Goal: Task Accomplishment & Management: Complete application form

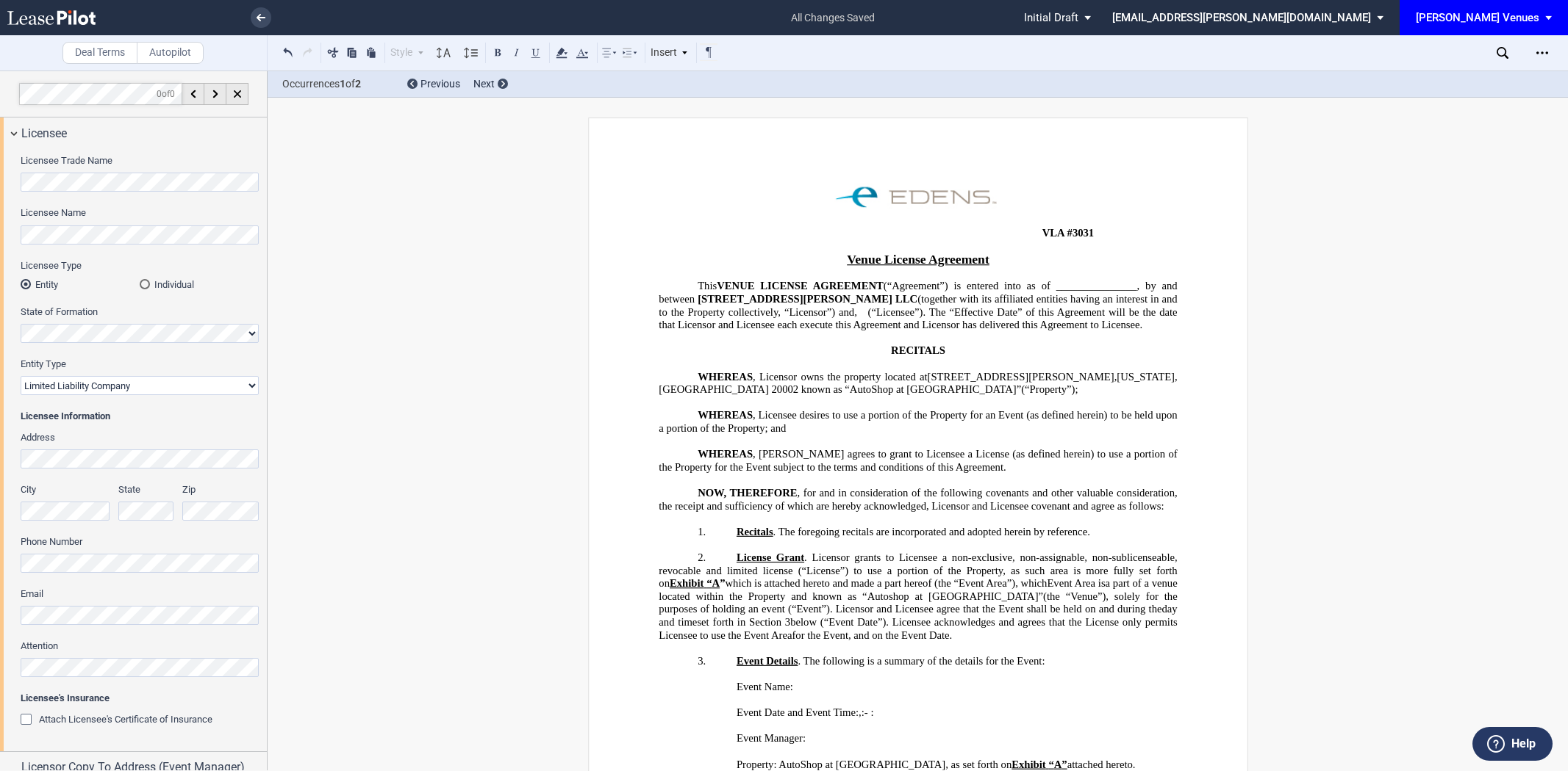
select select "limited liability company"
select select "10"
select select "pm"
select select "5"
select select "10"
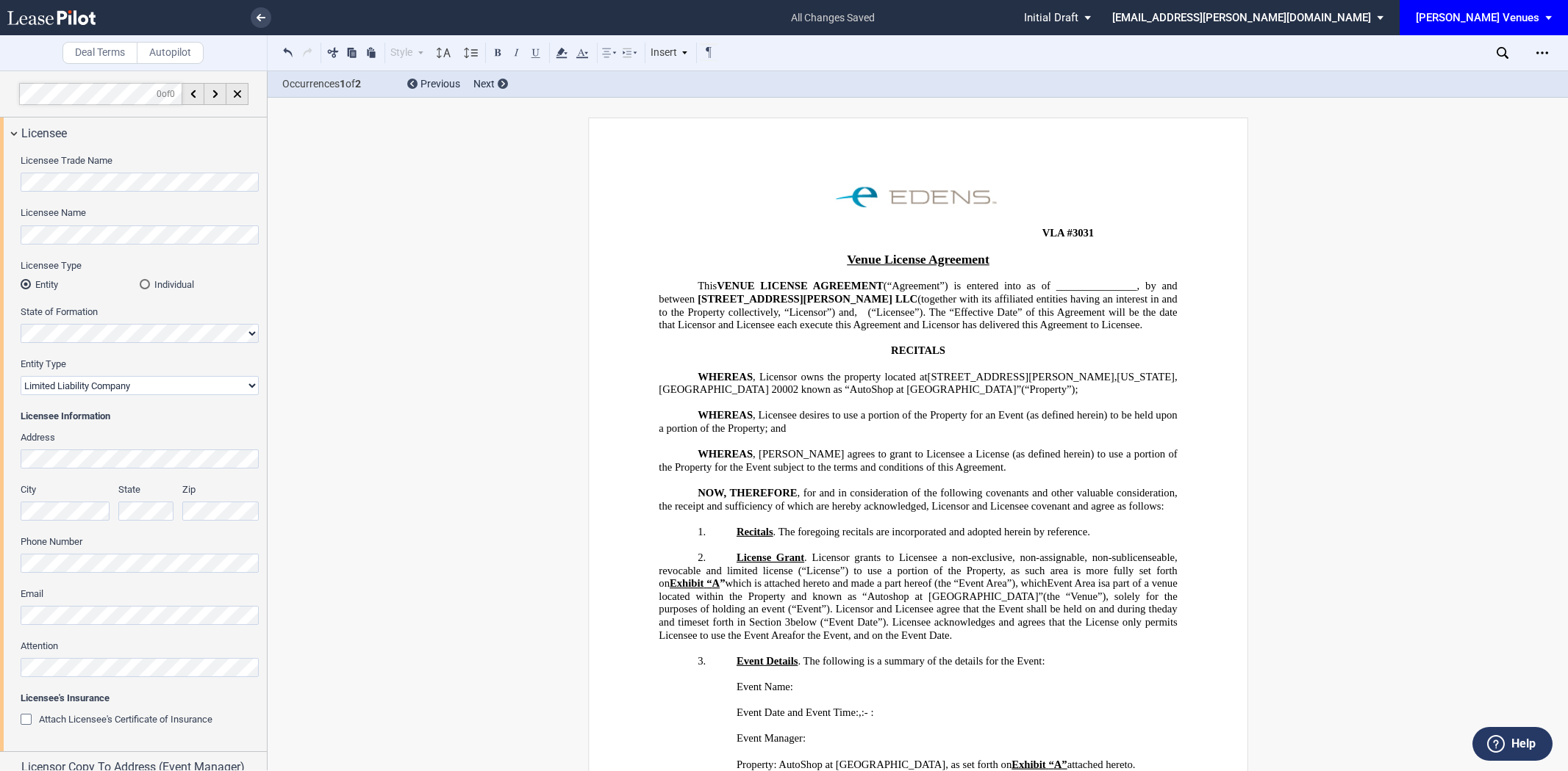
select select "10"
select select "% of ticket sales"
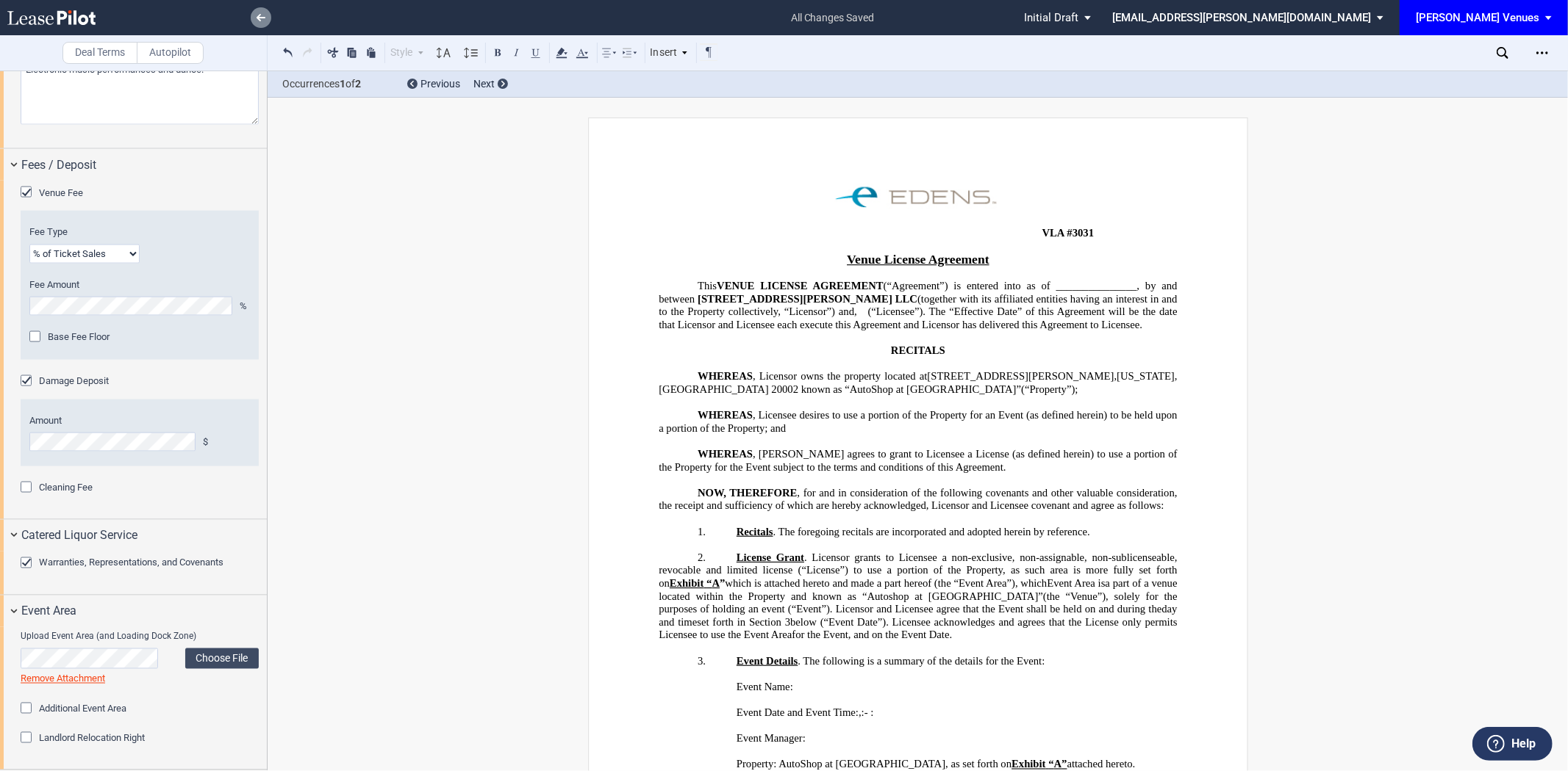
click at [266, 17] on link at bounding box center [260, 17] width 20 height 20
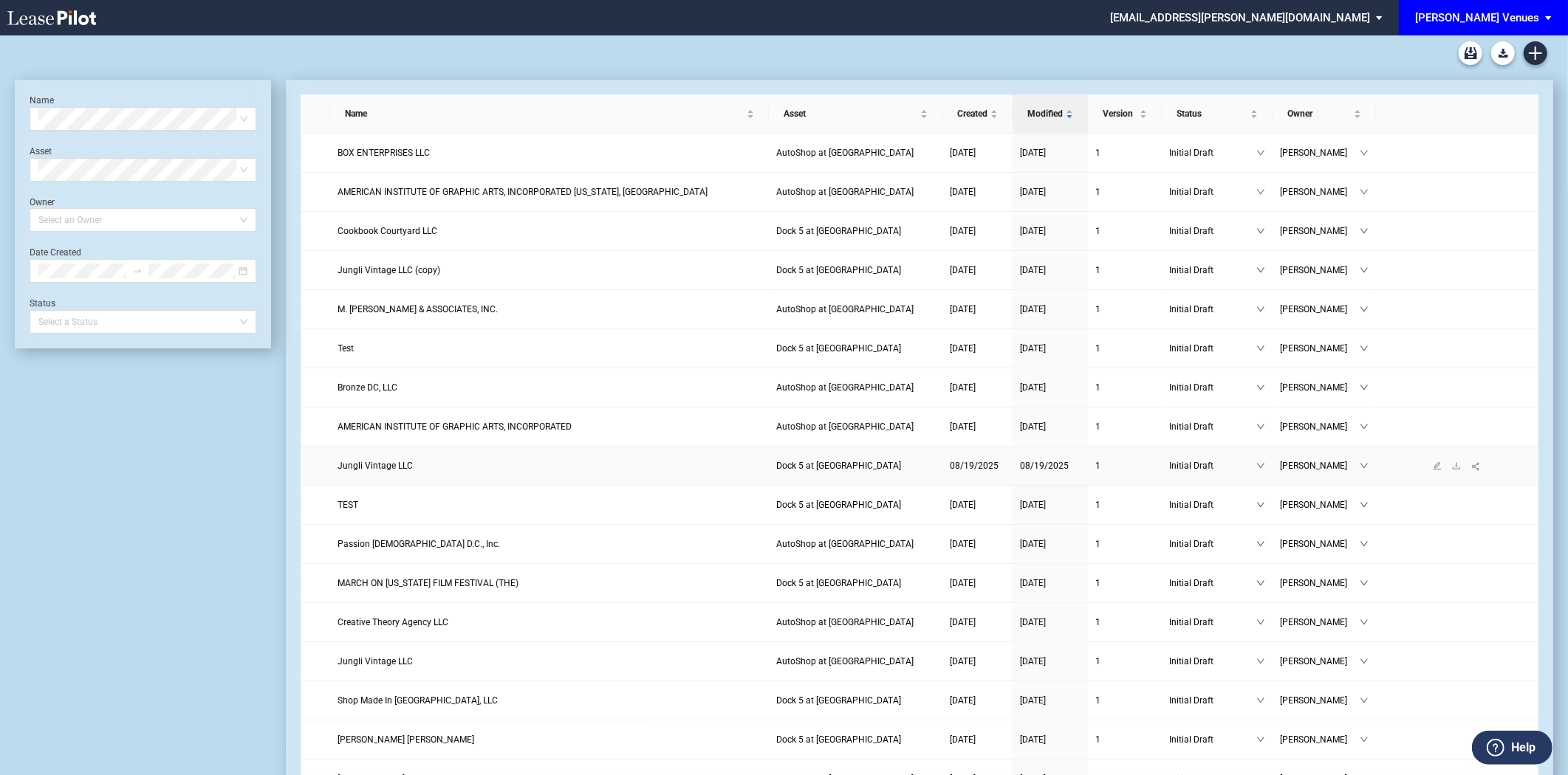
click at [397, 465] on span "Jungli Vintage LLC" at bounding box center [375, 465] width 75 height 11
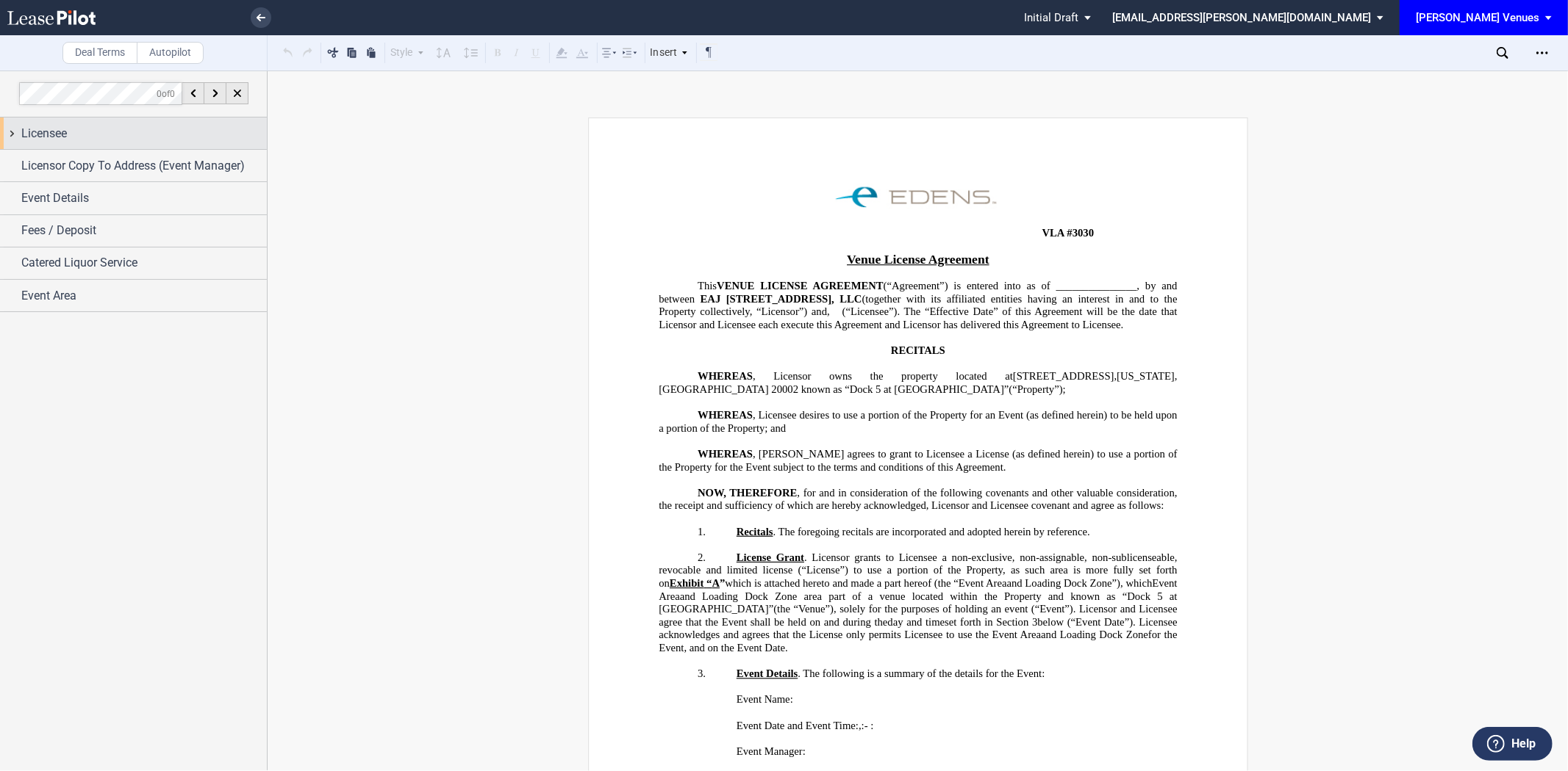
click at [87, 139] on div "Licensee" at bounding box center [144, 134] width 246 height 17
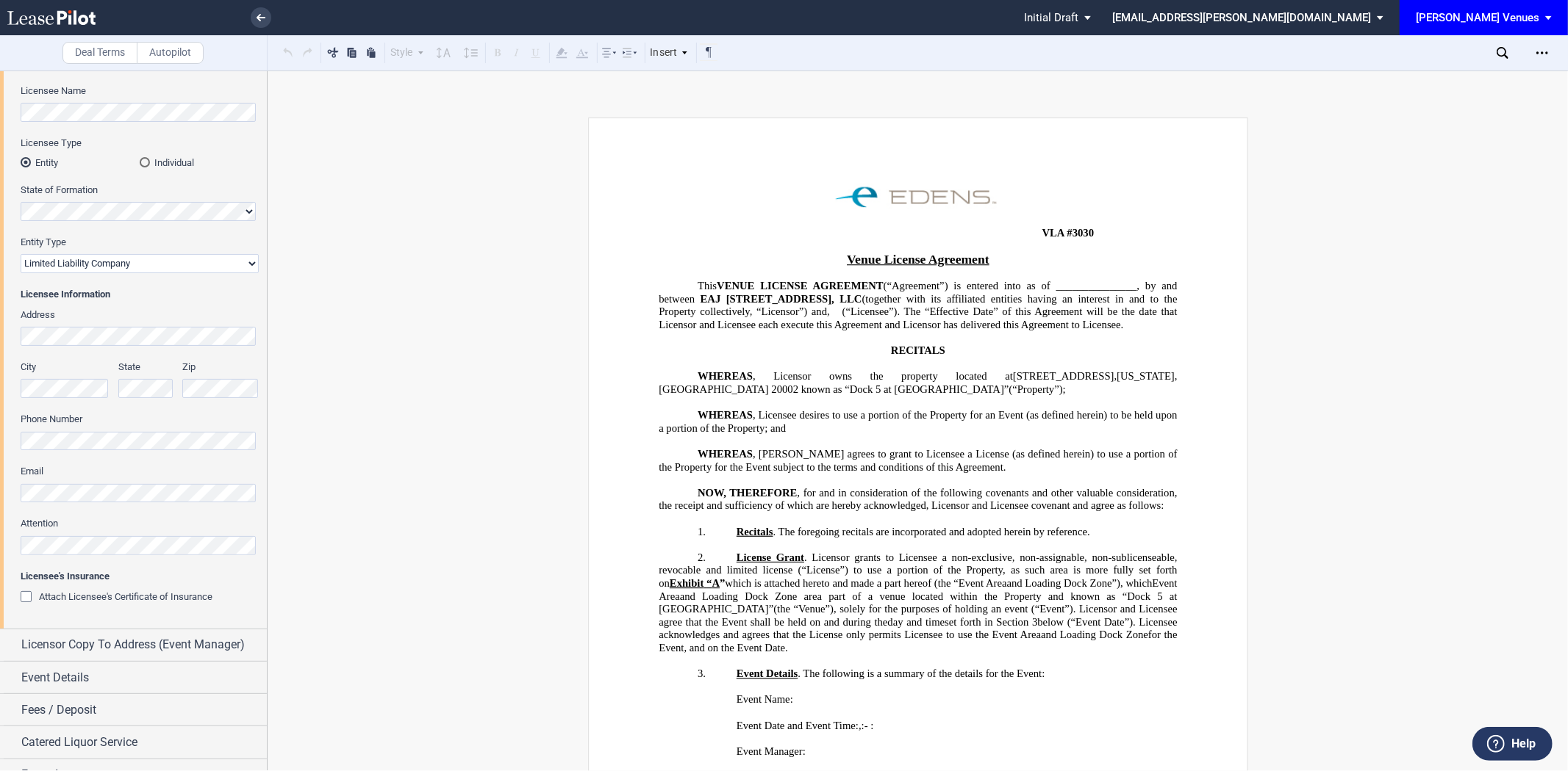
scroll to position [143, 0]
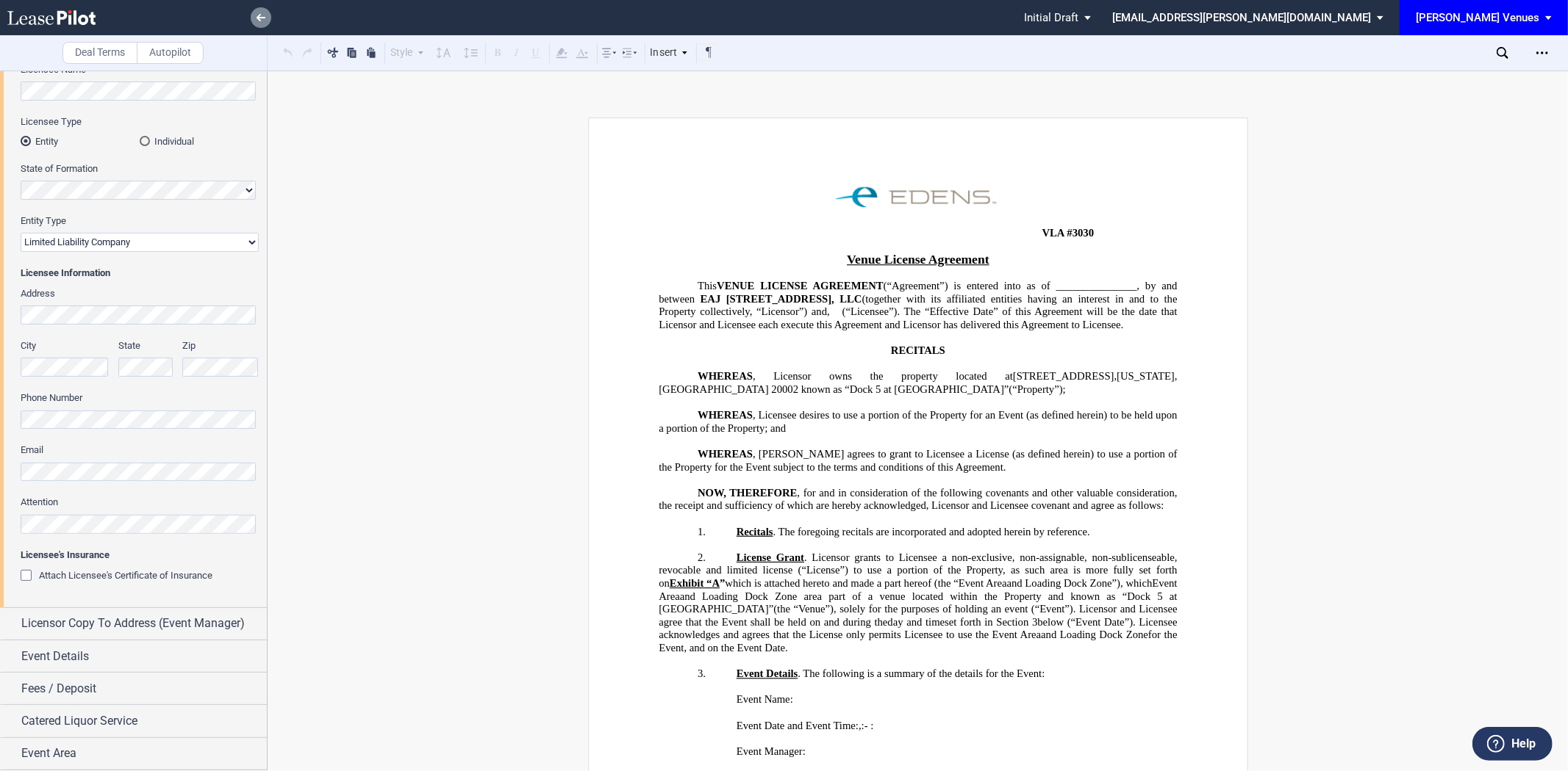
click at [263, 11] on link at bounding box center [260, 17] width 20 height 20
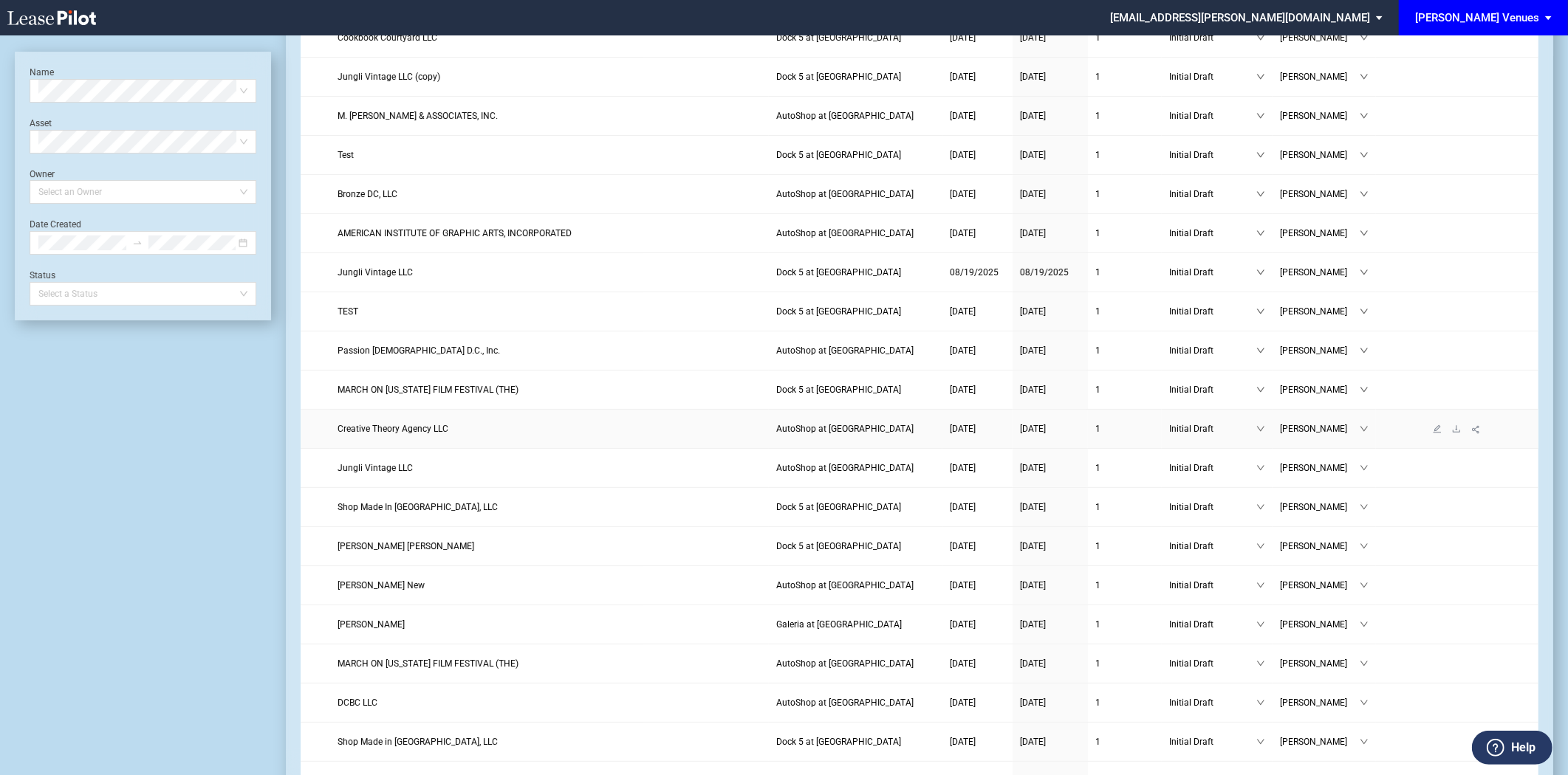
scroll to position [246, 0]
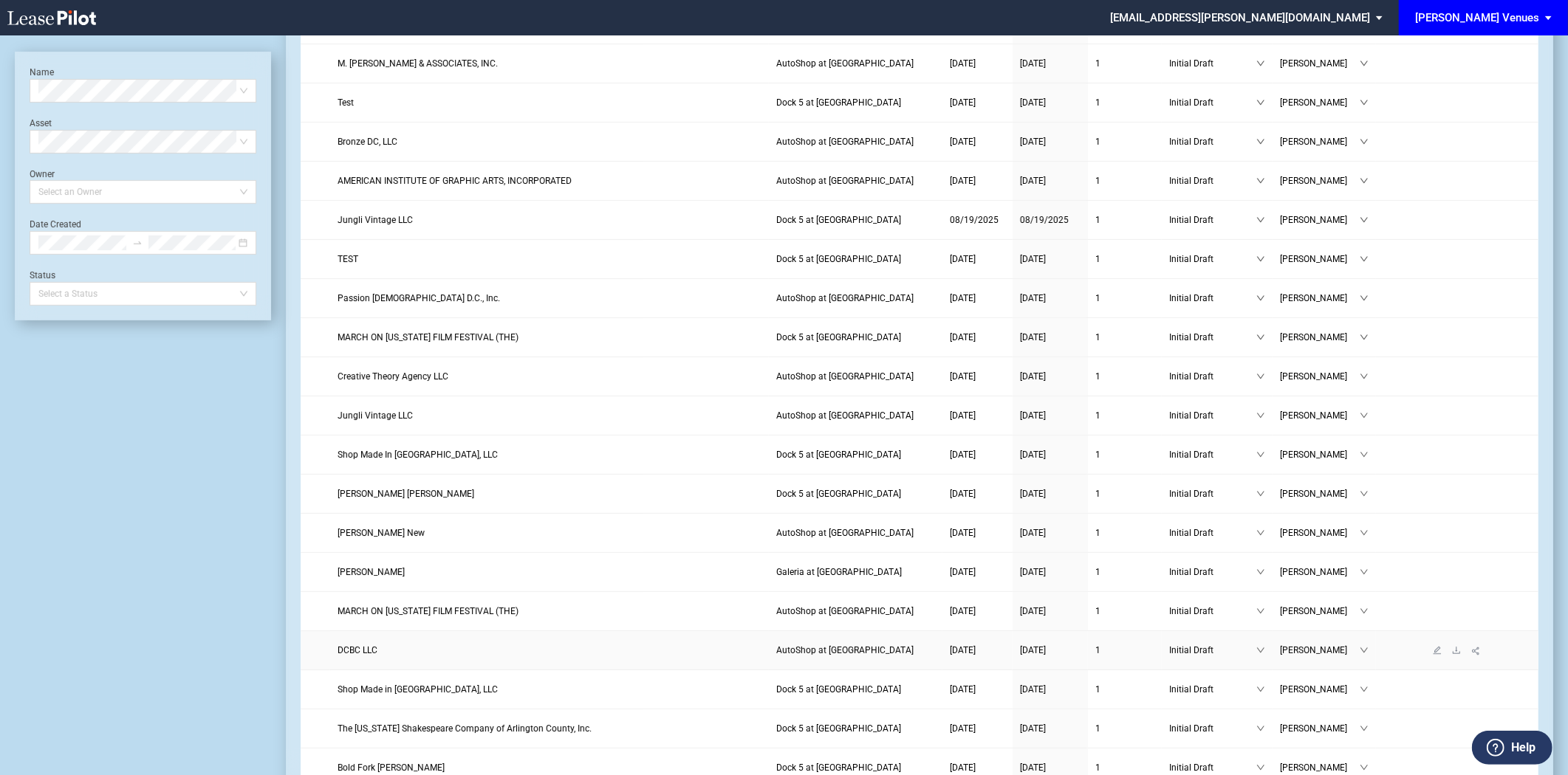
click at [363, 652] on span "DCBC LLC" at bounding box center [357, 650] width 40 height 11
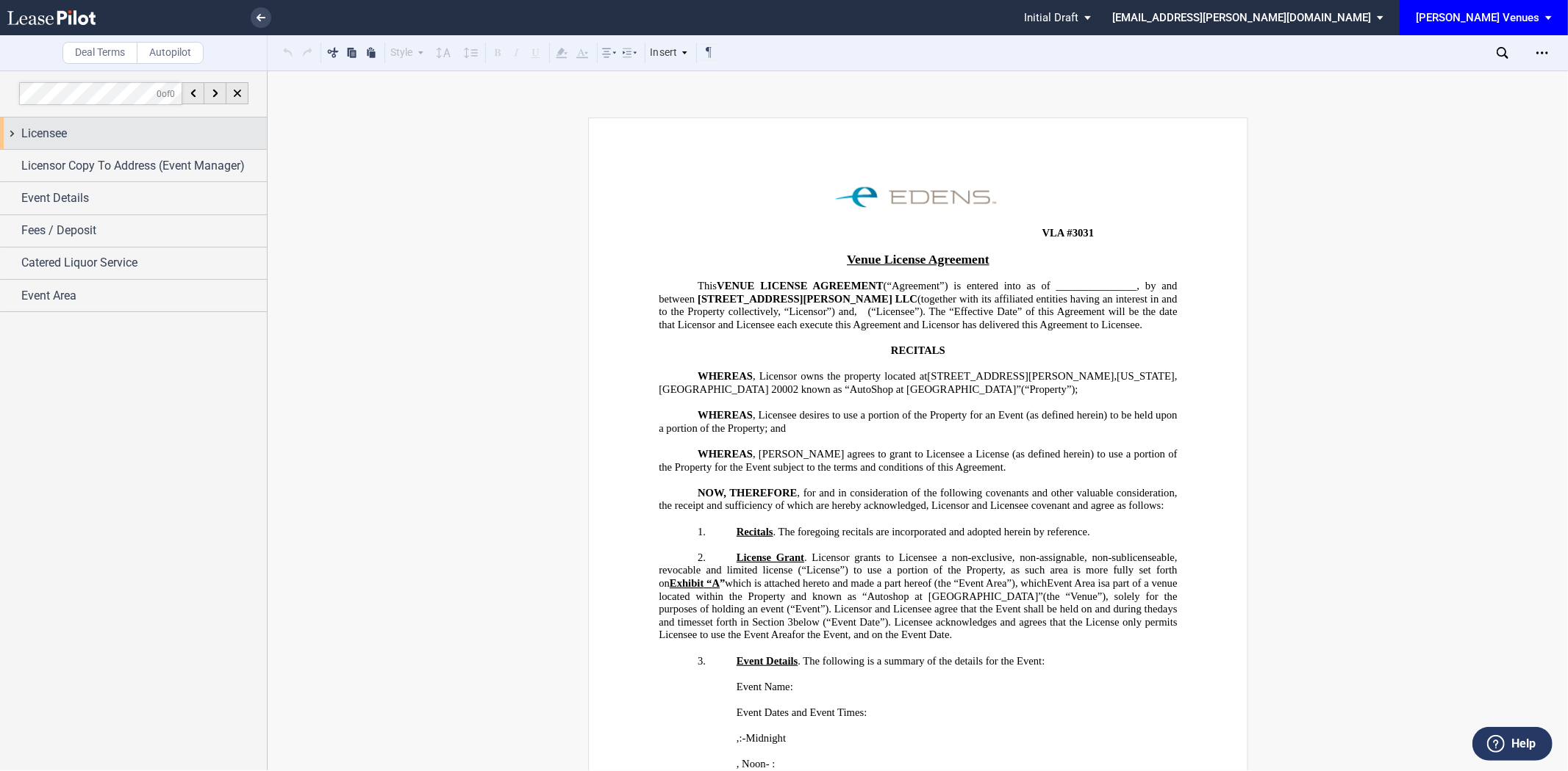
click at [128, 139] on div "Licensee" at bounding box center [144, 134] width 246 height 17
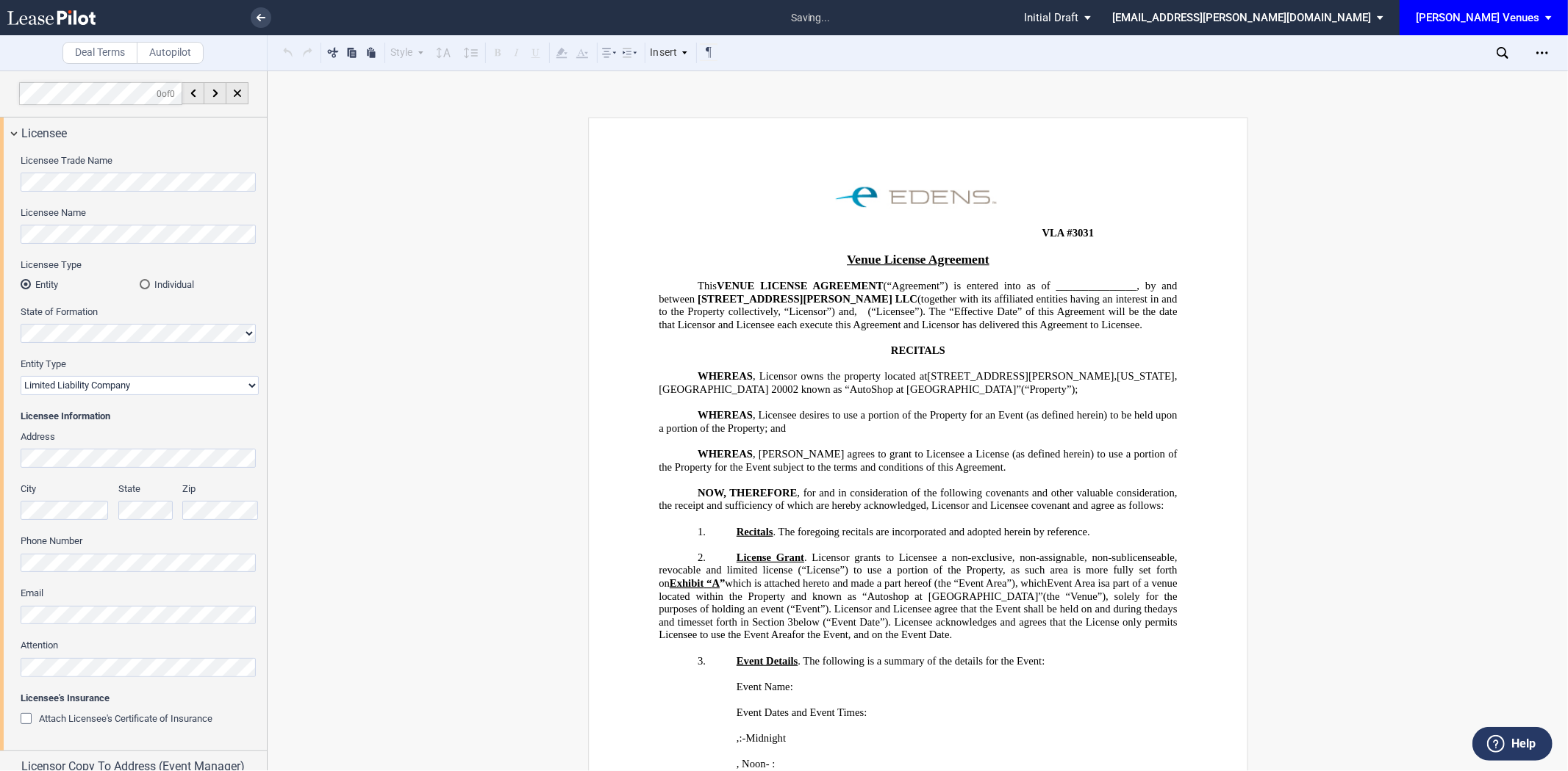
click at [8, 178] on div "Licensee Trade Name Licensee Name Licensee Type Entity Individual State of Form…" at bounding box center [133, 450] width 267 height 602
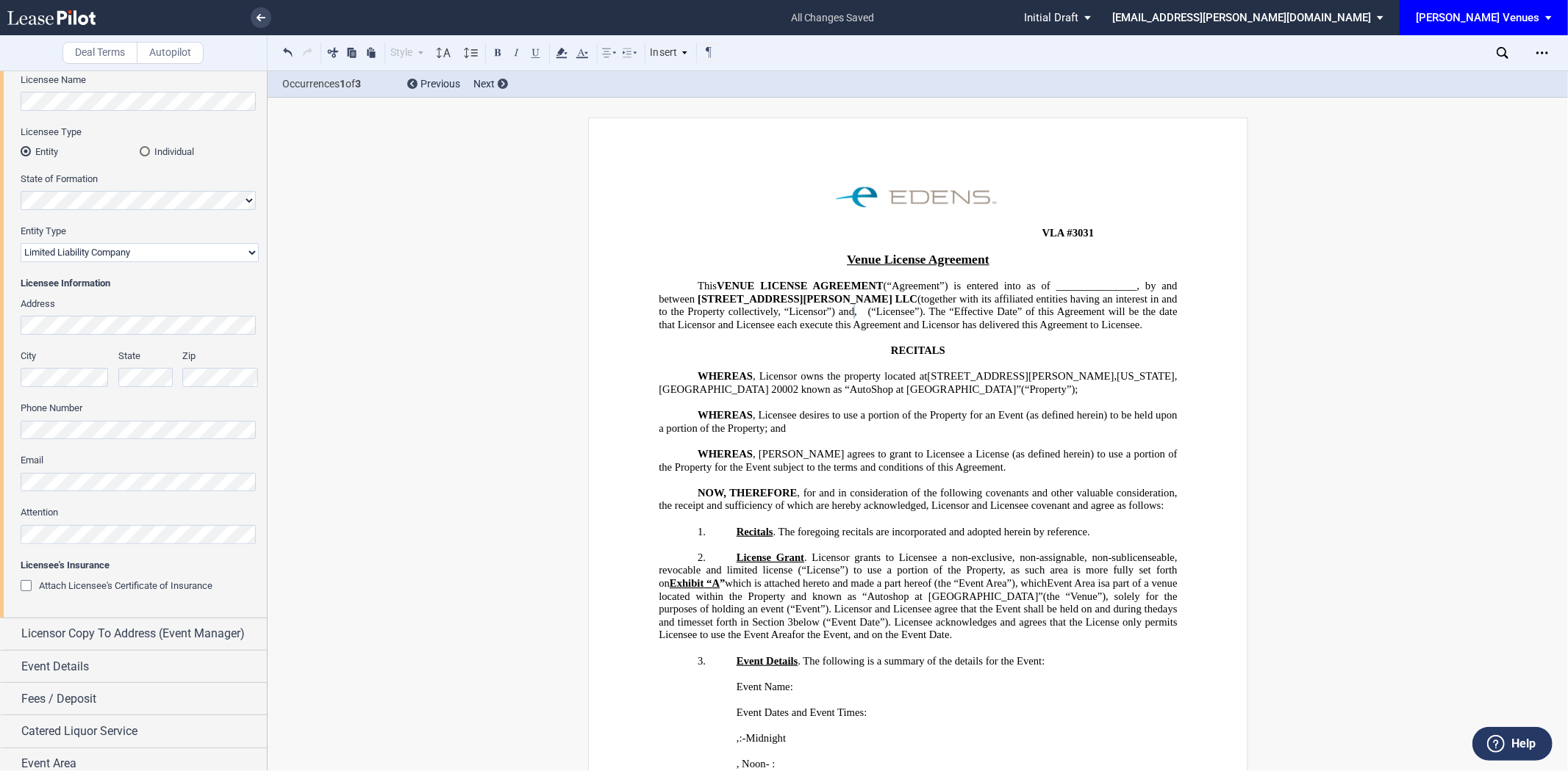
scroll to position [143, 0]
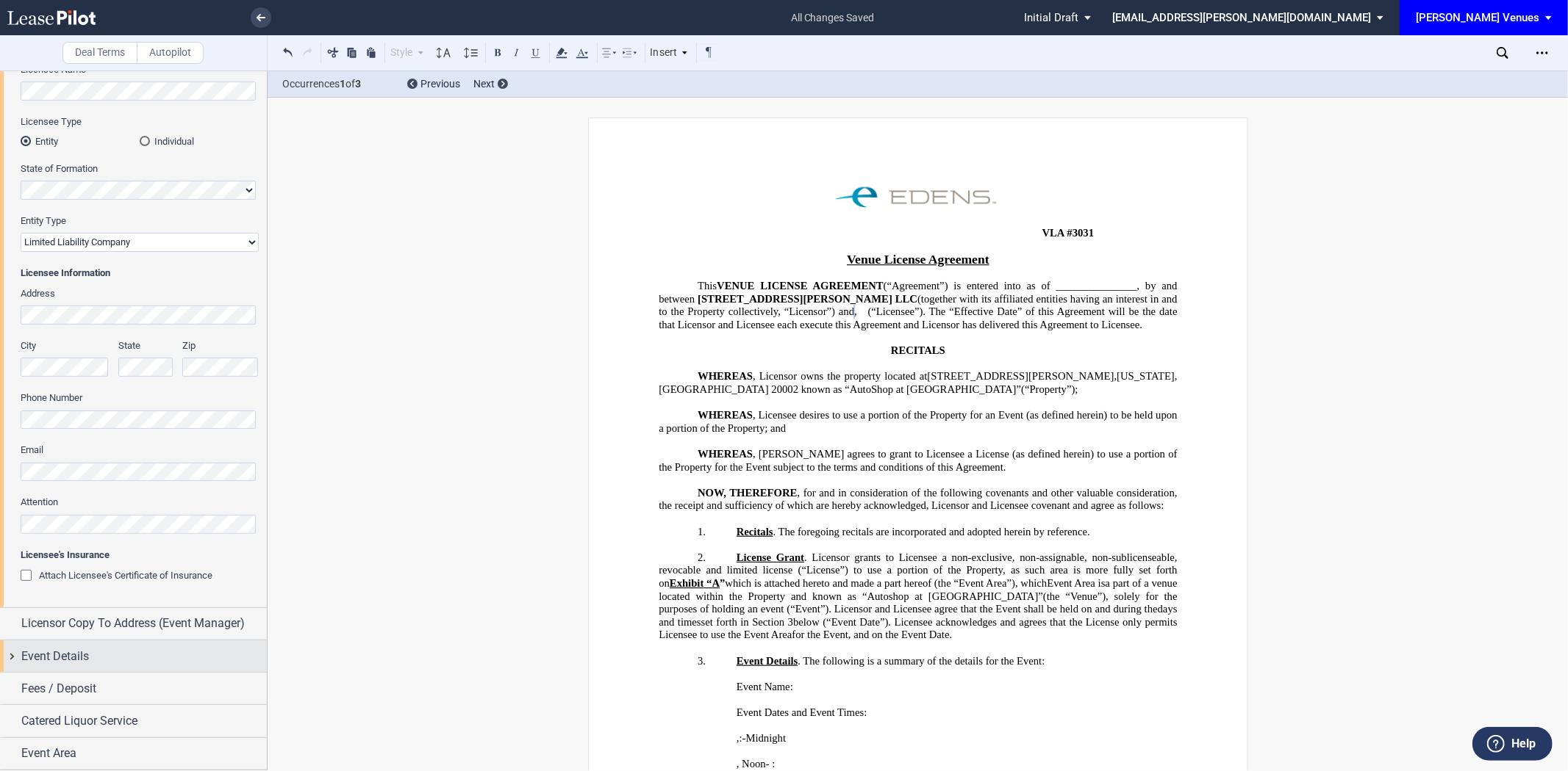
click at [107, 647] on div "Event Details" at bounding box center [133, 656] width 267 height 32
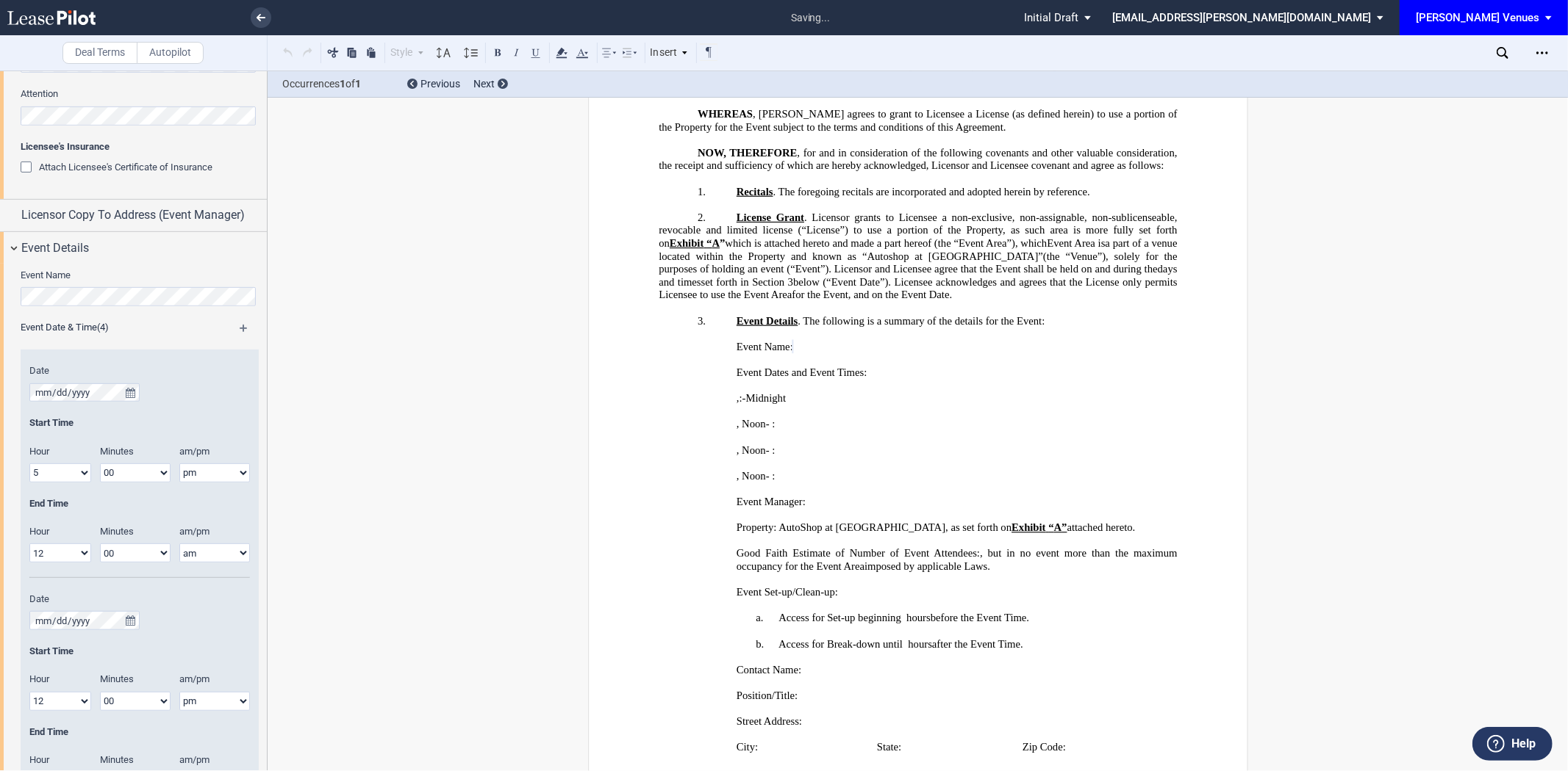
scroll to position [347, 0]
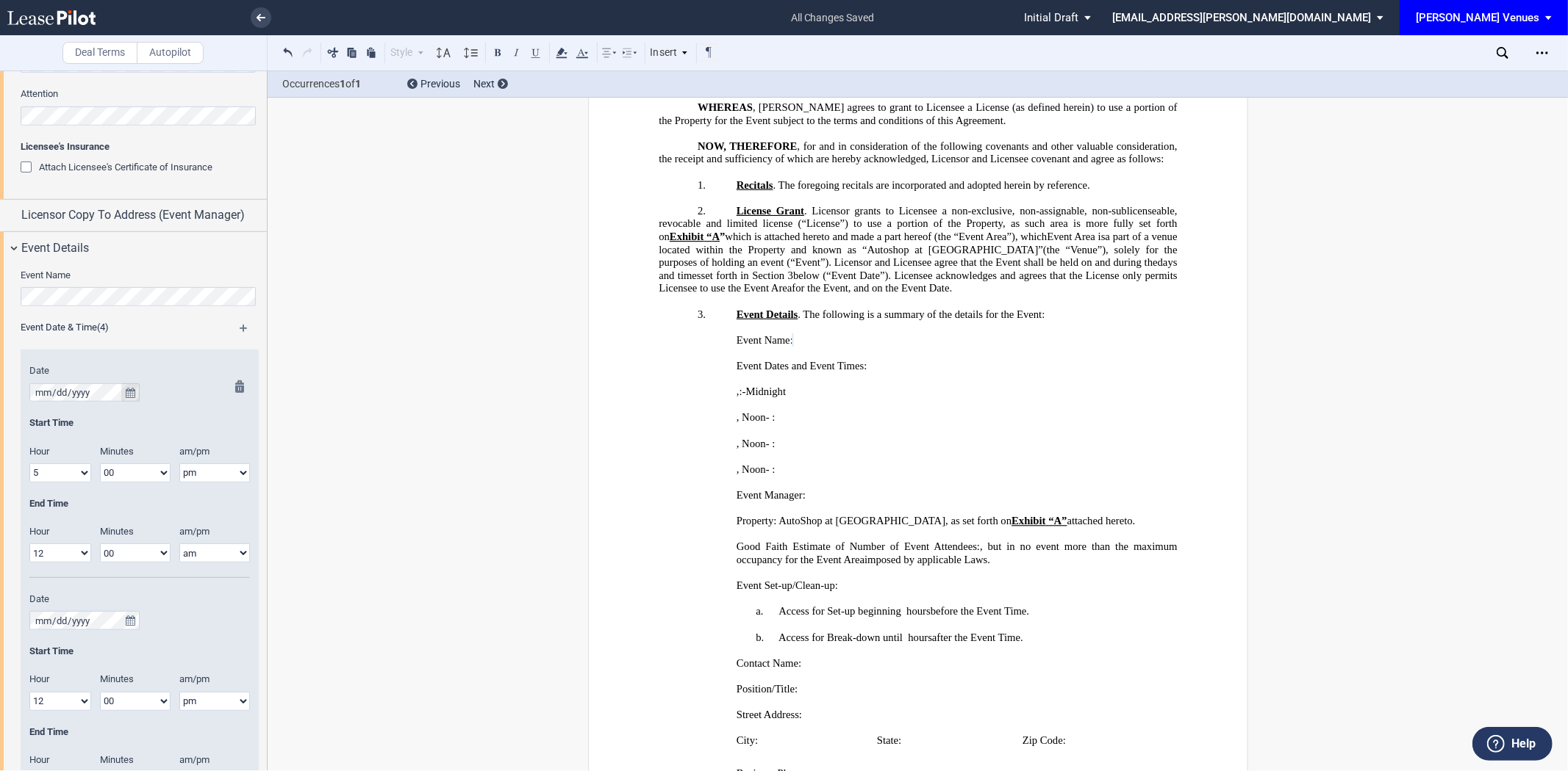
click at [132, 395] on icon "true" at bounding box center [131, 393] width 10 height 11
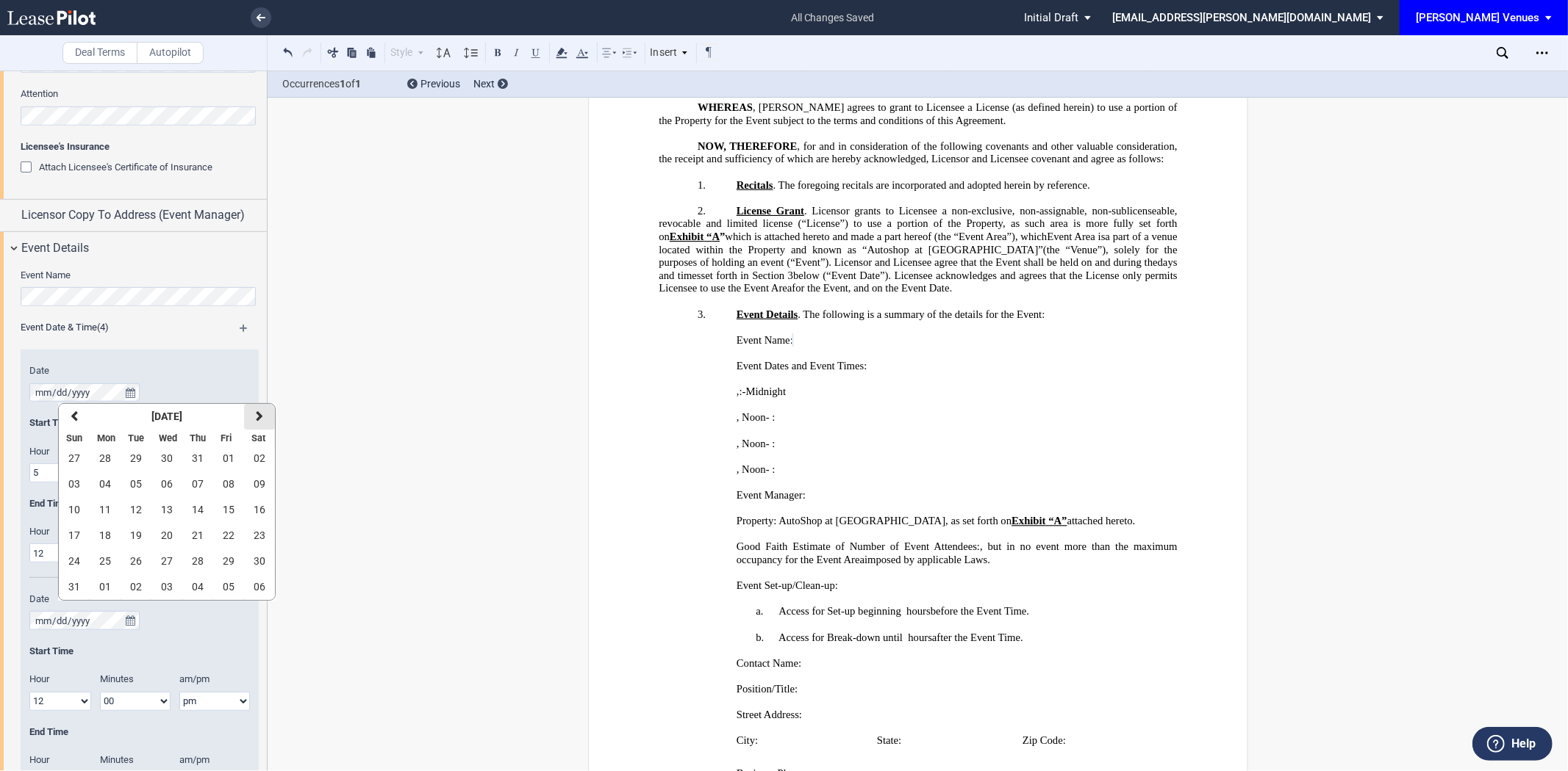
click at [262, 419] on button "next" at bounding box center [259, 417] width 31 height 26
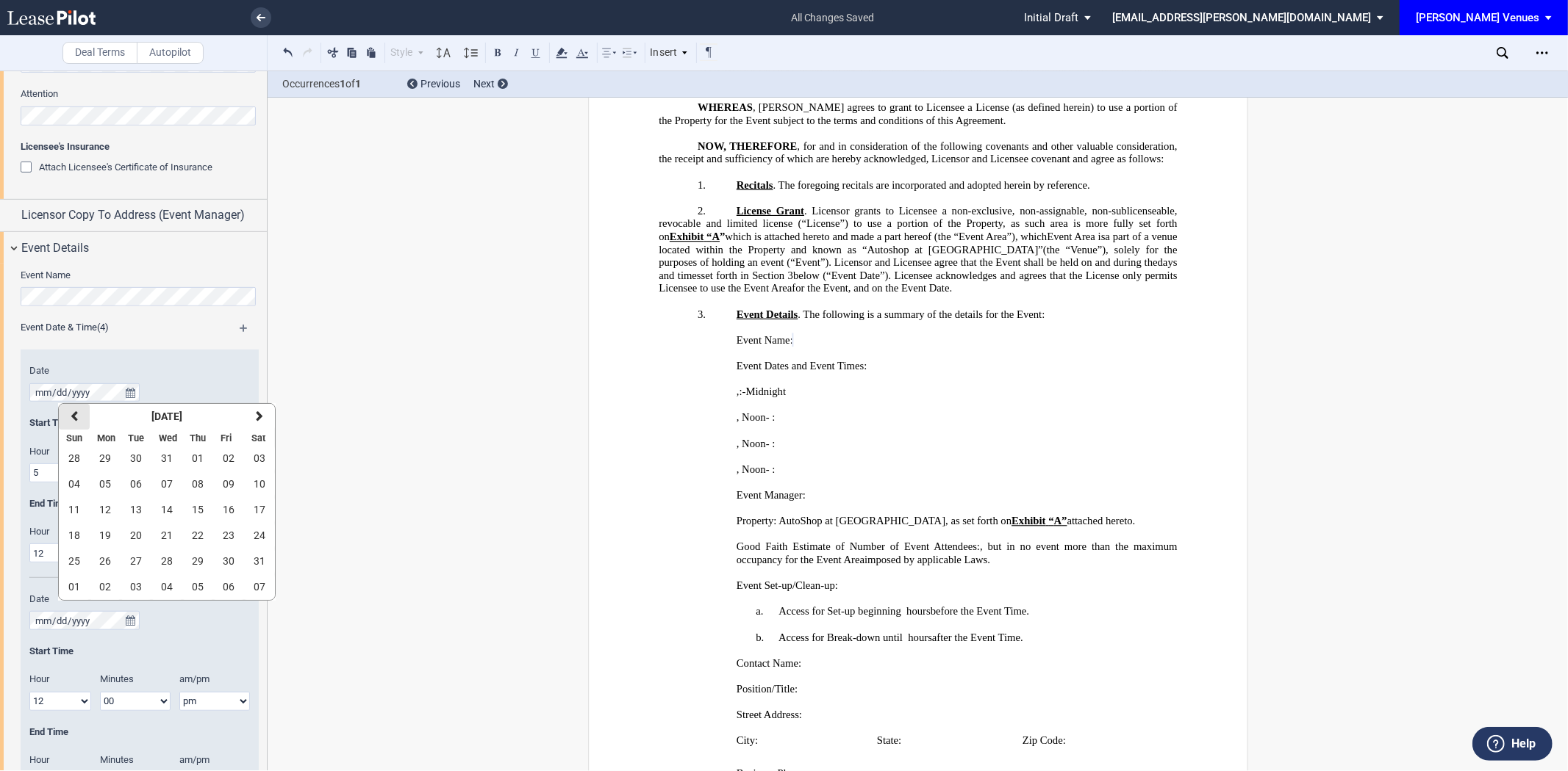
click at [76, 423] on button "previous" at bounding box center [74, 417] width 31 height 26
click at [136, 504] on span "16" at bounding box center [136, 510] width 12 height 12
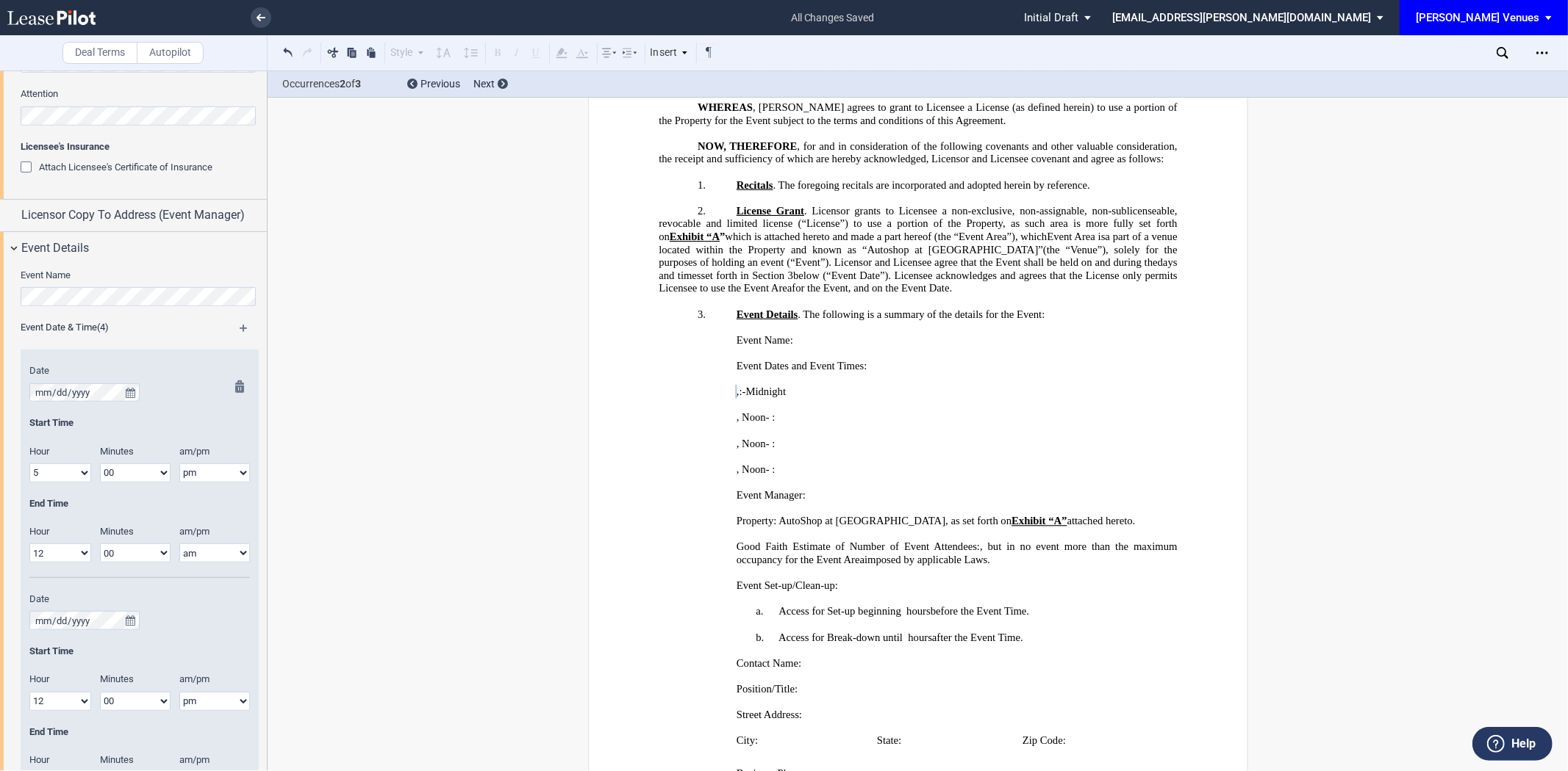
click at [76, 474] on select "1 2 3 4 5 6 7 8 9 10 11 12" at bounding box center [61, 474] width 62 height 19
select select "4"
click at [30, 464] on select "1 2 3 4 5 6 7 8 9 10 11 12" at bounding box center [61, 474] width 62 height 19
click at [61, 553] on select "1 2 3 4 5 6 7 8 9 10 11 12" at bounding box center [61, 553] width 62 height 19
select select "1"
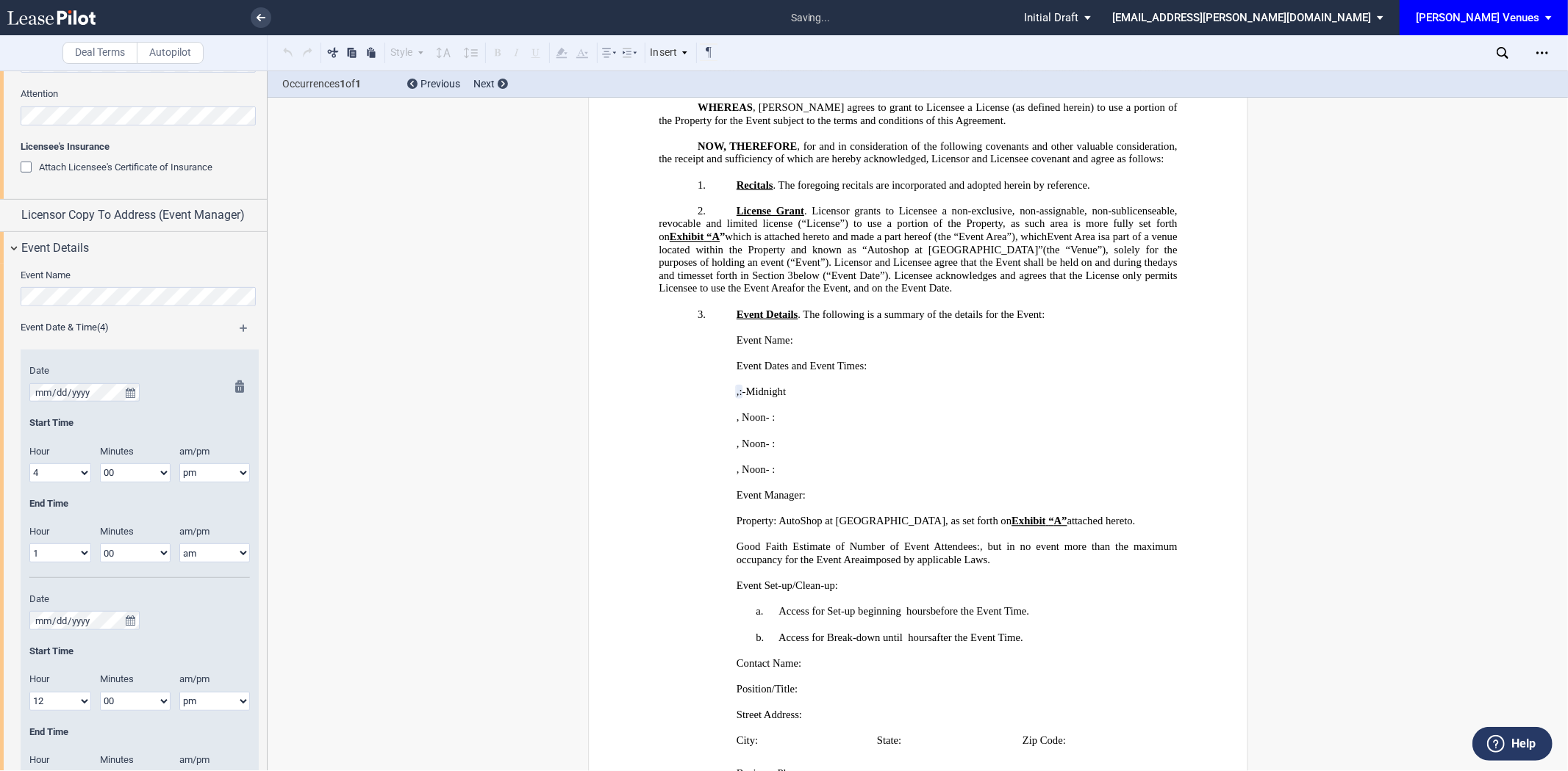
click at [30, 545] on select "1 2 3 4 5 6 7 8 9 10 11 12" at bounding box center [61, 553] width 62 height 19
click at [127, 475] on select "00 05 10 15 20 25 30 35 40 45 50 55" at bounding box center [135, 474] width 70 height 19
drag, startPoint x: 151, startPoint y: 423, endPoint x: 190, endPoint y: 495, distance: 81.9
click at [151, 423] on div "Start Time" at bounding box center [140, 424] width 221 height 13
click at [235, 620] on md-icon at bounding box center [244, 618] width 17 height 17
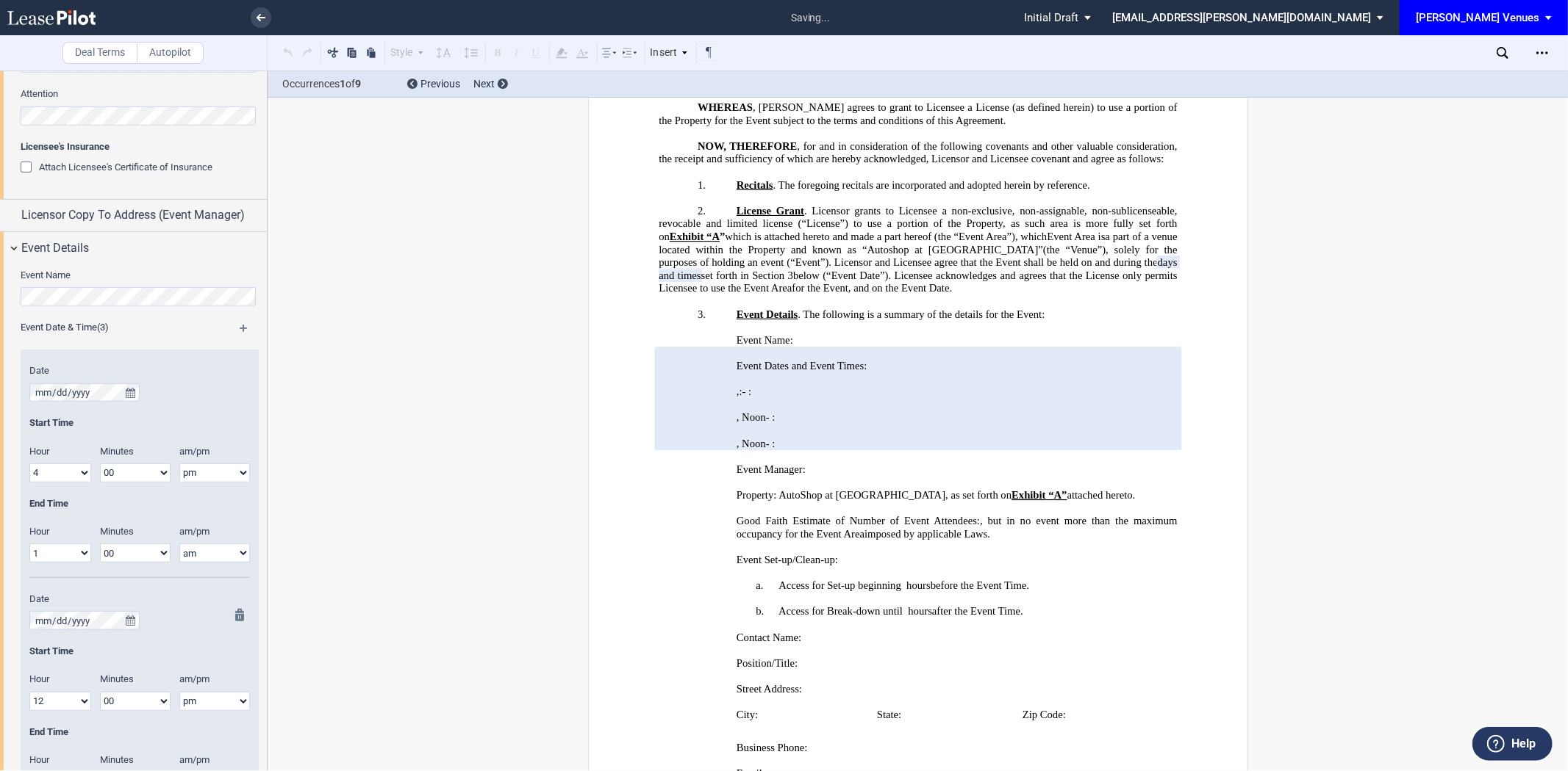
click at [235, 615] on md-icon at bounding box center [244, 618] width 17 height 17
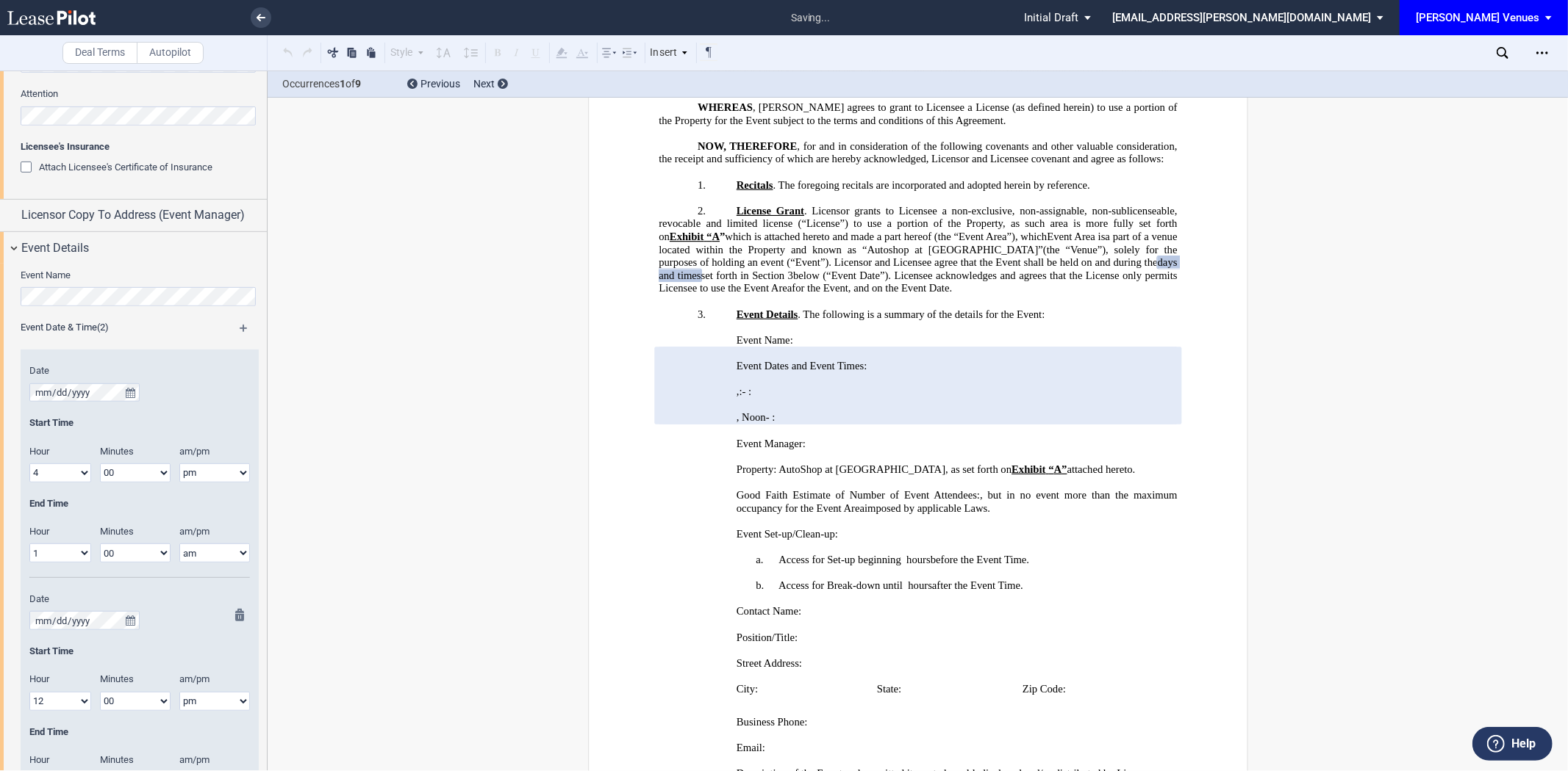
click at [235, 617] on md-icon at bounding box center [244, 618] width 17 height 17
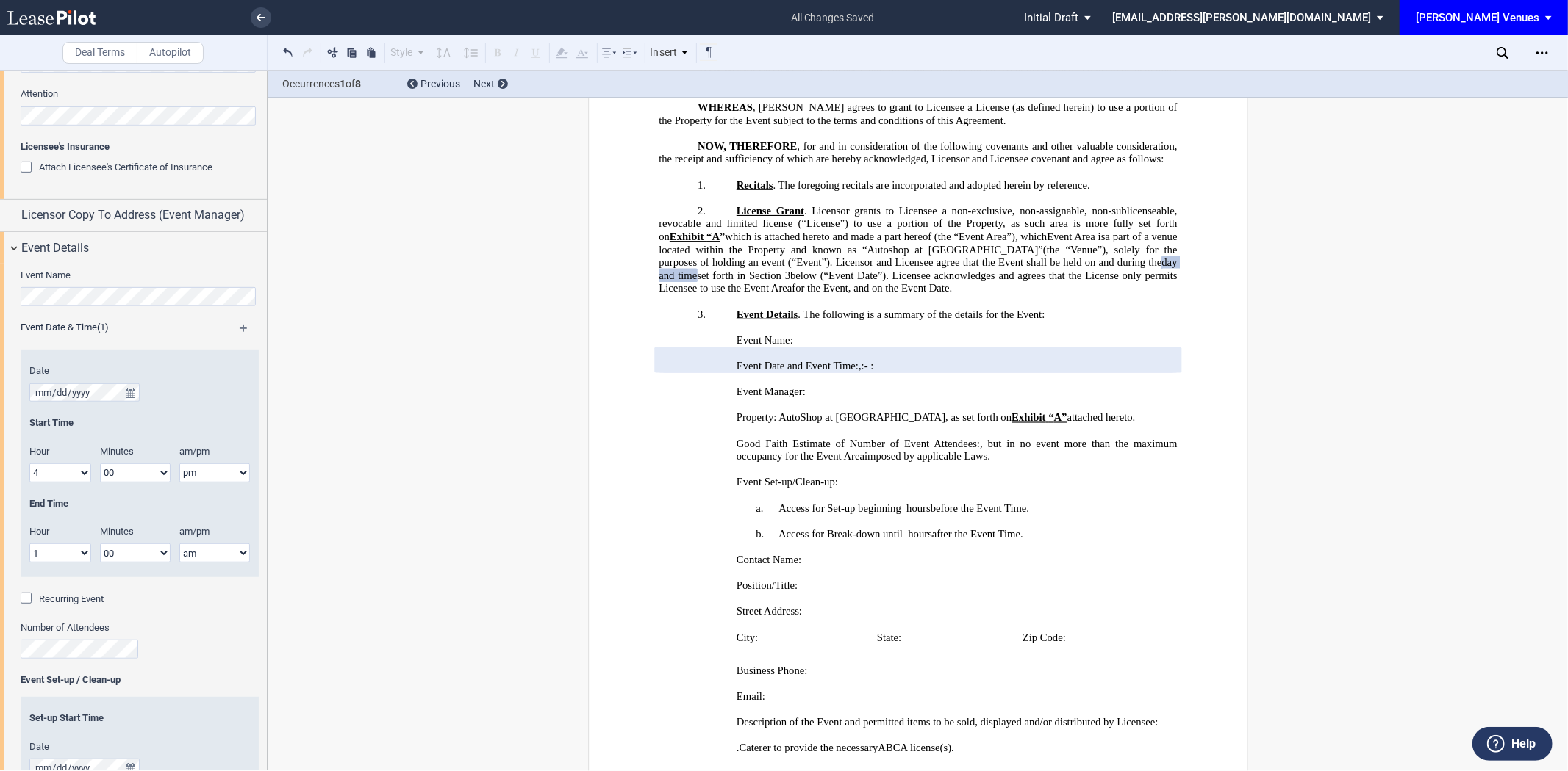
scroll to position [633, 0]
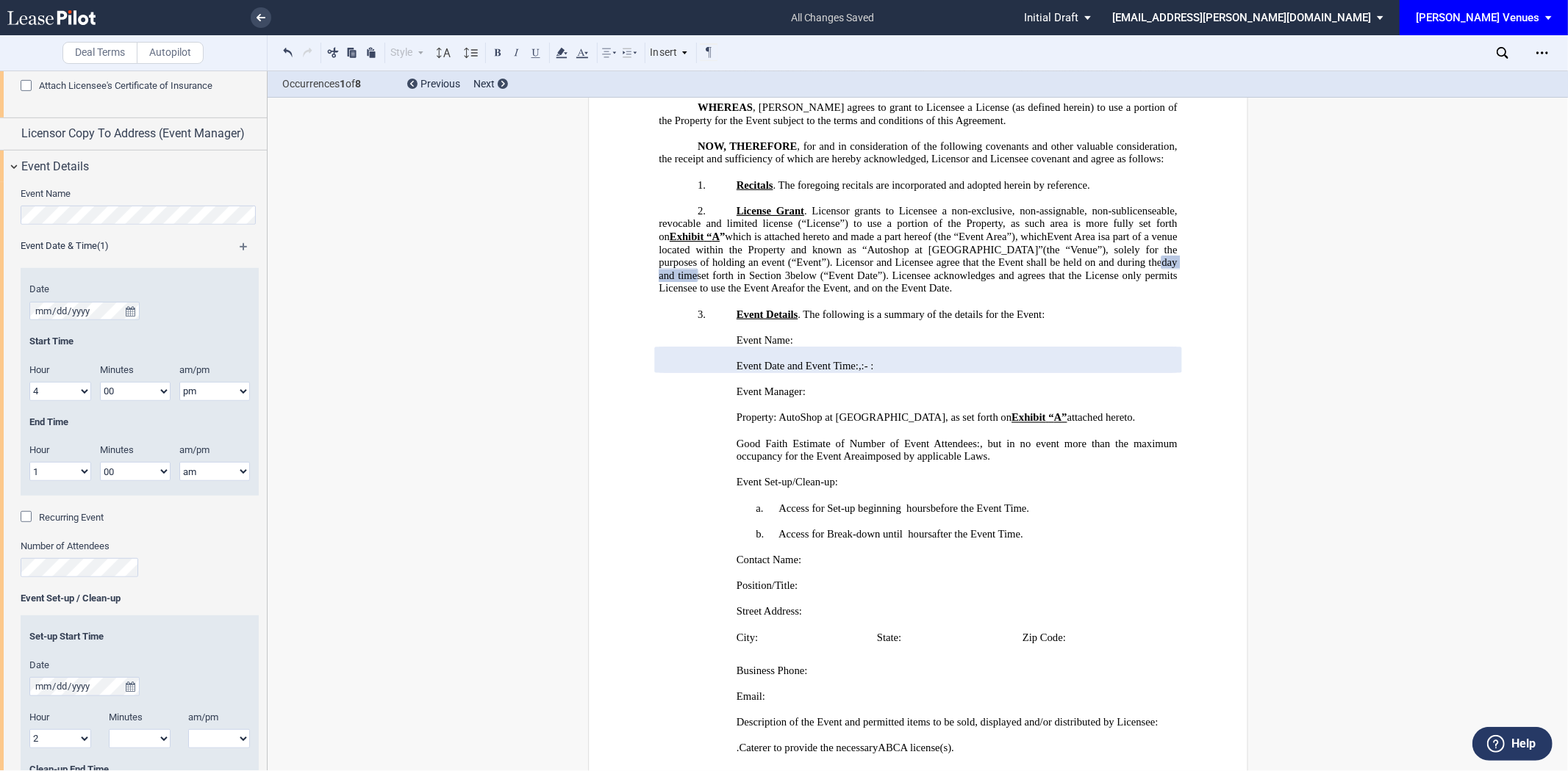
click at [0, 559] on div "Event Name Event Date & Time (1) Date Start Time Hour 1 2 3 4 5 6 7 8 9 10 11 12" at bounding box center [133, 782] width 267 height 1199
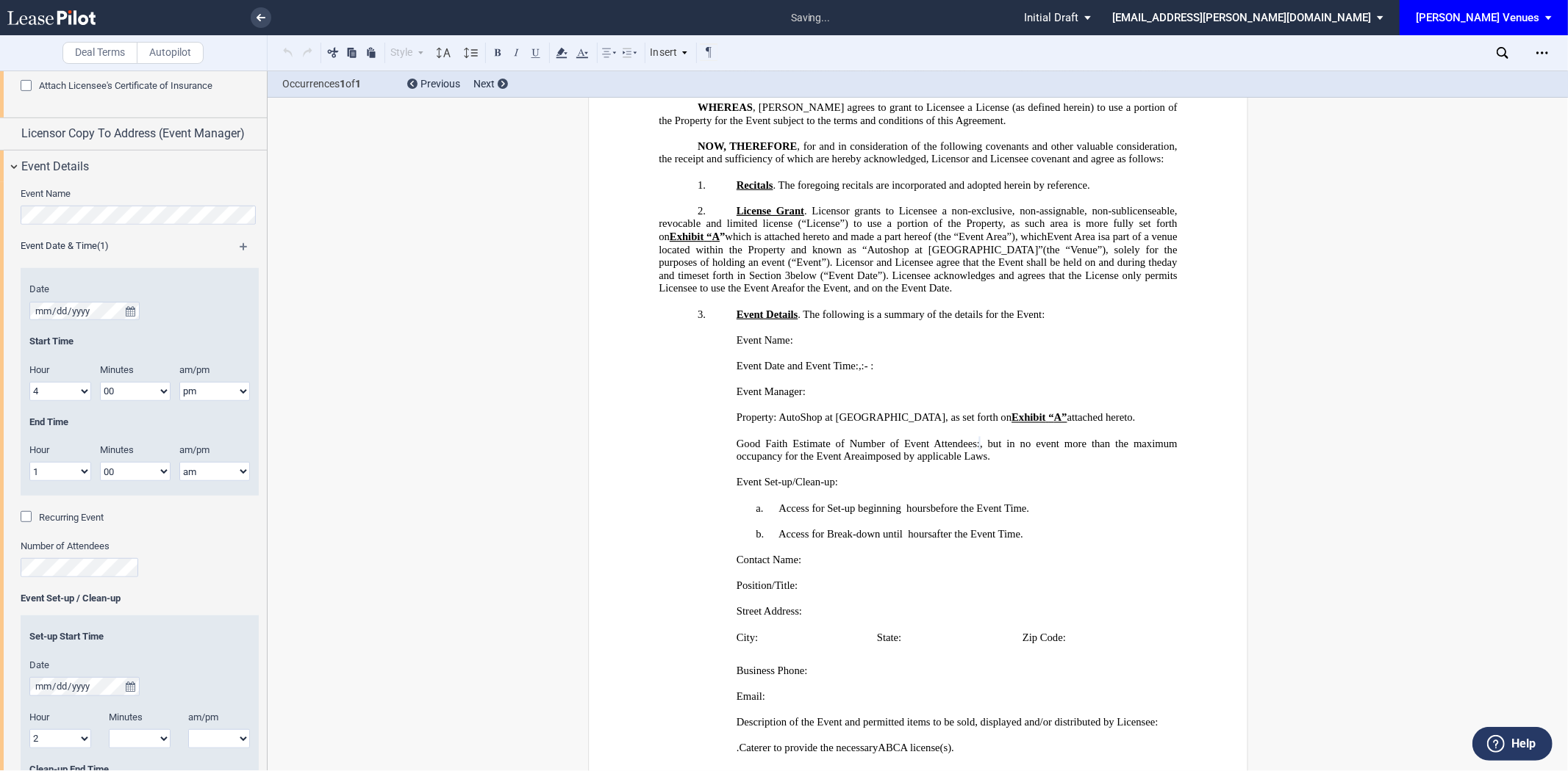
click at [186, 567] on div "Number of Attendees" at bounding box center [139, 558] width 238 height 38
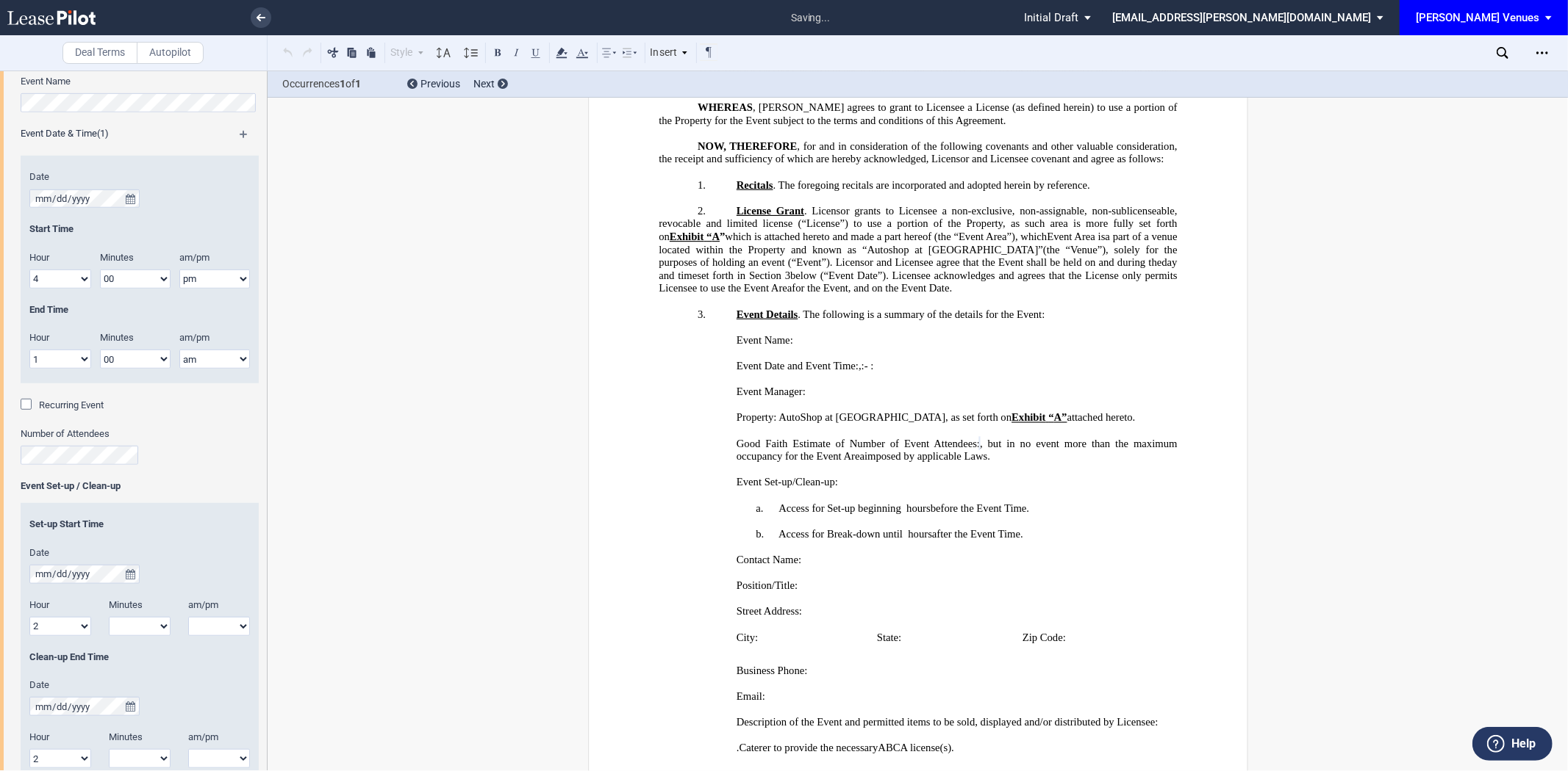
scroll to position [796, 0]
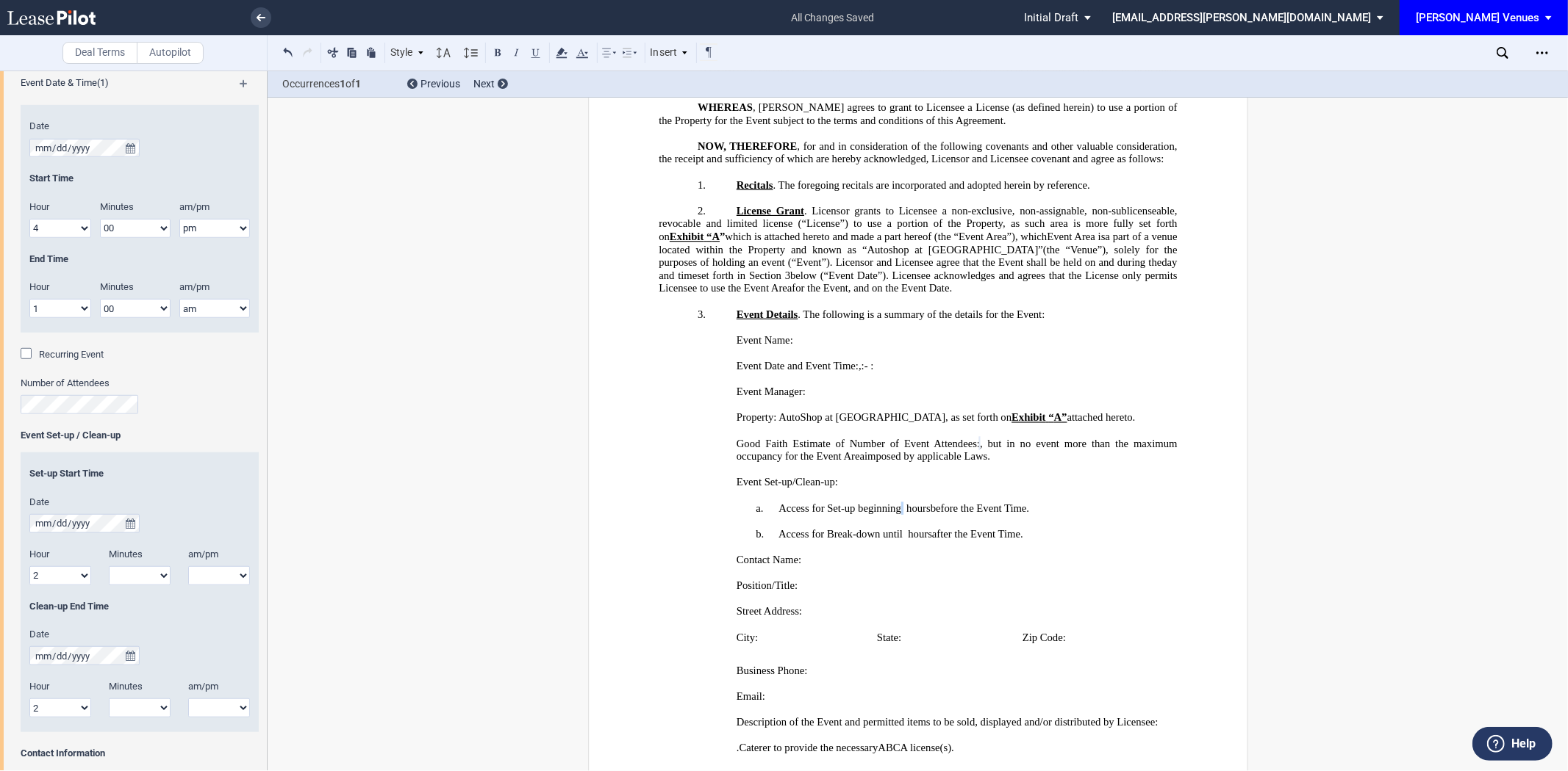
click at [901, 515] on span "﻿ ﻿ hour" at bounding box center [913, 508] width 25 height 13
click at [70, 577] on select "1 2 3 4 5 6 7 8 9 10 11 12" at bounding box center [61, 577] width 62 height 19
select select "4"
click at [30, 567] on select "1 2 3 4 5 6 7 8 9 10 11 12" at bounding box center [61, 577] width 62 height 19
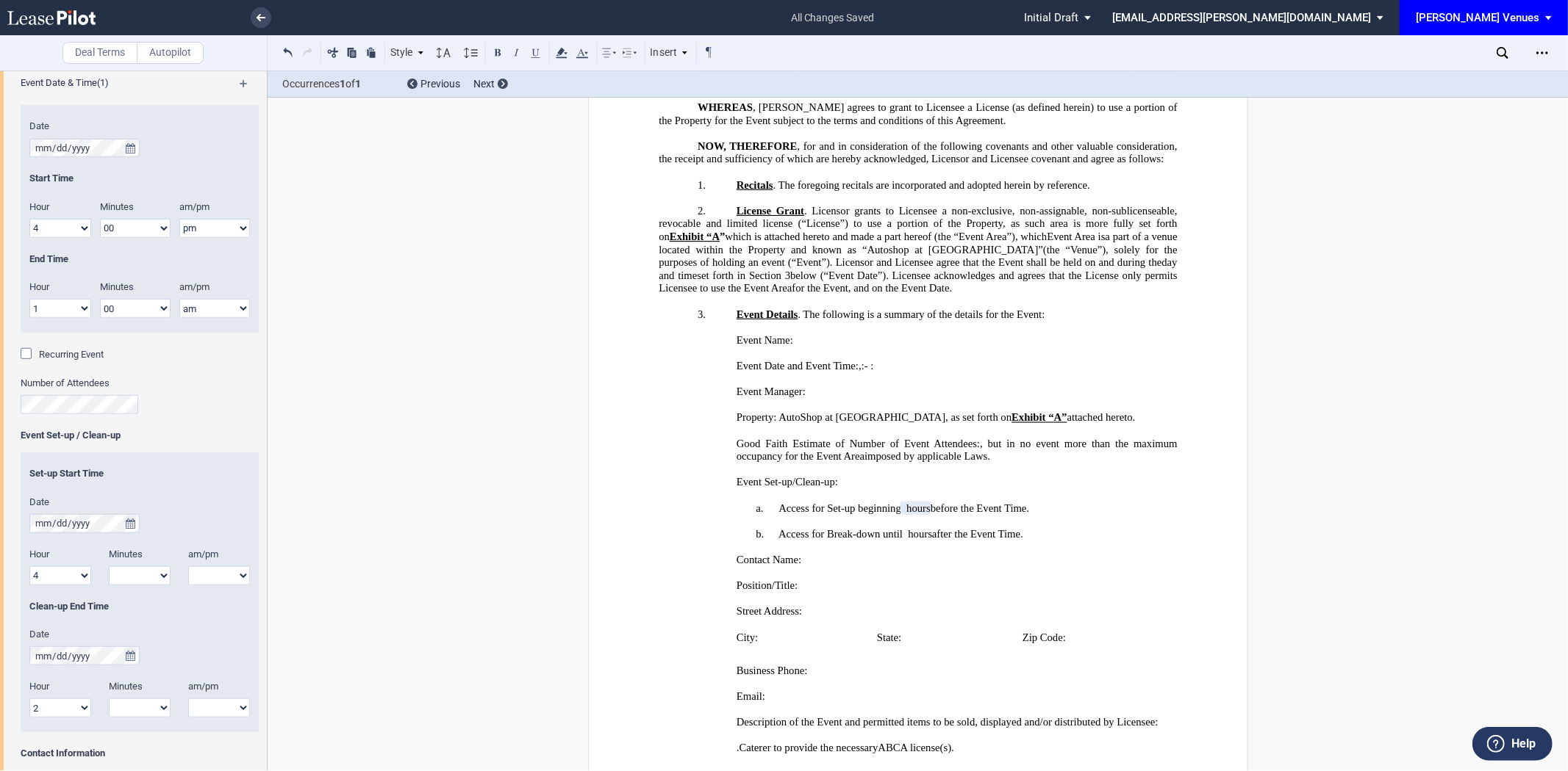
click at [62, 707] on select "1 2 3 4 5 6 7 8 9 10 11 12" at bounding box center [61, 708] width 62 height 19
select select "1"
click at [30, 700] on select "1 2 3 4 5 6 7 8 9 10 11 12" at bounding box center [61, 708] width 62 height 19
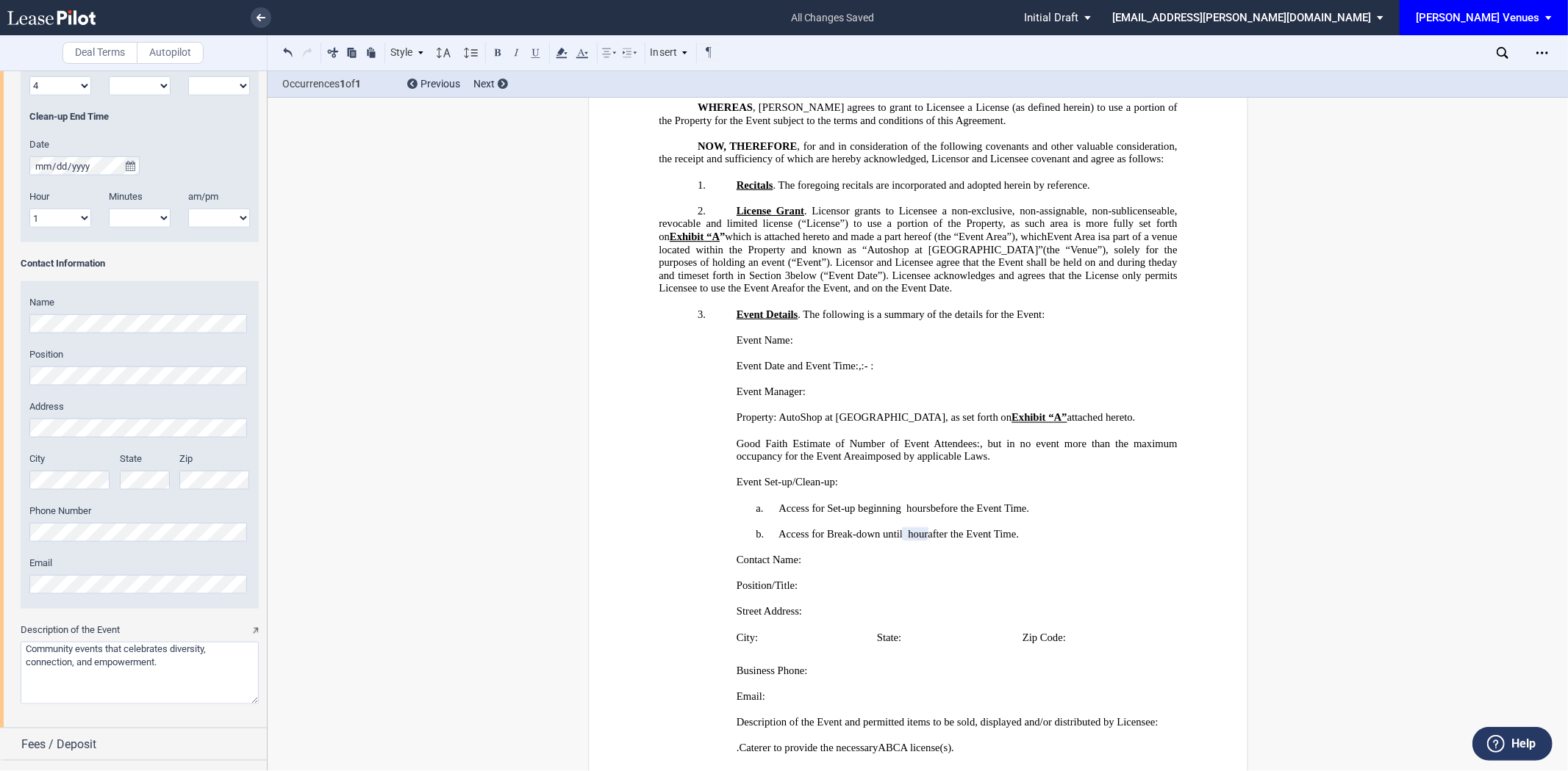
scroll to position [1343, 0]
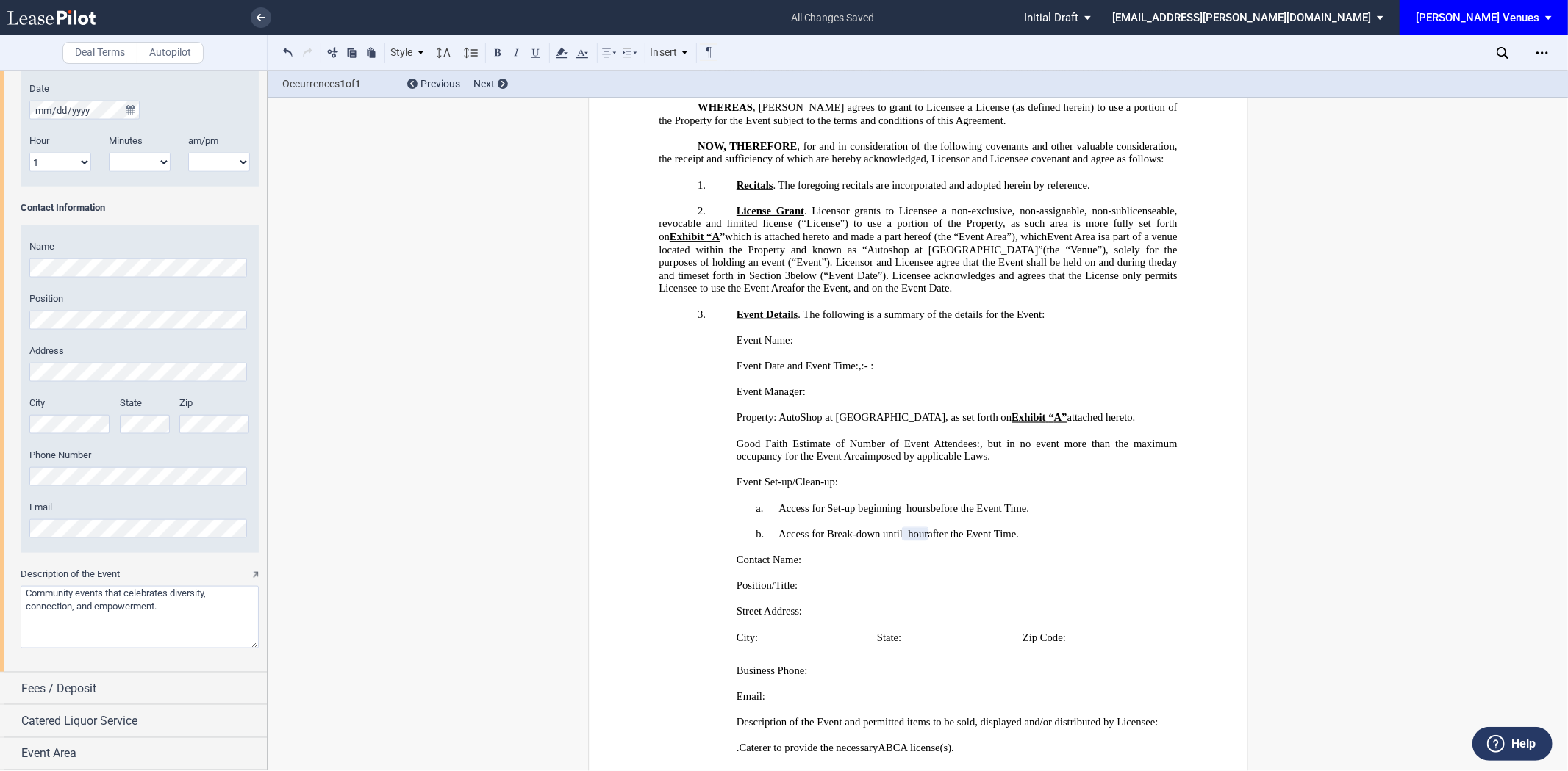
click at [167, 610] on textarea "Description of the Event" at bounding box center [139, 617] width 238 height 63
click at [103, 597] on textarea "Description of the Event" at bounding box center [139, 617] width 238 height 63
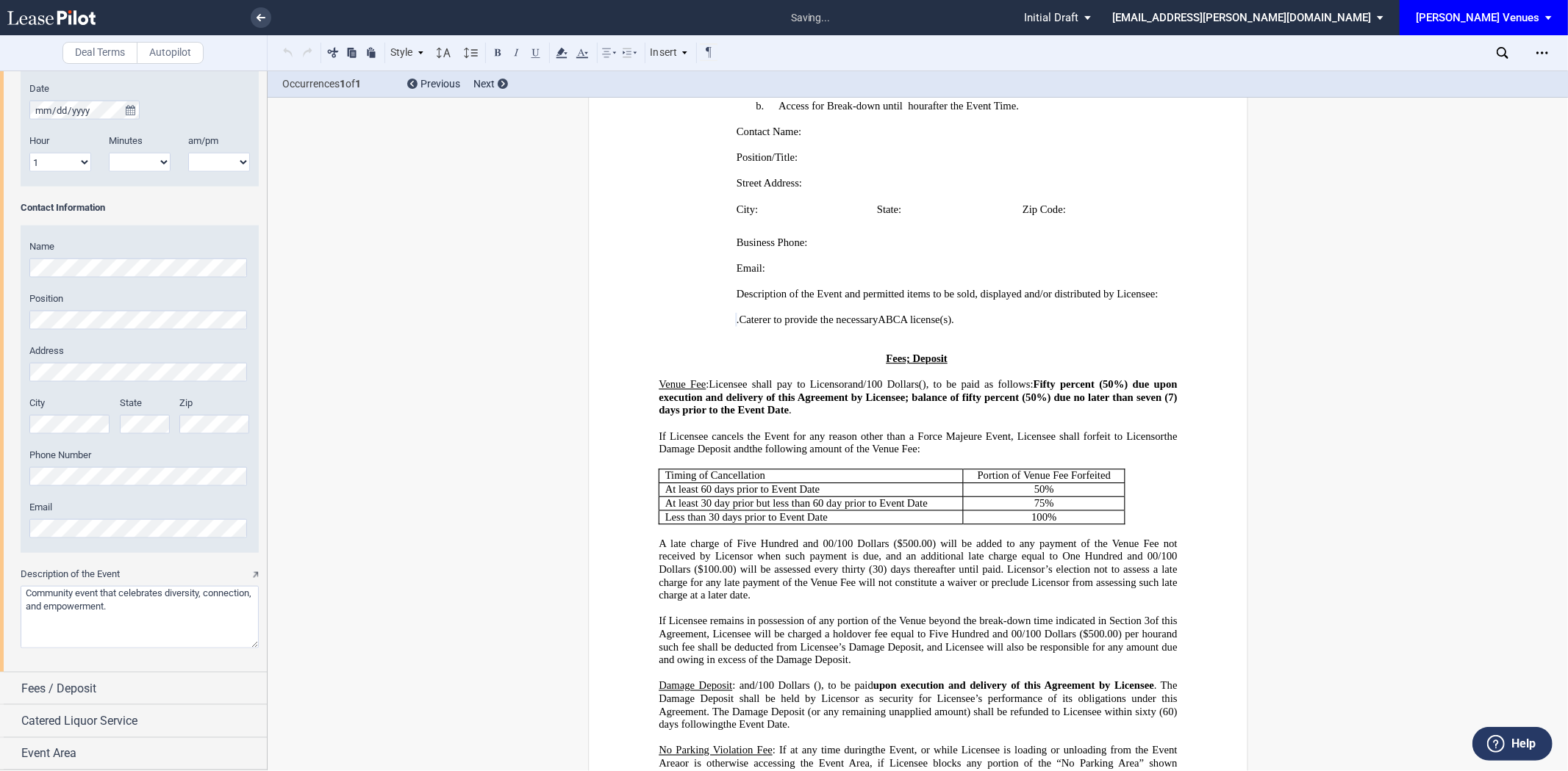
scroll to position [784, 0]
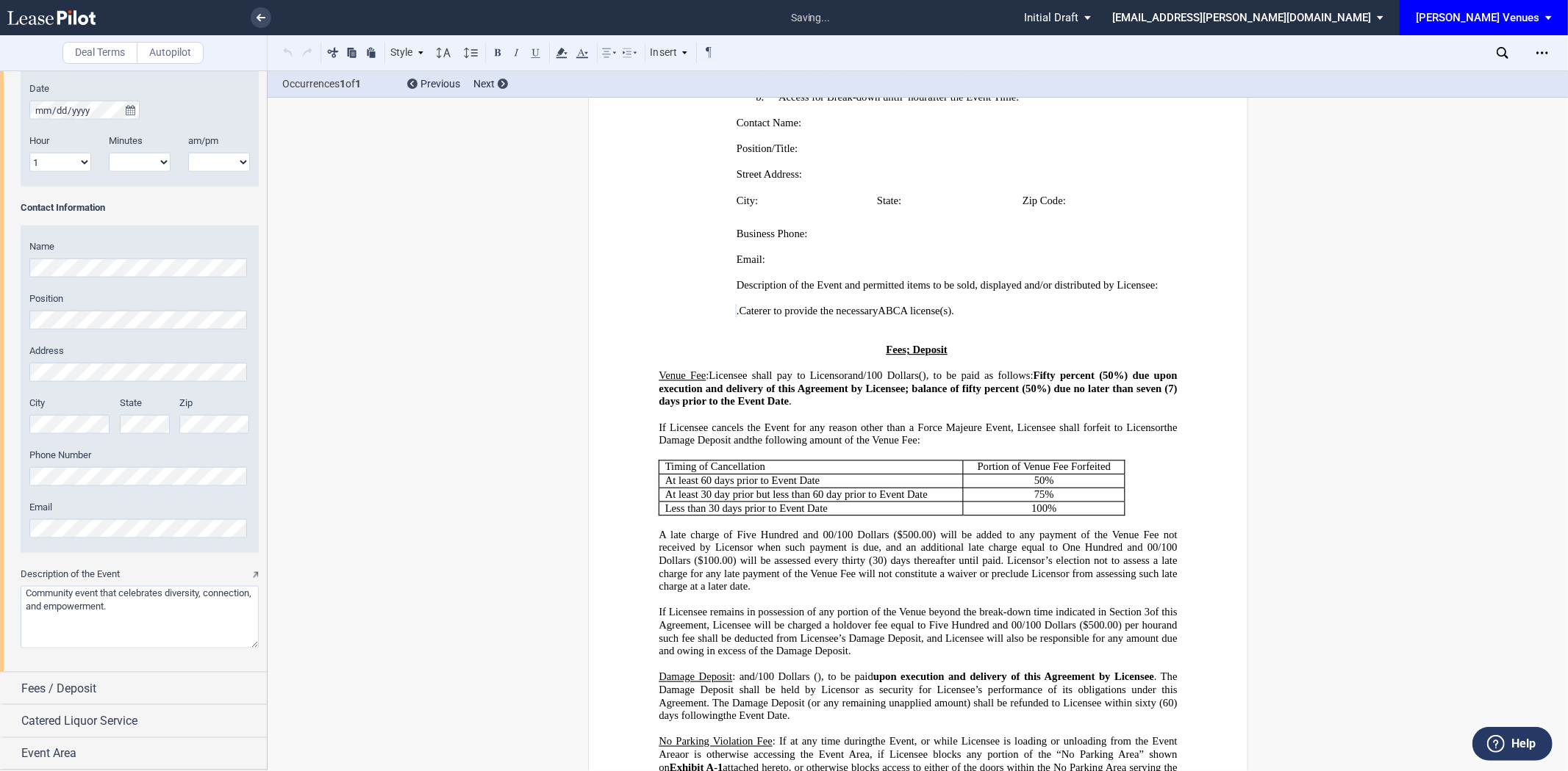
click at [170, 607] on textarea "Description of the Event" at bounding box center [139, 617] width 238 height 63
drag, startPoint x: 193, startPoint y: 607, endPoint x: 0, endPoint y: 584, distance: 194.4
click at [0, 584] on div "Event Name Event Date & Time (1) Date Start Time Hour 1 2 3 4 5 6 7 8 9 10 11 12" at bounding box center [133, 73] width 267 height 1199
type textarea "H"
click at [157, 613] on textarea "Description of the Event" at bounding box center [139, 617] width 238 height 63
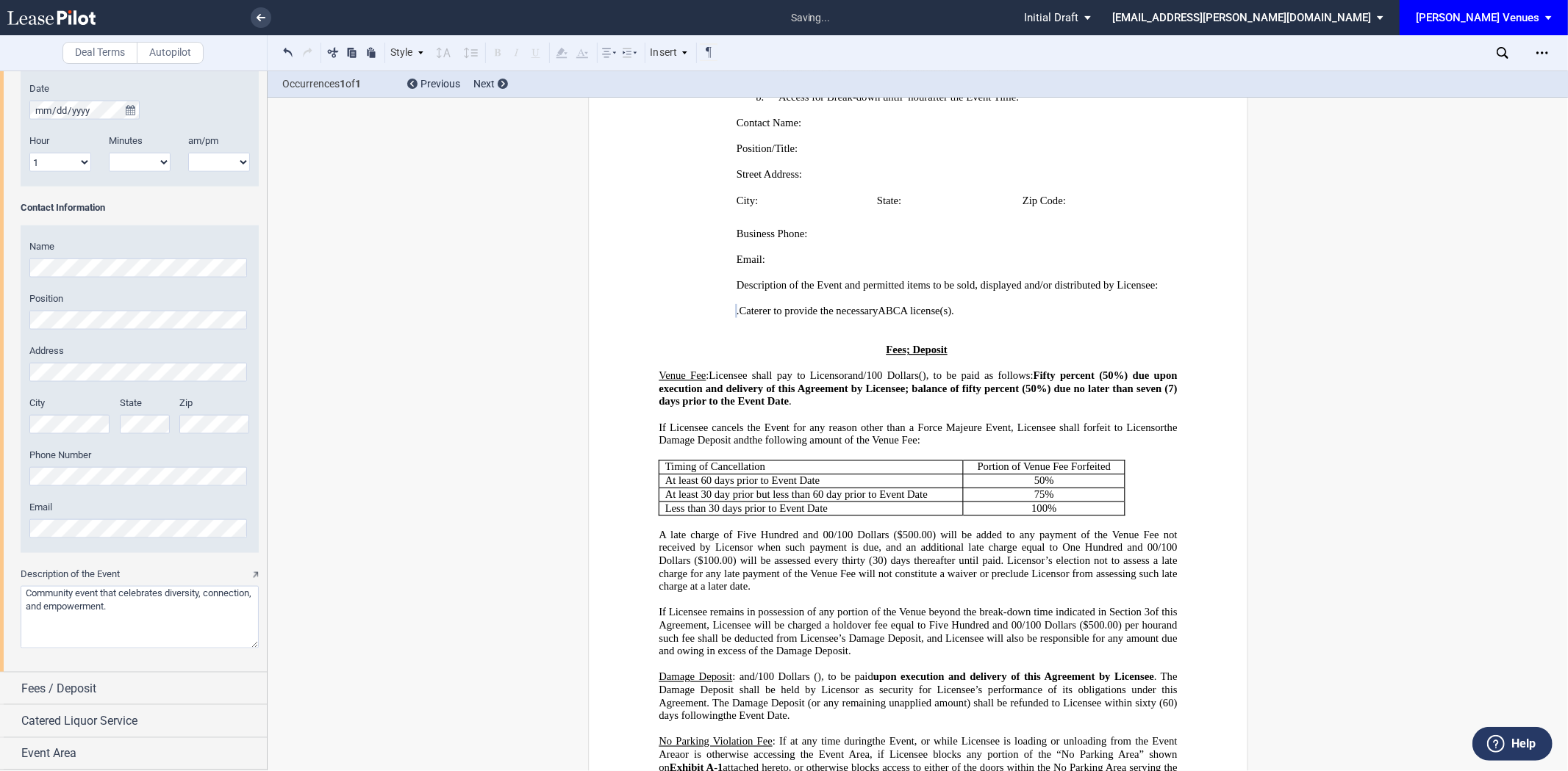
click at [186, 603] on textarea "Description of the Event" at bounding box center [139, 617] width 238 height 63
type textarea "Community event that celebrates diversity, connection, and empowerment."
drag, startPoint x: 129, startPoint y: 680, endPoint x: 119, endPoint y: 669, distance: 14.9
click at [128, 681] on div "Fees / Deposit" at bounding box center [144, 689] width 246 height 17
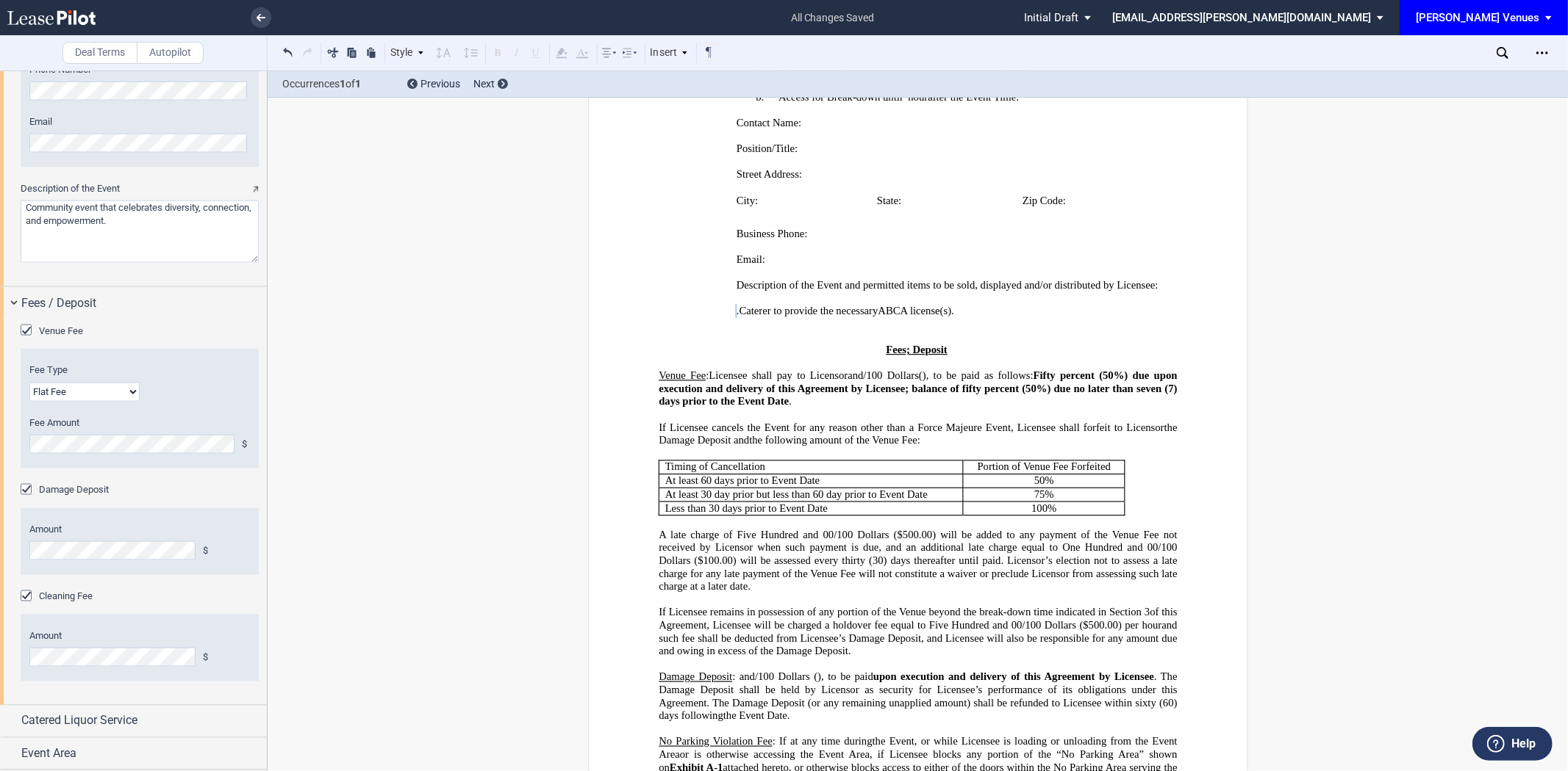
click at [18, 545] on div "Venue Fee Fee Type Flat Fee % of Gross Sales % of Ticket Sales Fee Amount $ Fee…" at bounding box center [133, 511] width 267 height 386
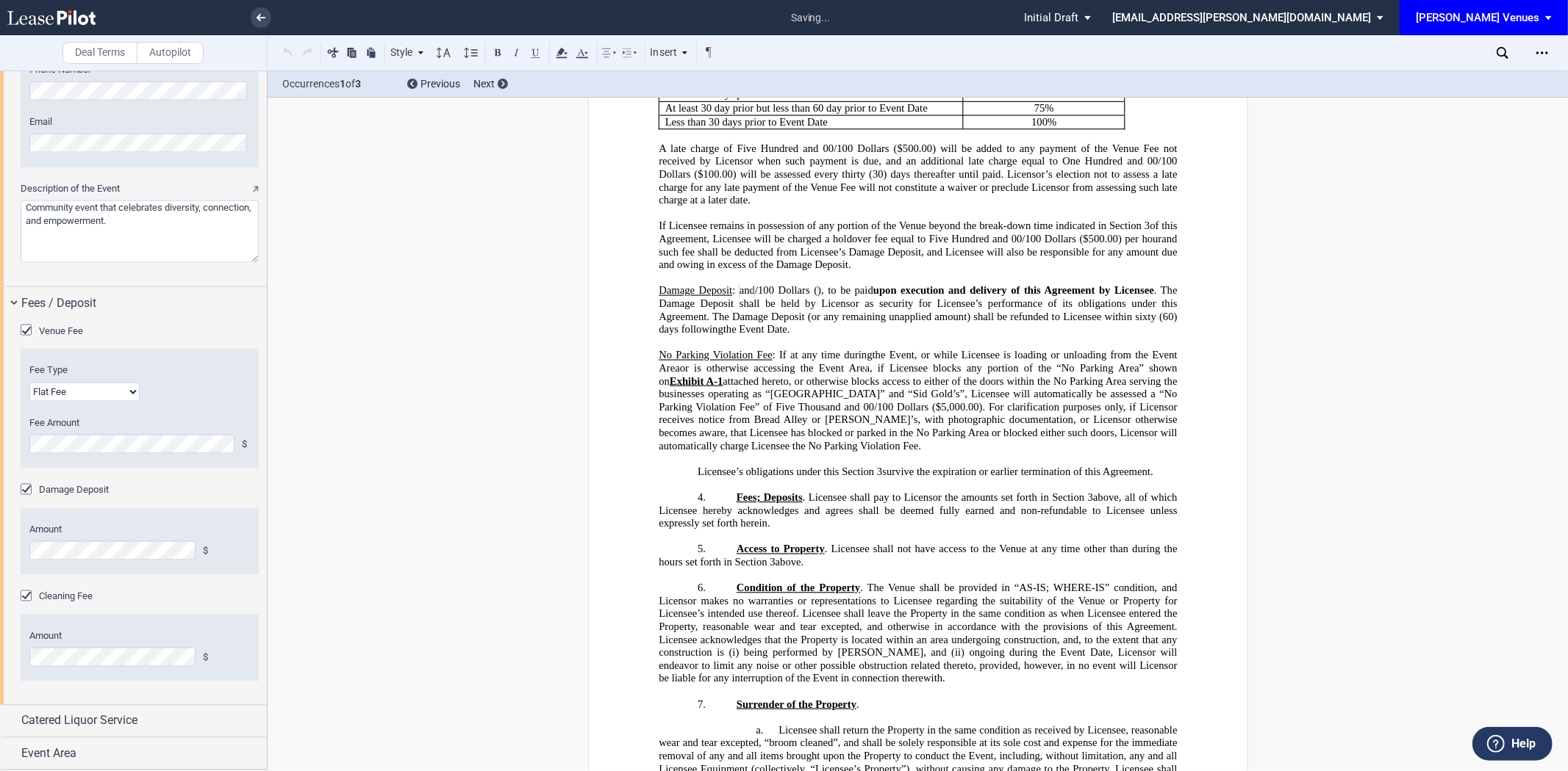
scroll to position [1179, 0]
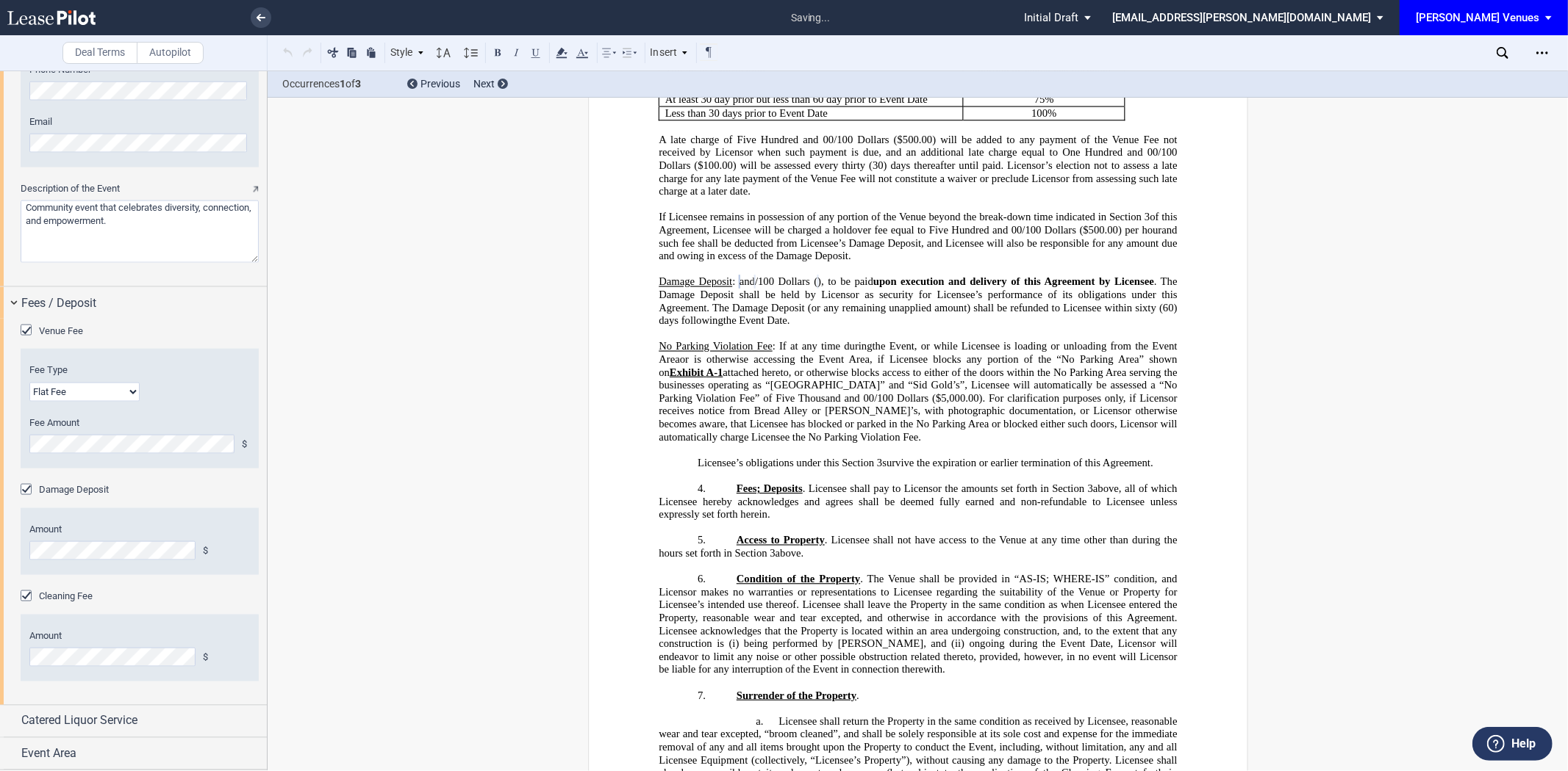
click at [23, 600] on div "Cleaning Fee" at bounding box center [27, 598] width 14 height 14
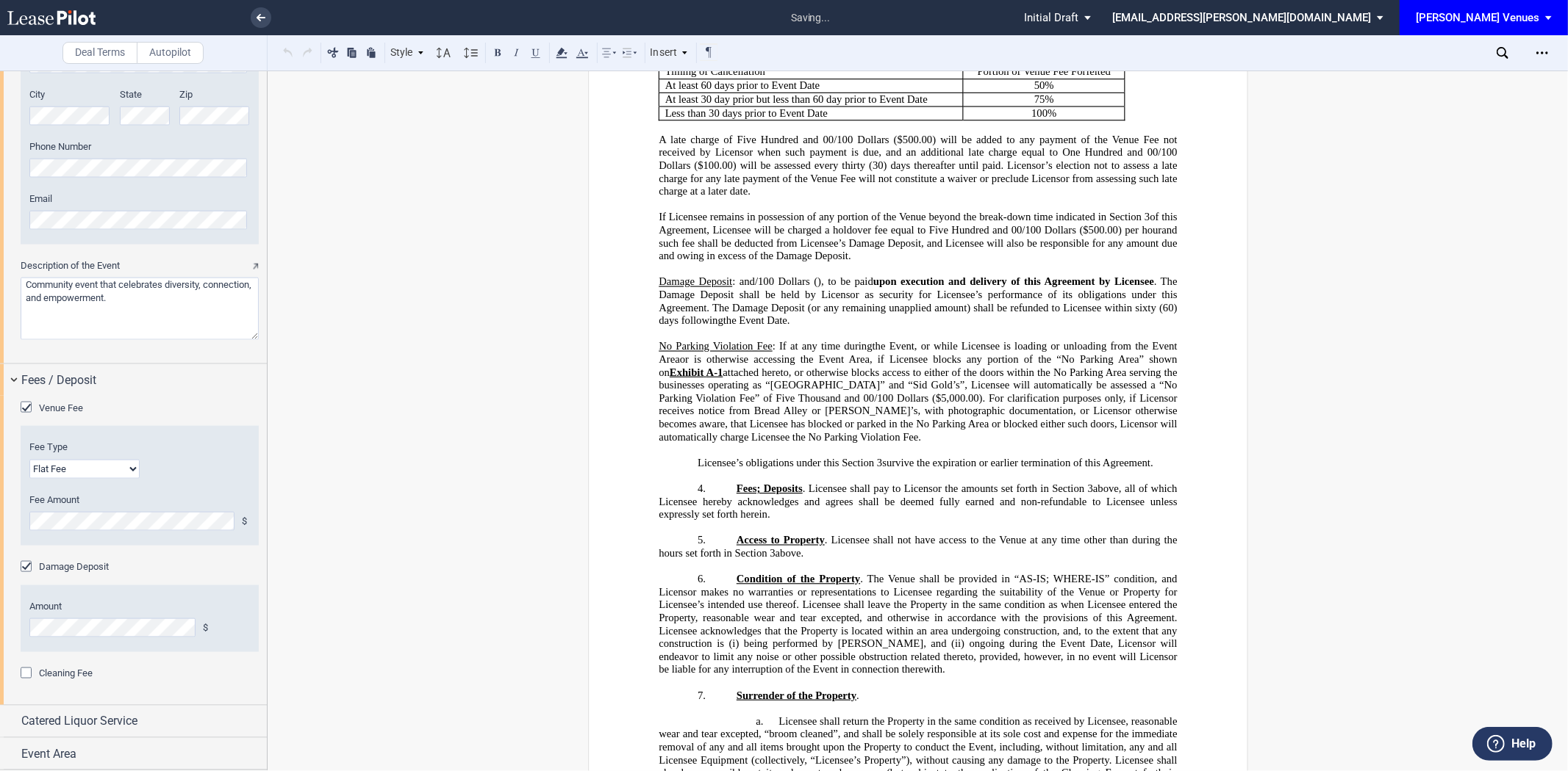
scroll to position [1653, 0]
click at [71, 677] on span "Cleaning Fee" at bounding box center [65, 673] width 54 height 11
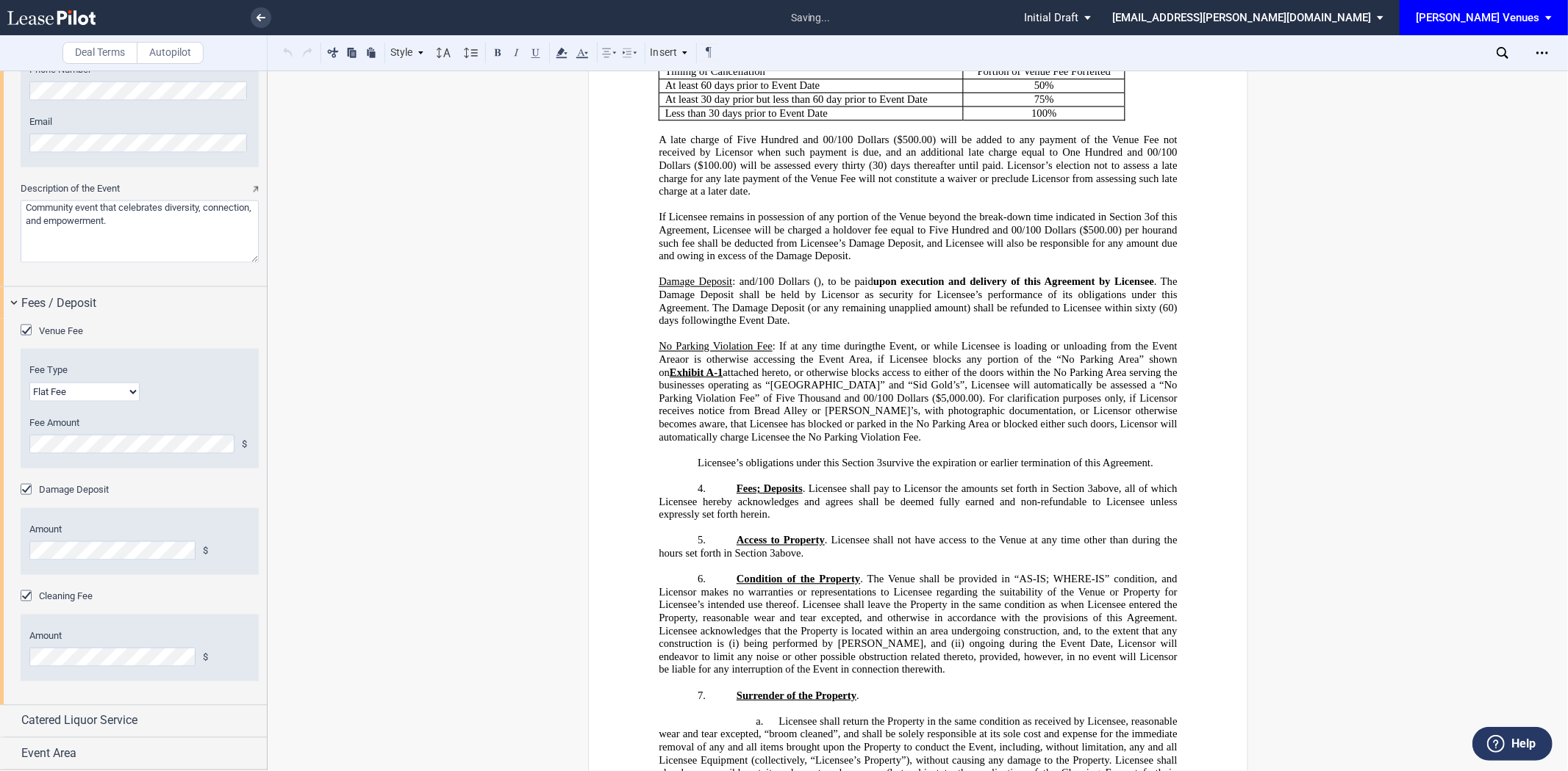
click at [33, 601] on div "Cleaning Fee" at bounding box center [27, 598] width 14 height 14
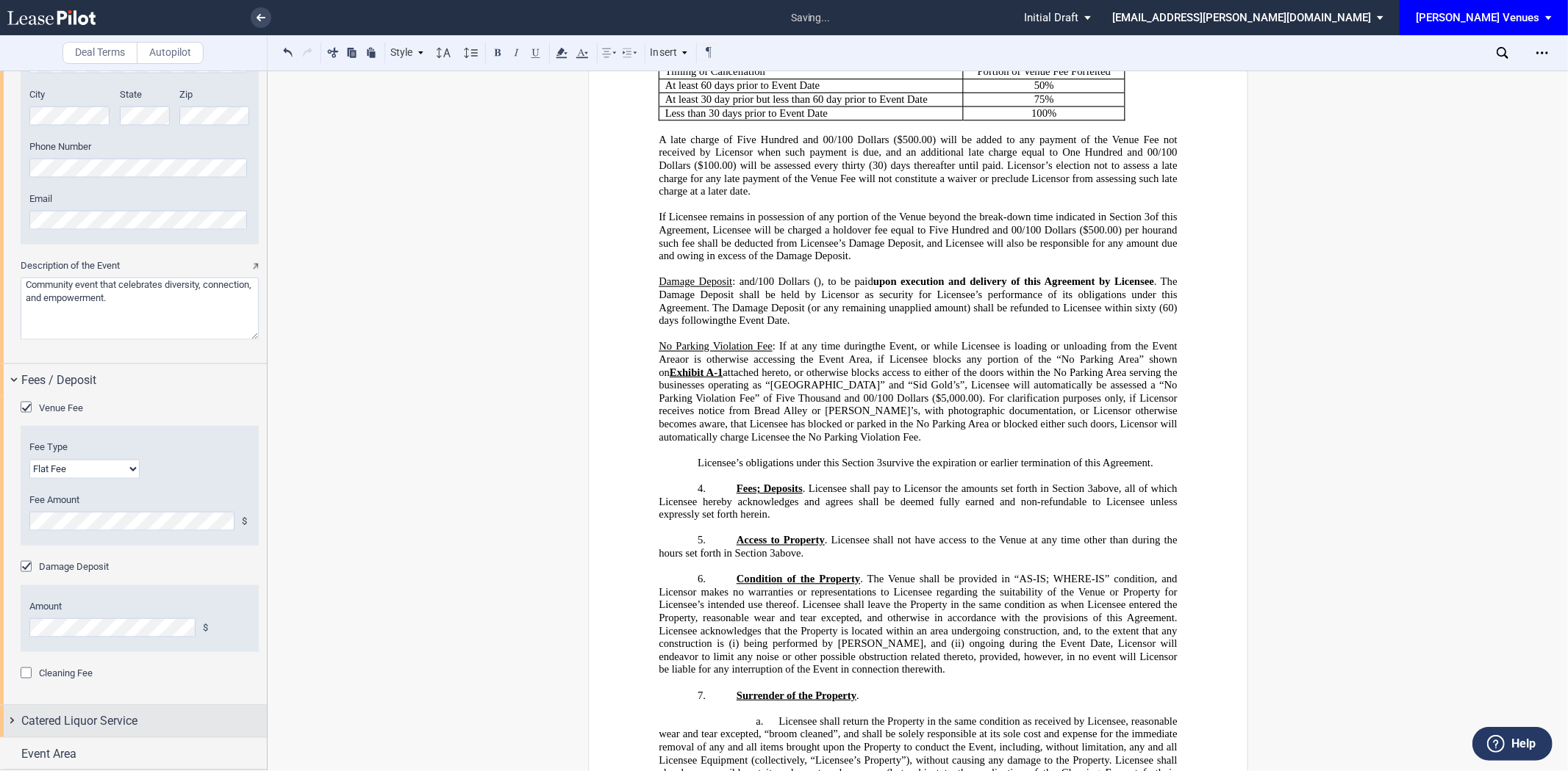
click at [93, 722] on span "Catered Liquor Service" at bounding box center [79, 721] width 117 height 17
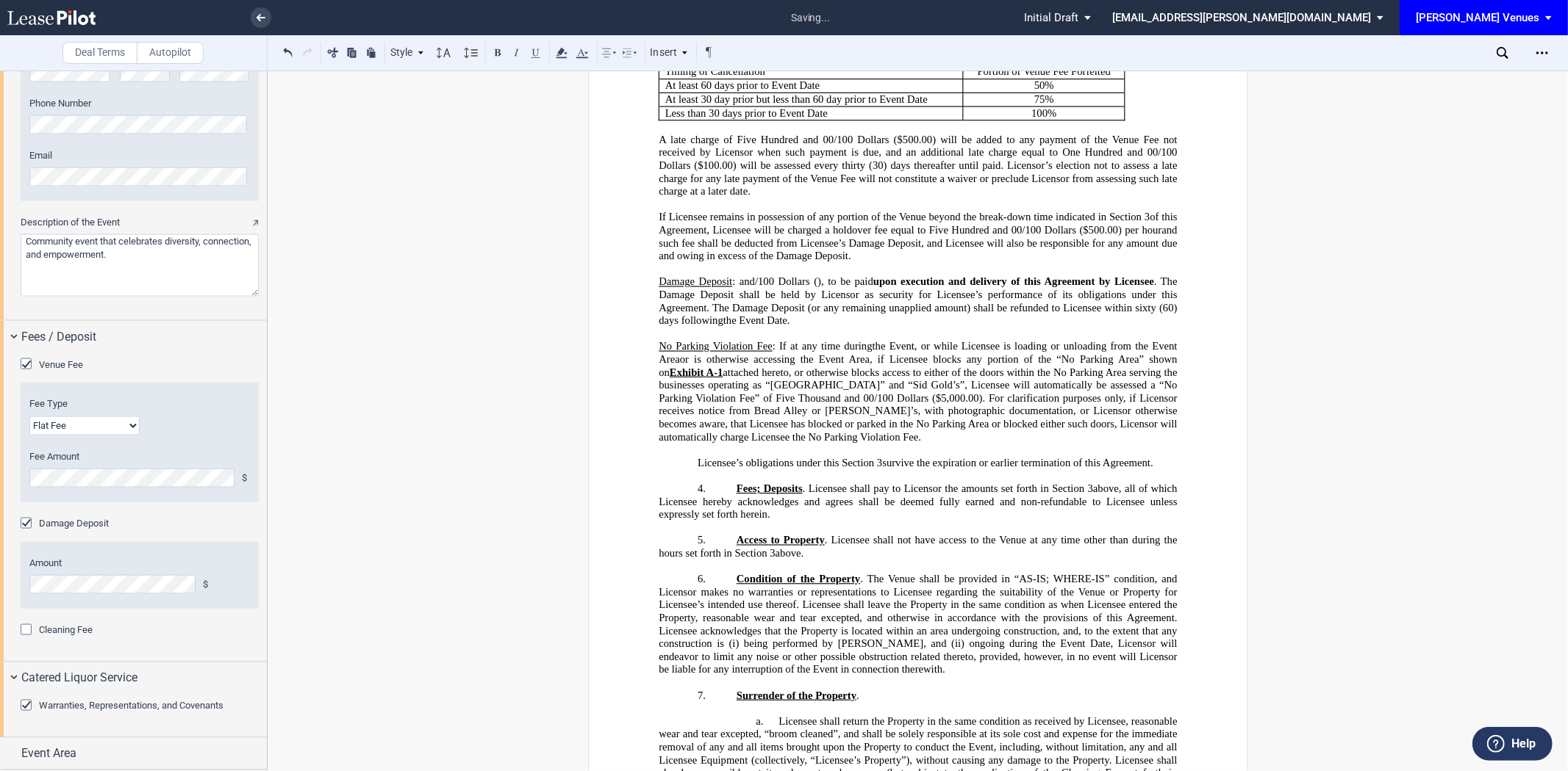
scroll to position [1696, 0]
click at [116, 758] on div "Event Area" at bounding box center [144, 755] width 246 height 17
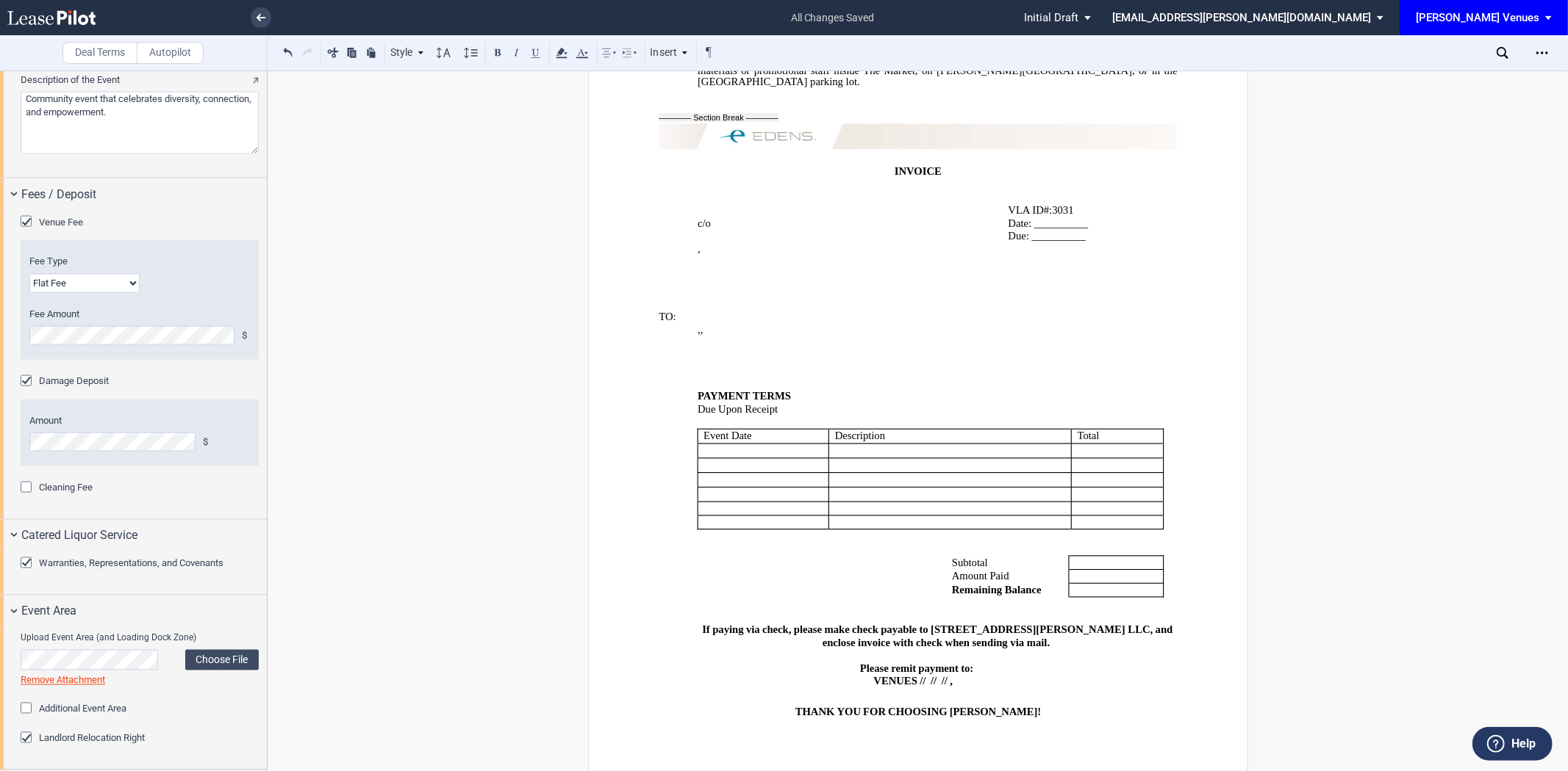
scroll to position [8783, 0]
drag, startPoint x: 1057, startPoint y: 642, endPoint x: 674, endPoint y: 618, distance: 383.8
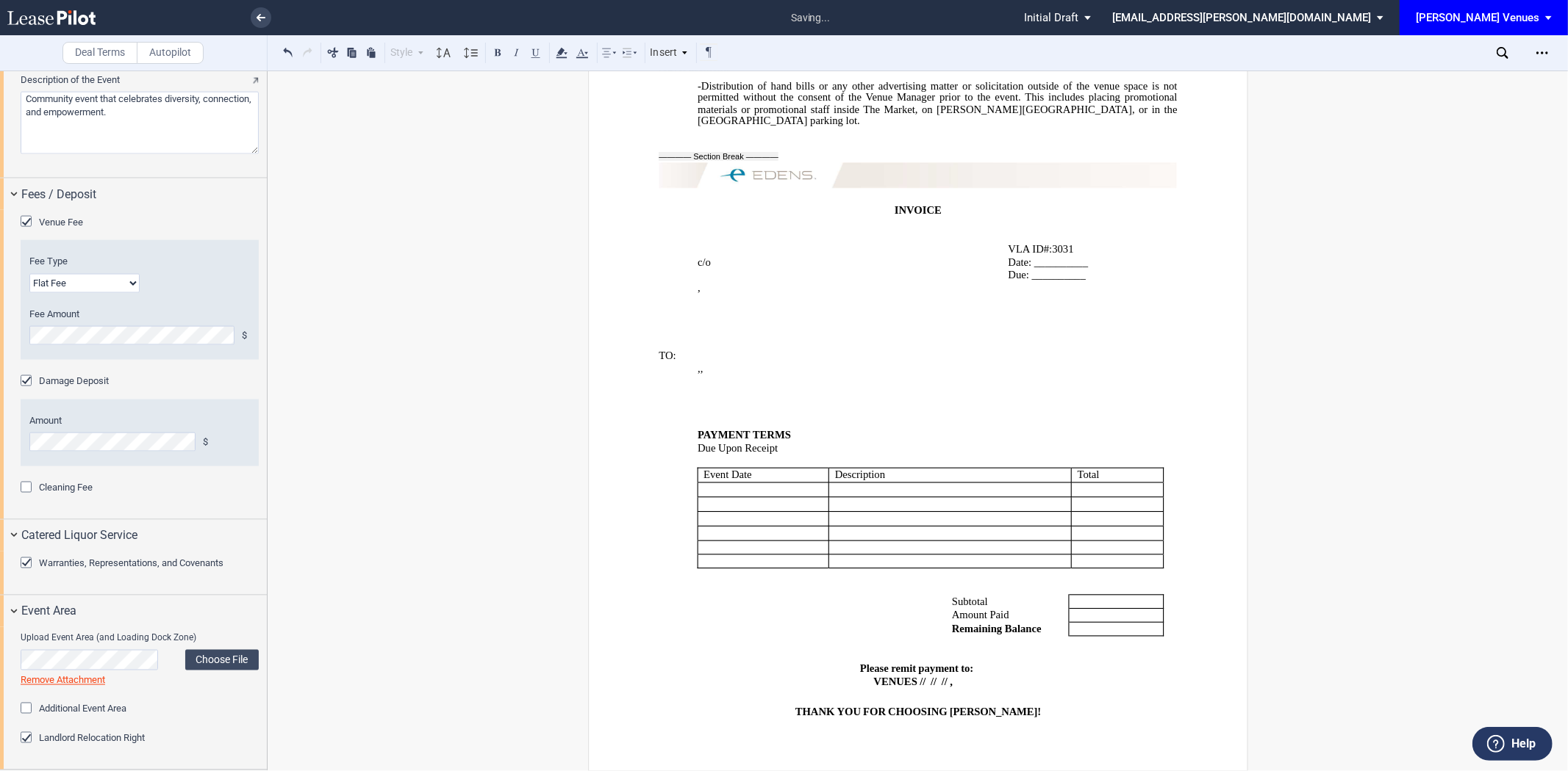
scroll to position [8742, 0]
click at [1549, 48] on div "Open Lease options menu" at bounding box center [1542, 53] width 23 height 23
click at [1426, 76] on div "Download" at bounding box center [1457, 79] width 179 height 13
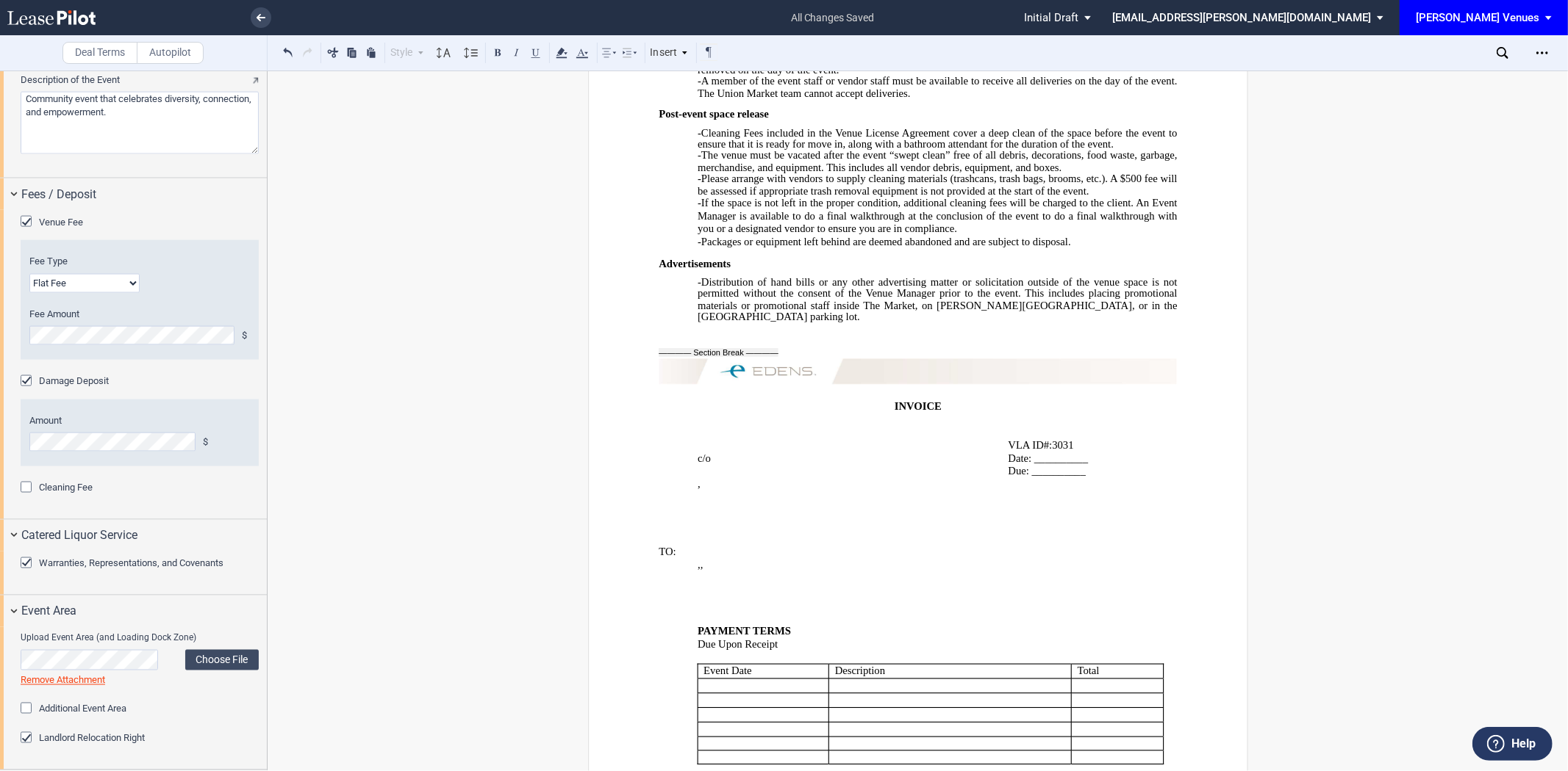
scroll to position [8171, 0]
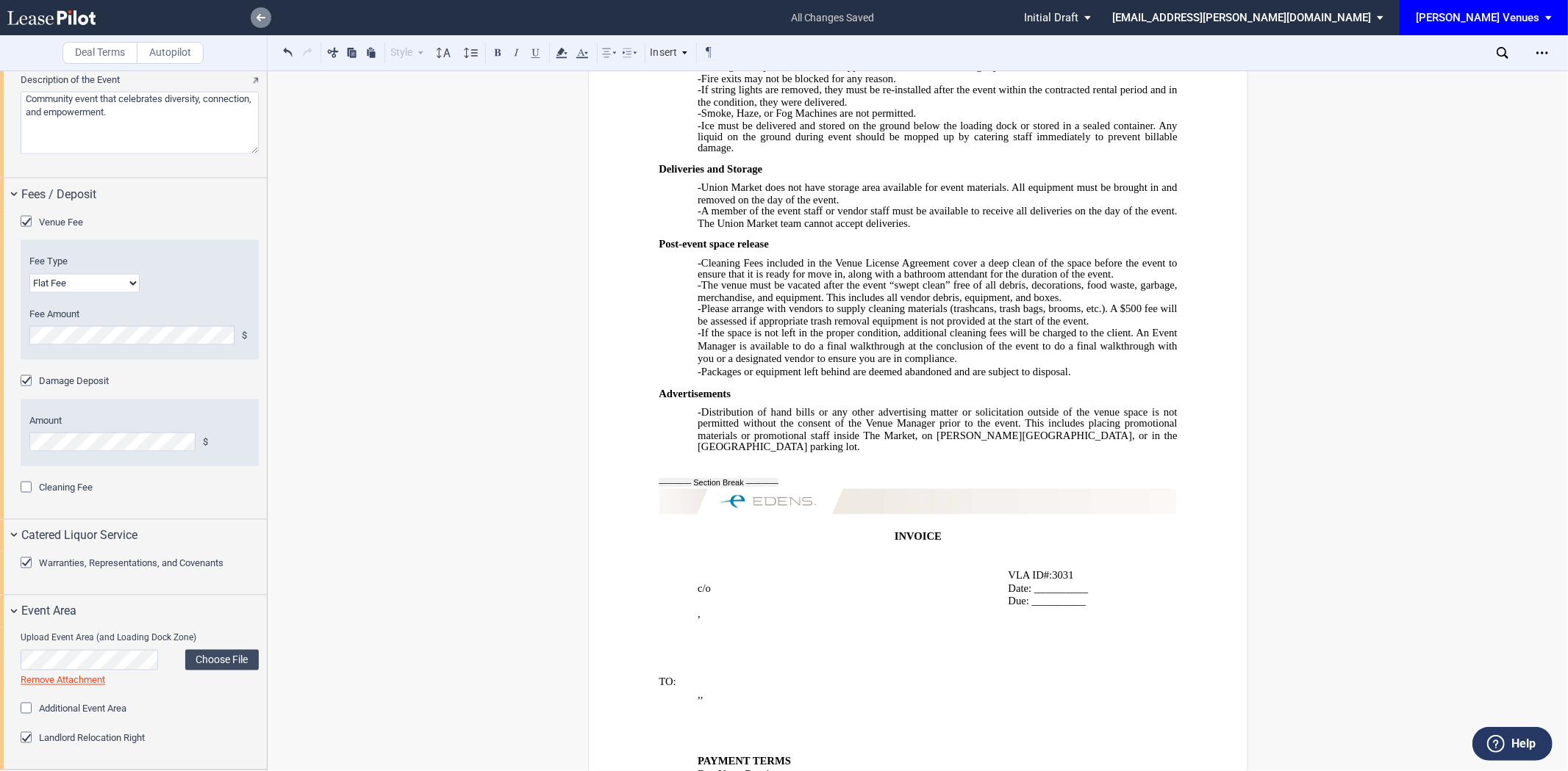
click at [258, 16] on use at bounding box center [260, 18] width 9 height 8
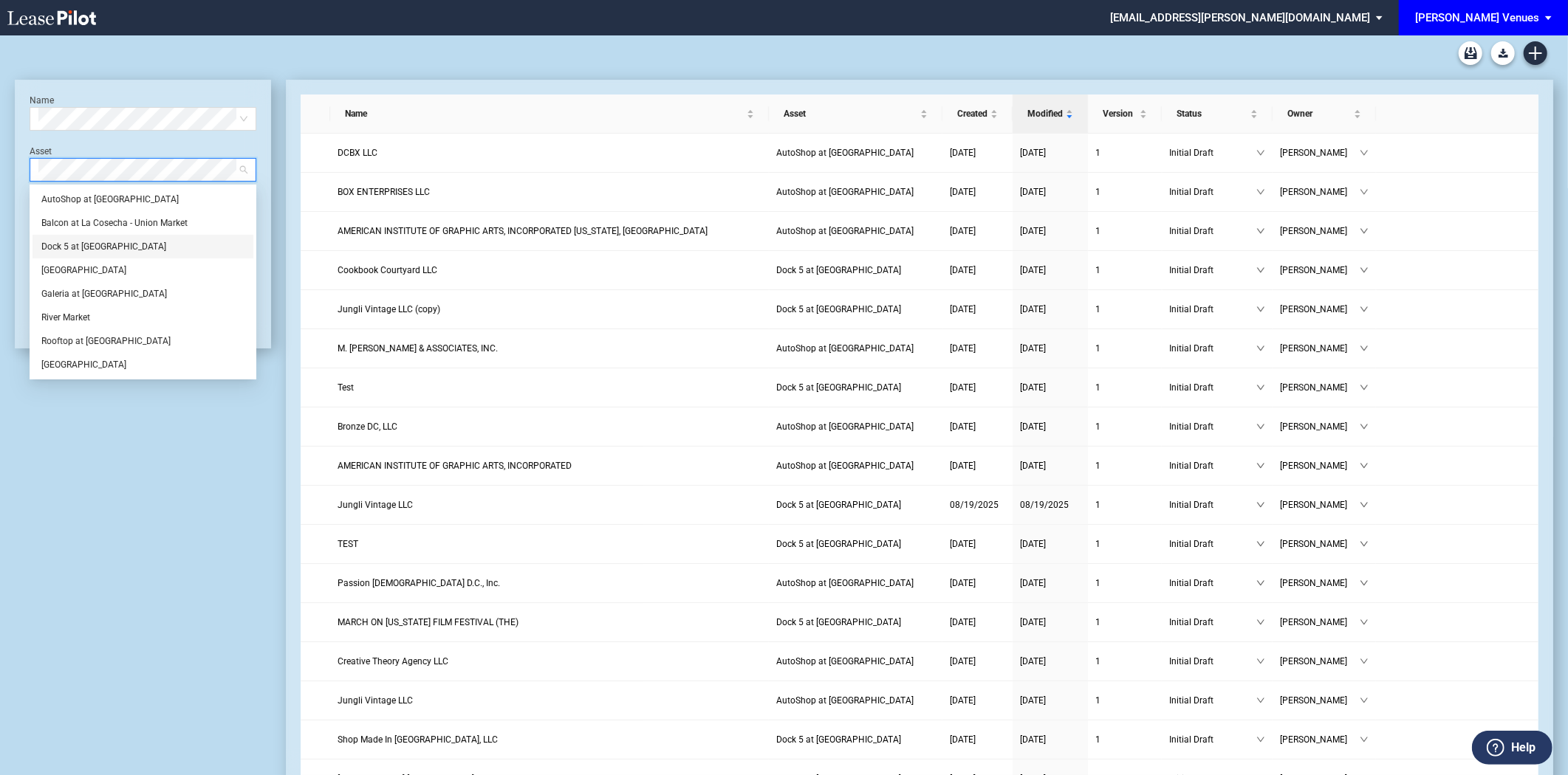
click at [79, 248] on div "Dock 5 at [GEOGRAPHIC_DATA]" at bounding box center [143, 246] width 203 height 15
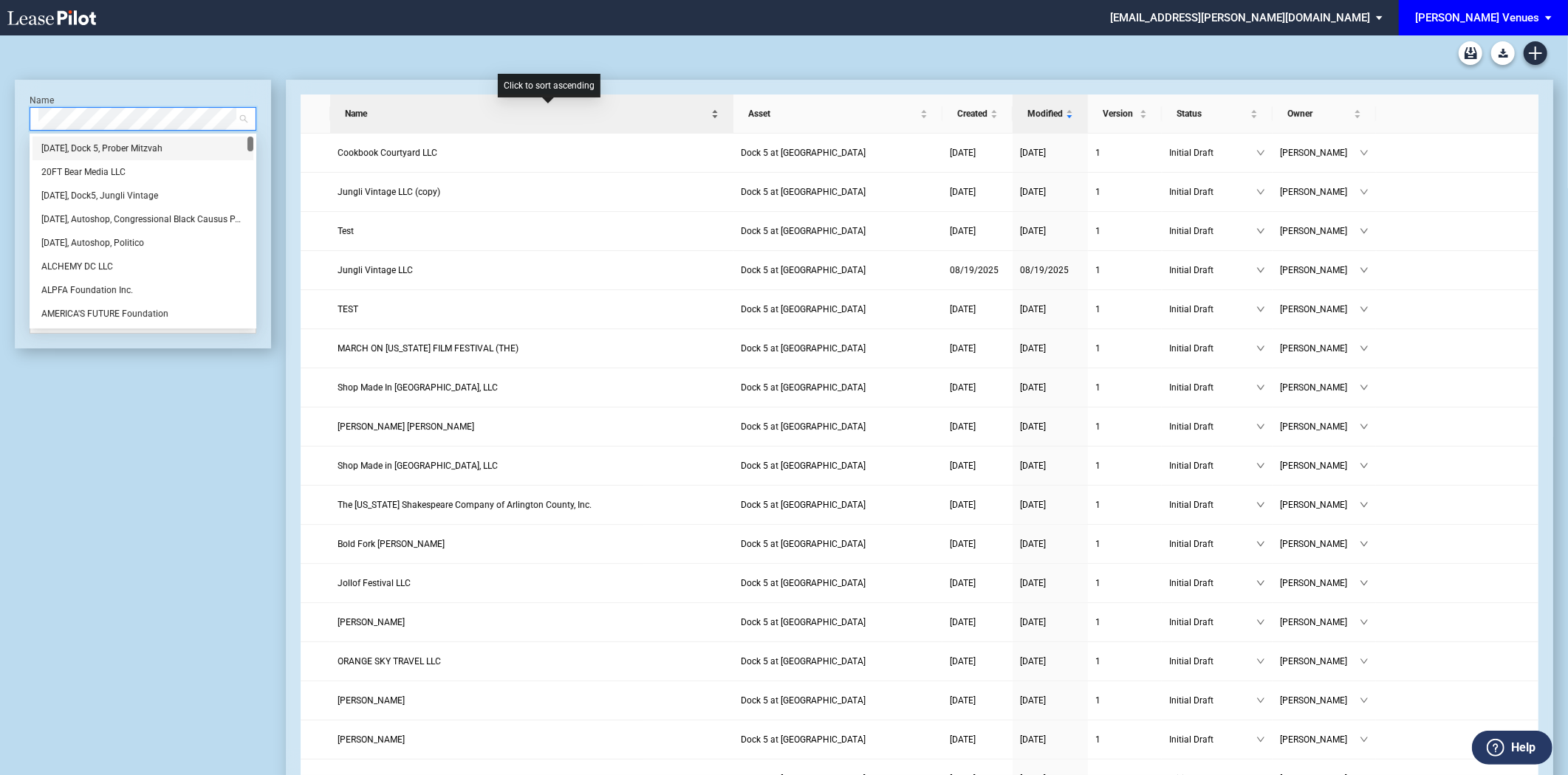
click at [393, 113] on span "Name" at bounding box center [526, 113] width 364 height 15
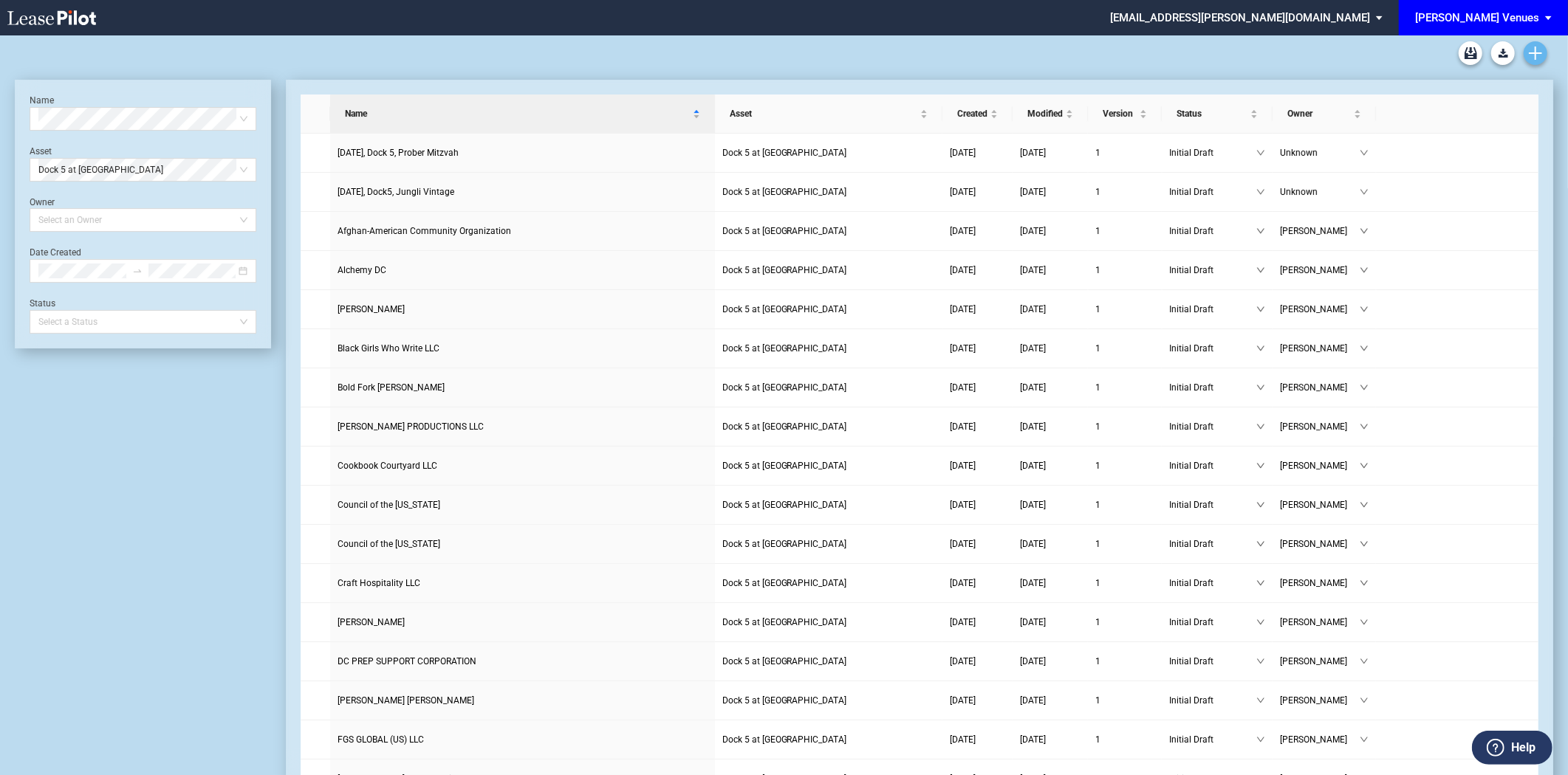
click at [1536, 55] on icon "Create new document" at bounding box center [1535, 53] width 14 height 14
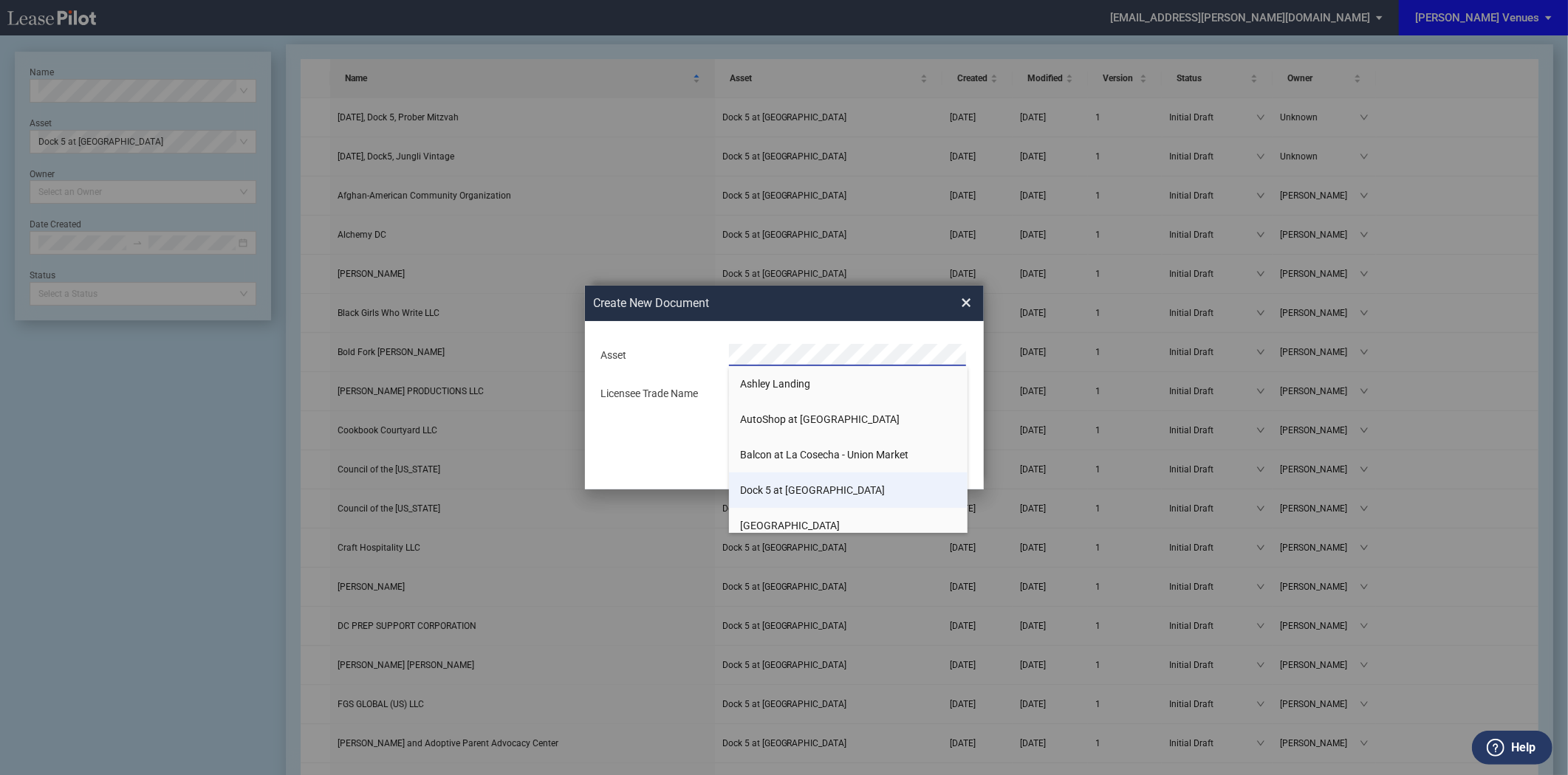
click at [778, 495] on span "Dock 5 at [GEOGRAPHIC_DATA]" at bounding box center [813, 491] width 145 height 12
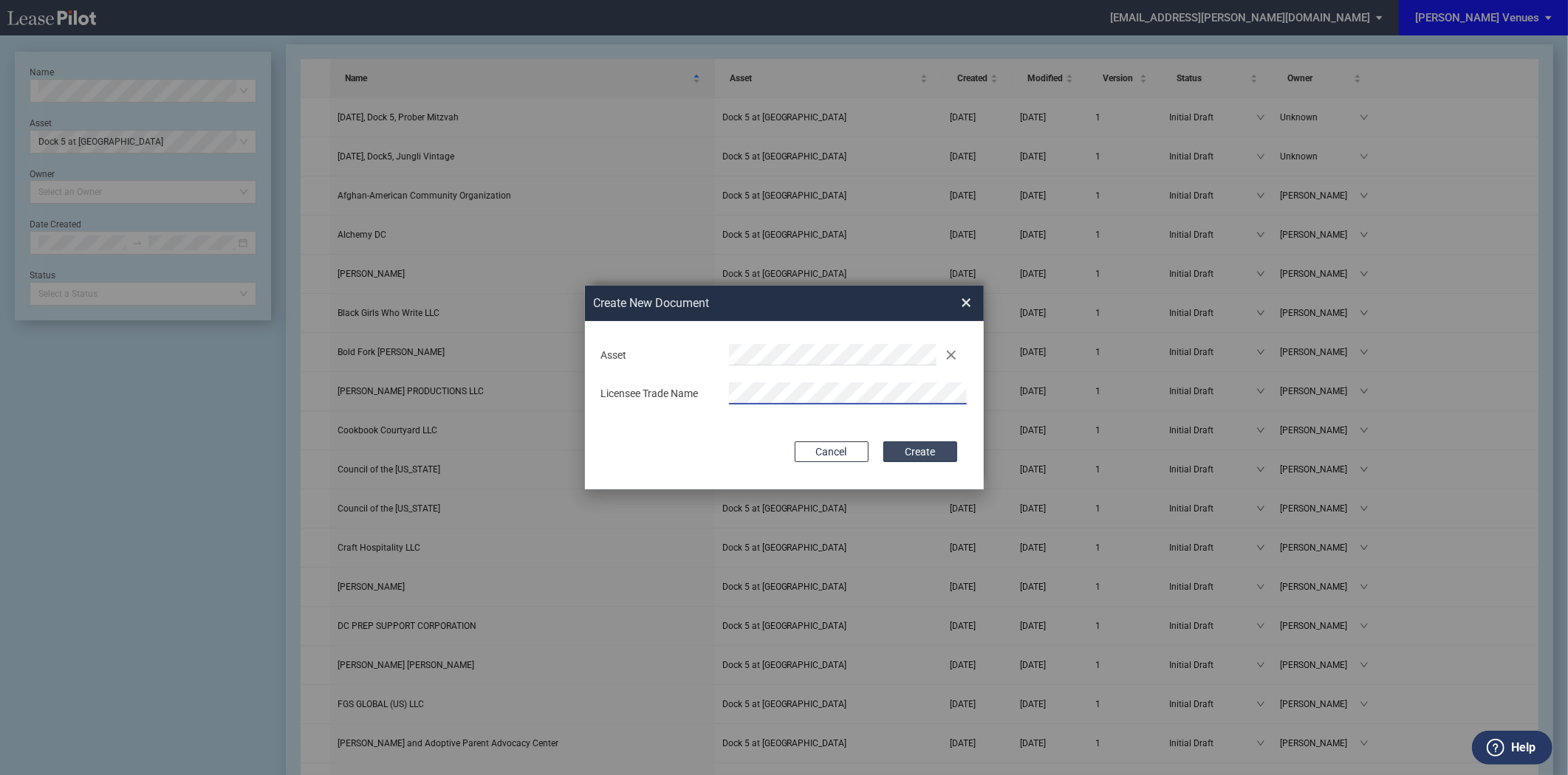
click at [921, 454] on button "Create" at bounding box center [920, 451] width 74 height 20
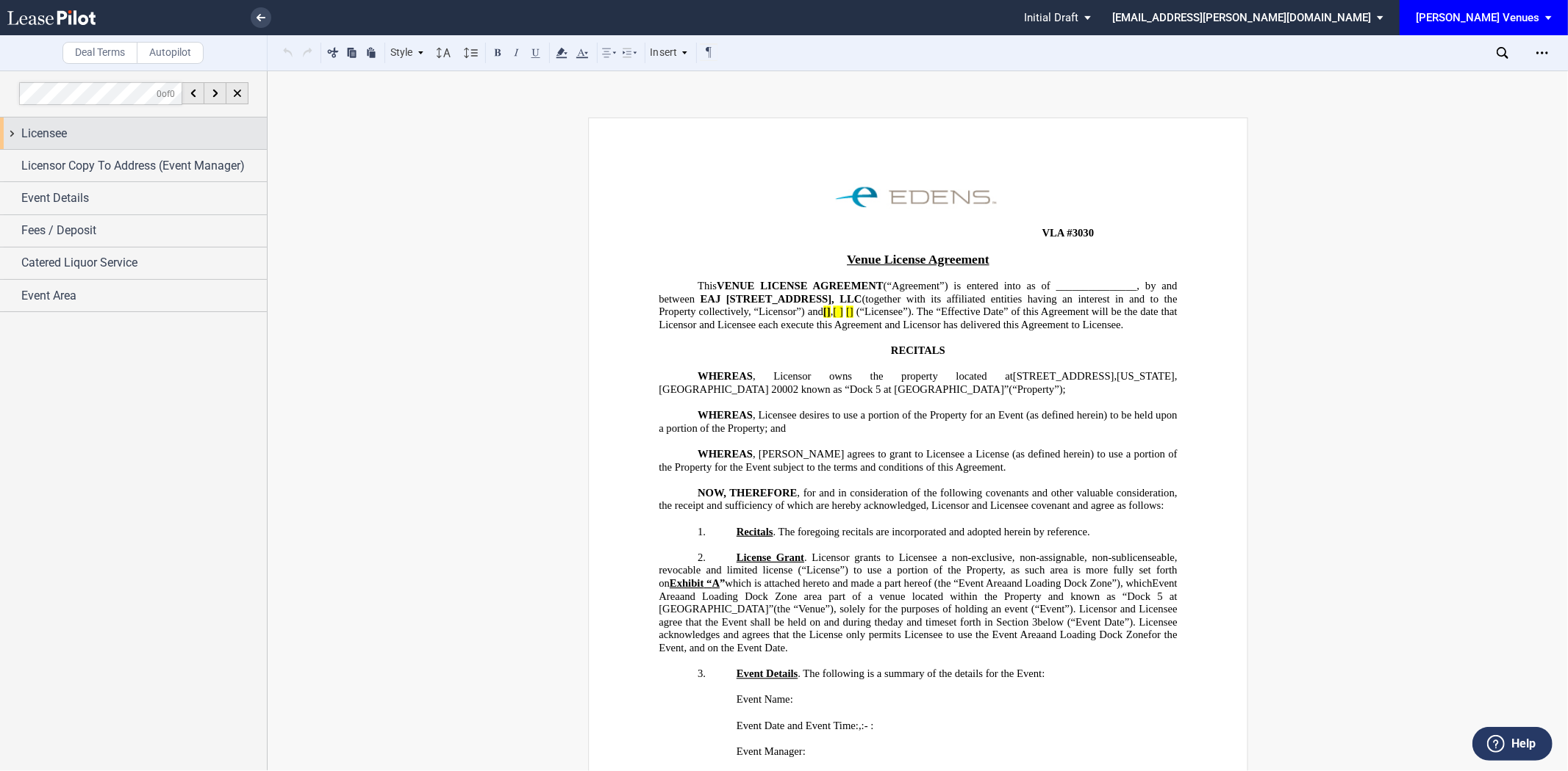
click at [172, 137] on div "Licensee" at bounding box center [144, 134] width 246 height 17
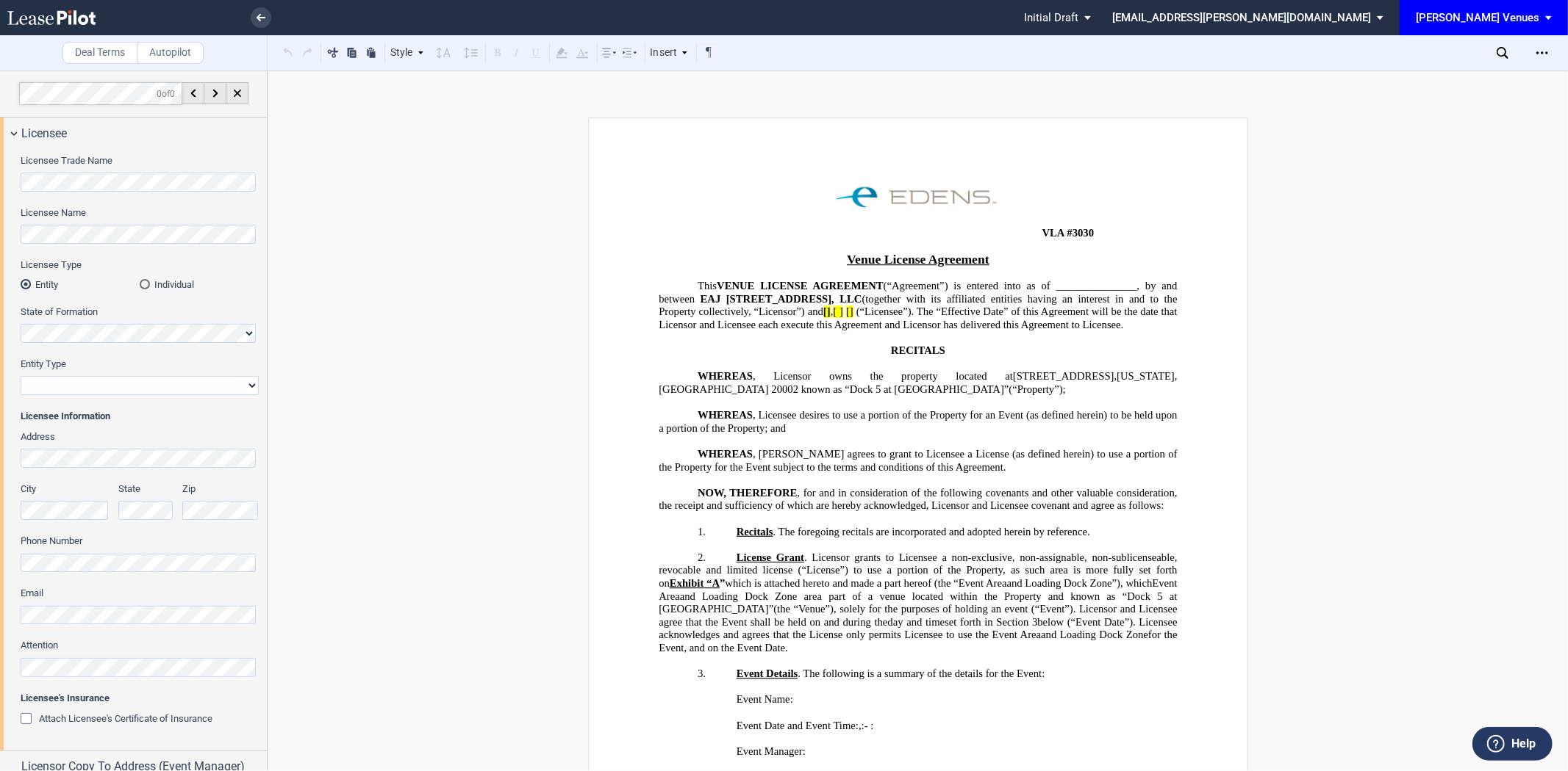
click at [0, 185] on div "Licensee Trade Name Licensee Name Licensee Type Entity Individual State of Form…" at bounding box center [133, 450] width 267 height 602
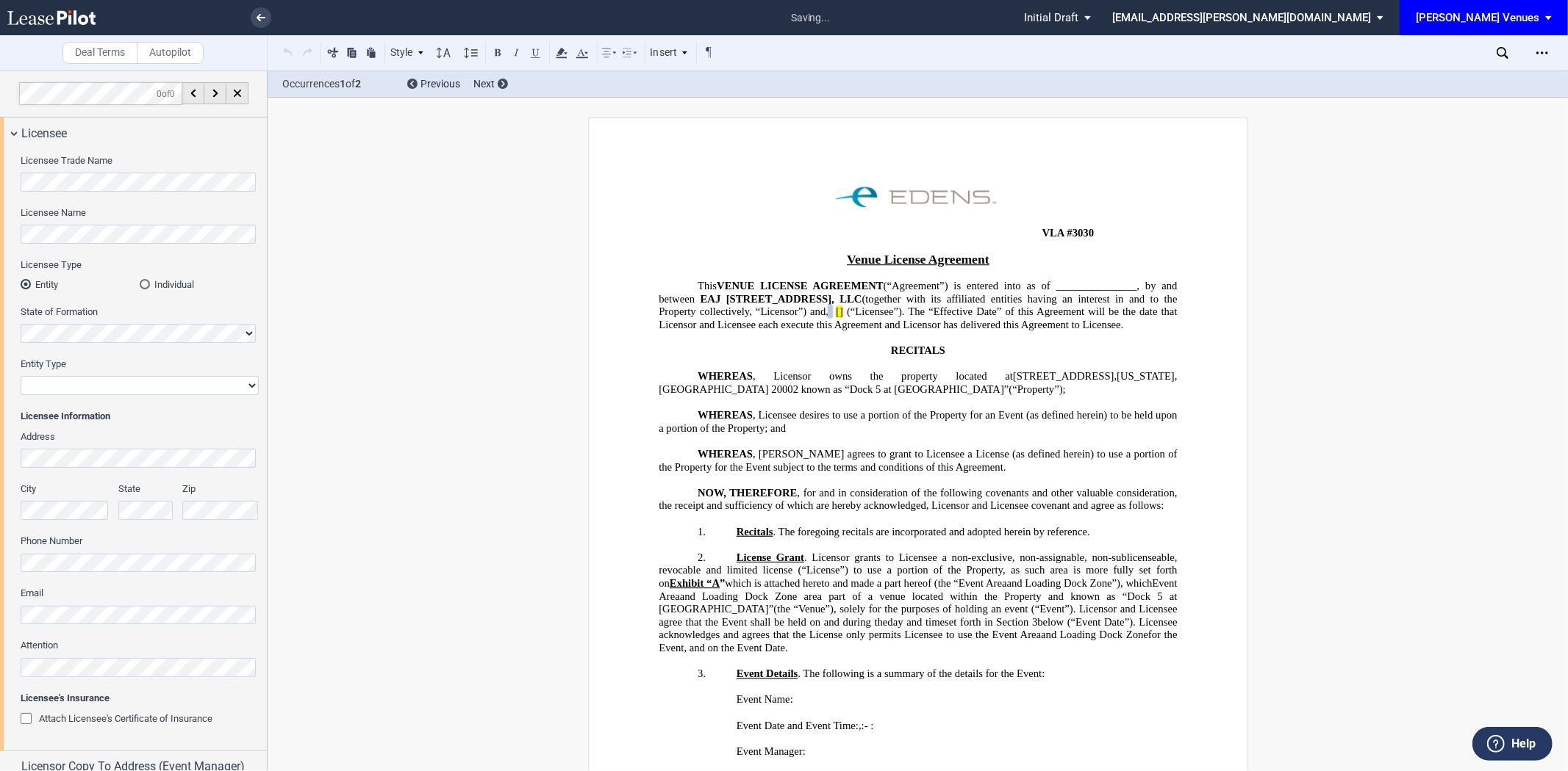
click at [58, 385] on select "Corporation Limited Liability Company General Partnership Limited Partnership N…" at bounding box center [139, 386] width 238 height 19
select select "non-profit corporation"
click at [20, 376] on select "Corporation Limited Liability Company General Partnership Limited Partnership N…" at bounding box center [139, 386] width 238 height 19
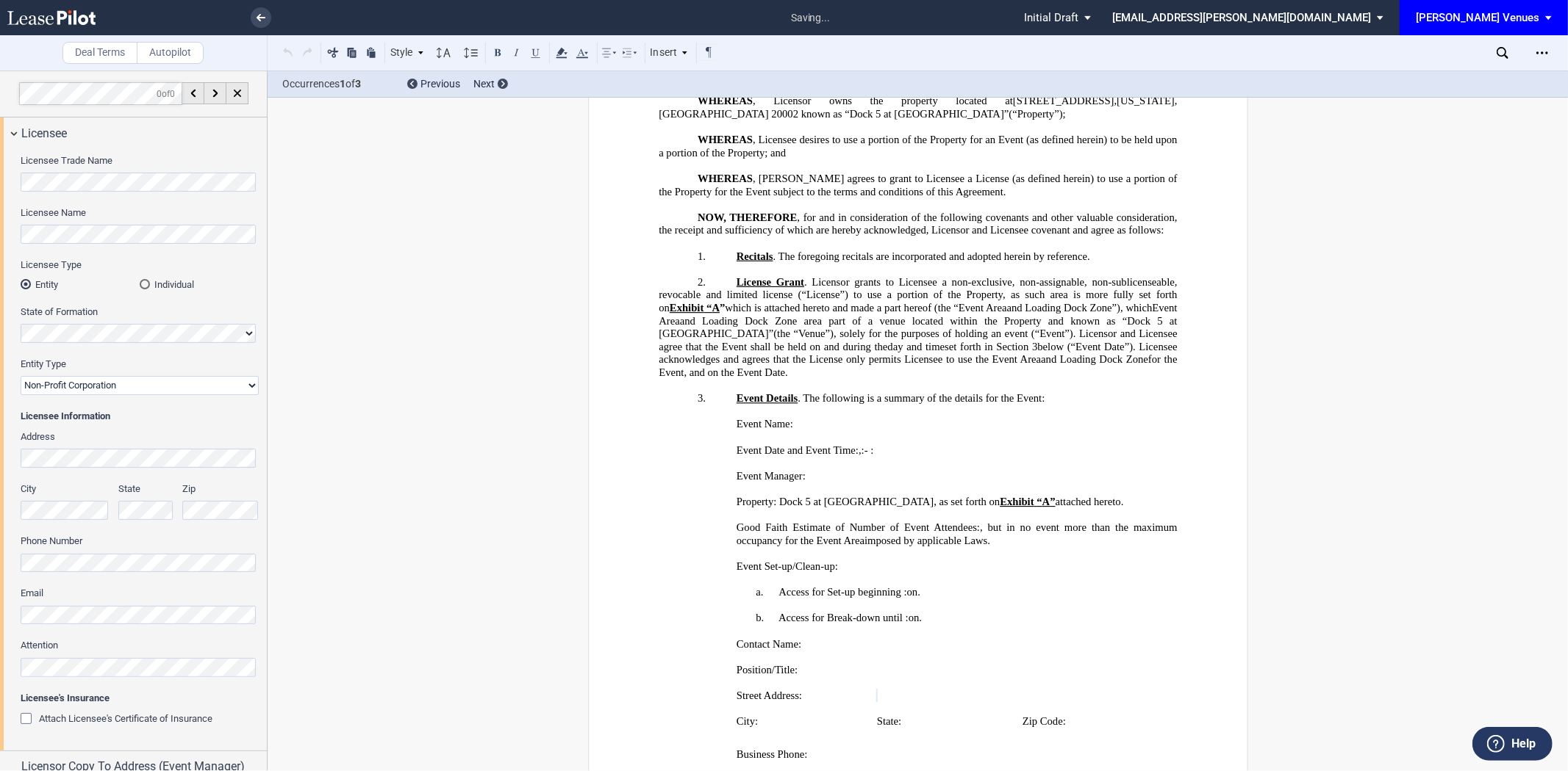
scroll to position [643, 0]
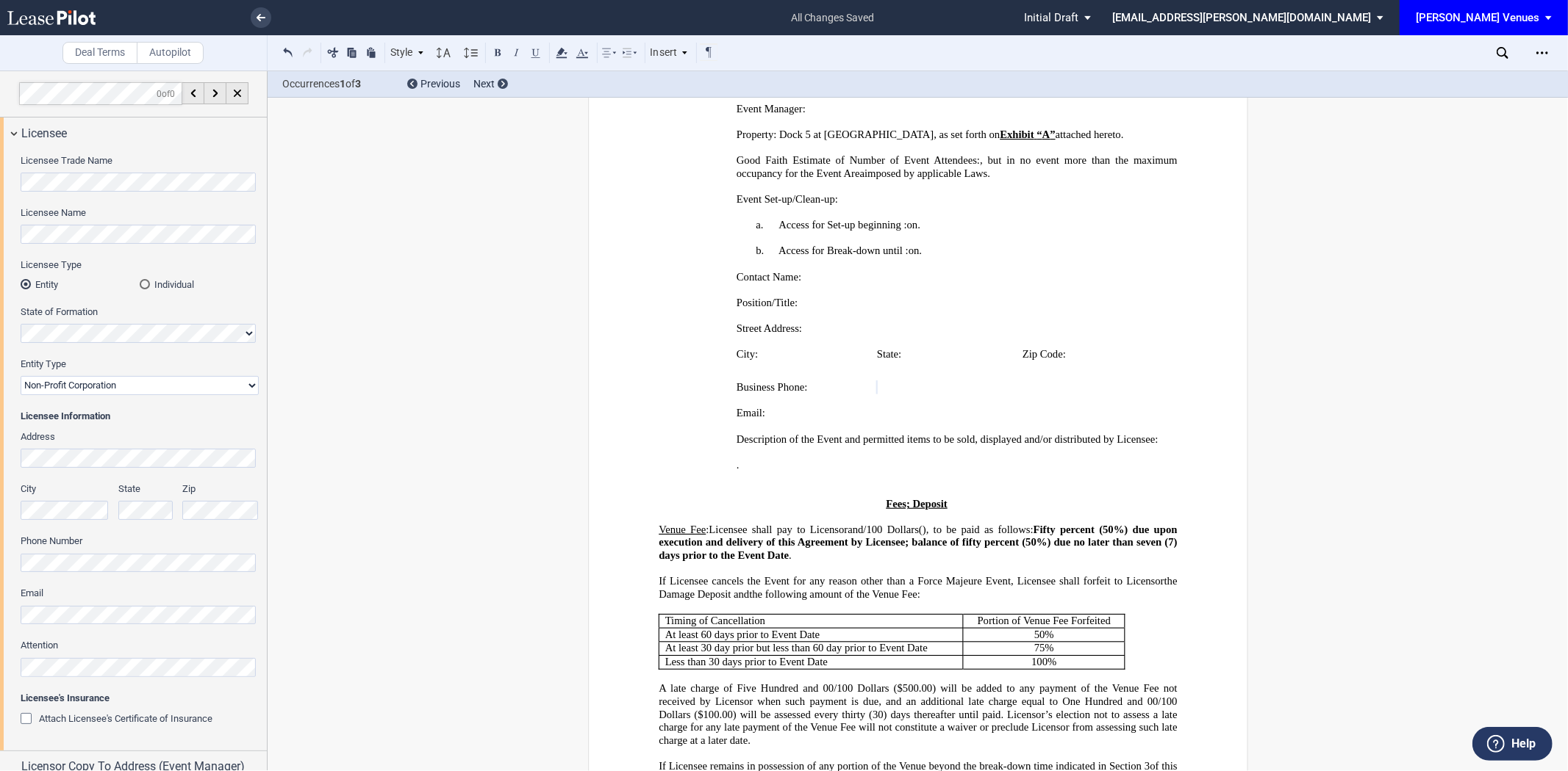
click at [0, 547] on div "Licensee Trade Name Licensee Name Licensee Type Entity Individual State of Form…" at bounding box center [133, 450] width 267 height 602
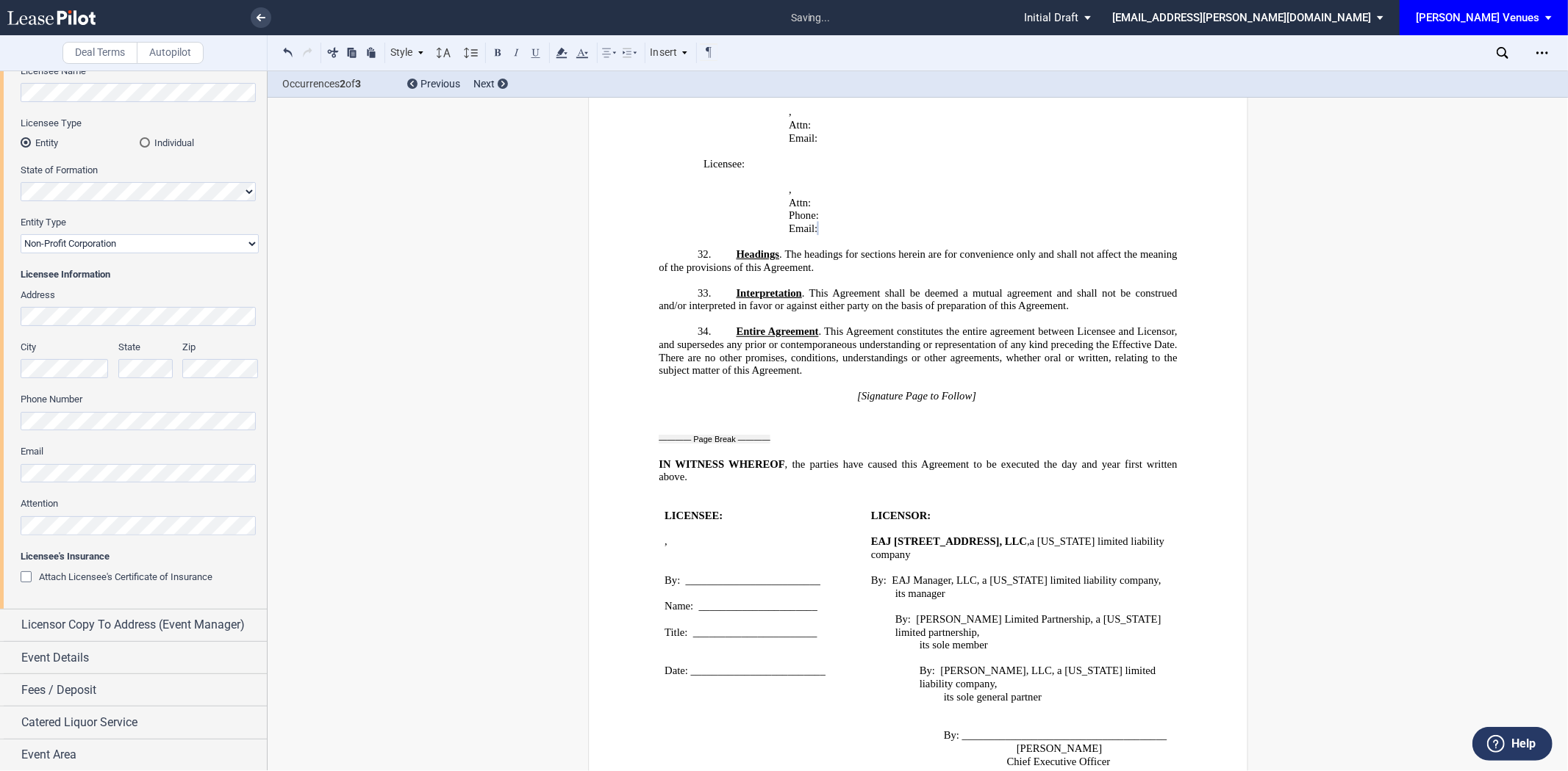
scroll to position [143, 0]
click at [121, 629] on span "Licensor Copy To Address (Event Manager)" at bounding box center [133, 624] width 223 height 17
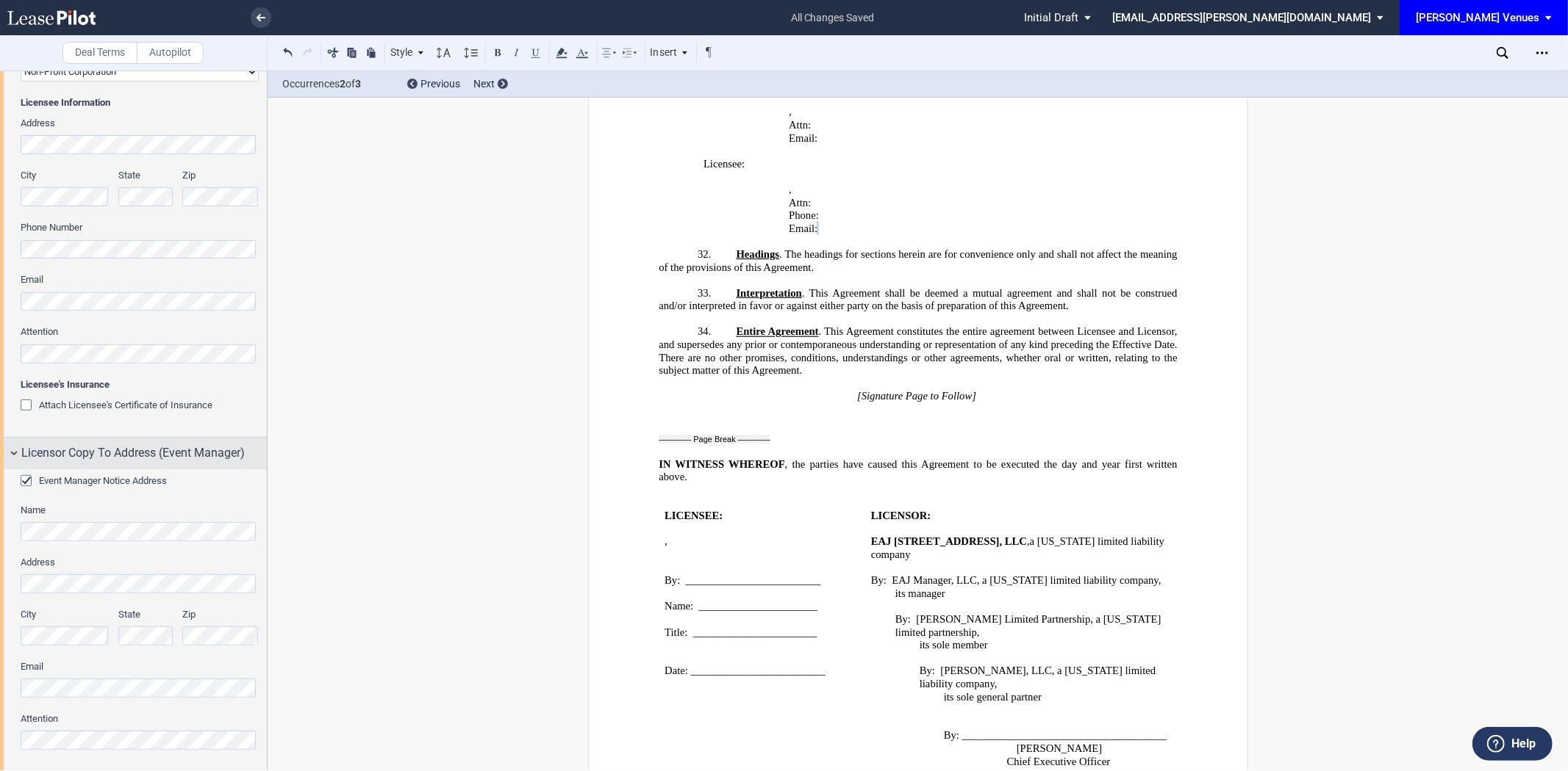
scroll to position [449, 0]
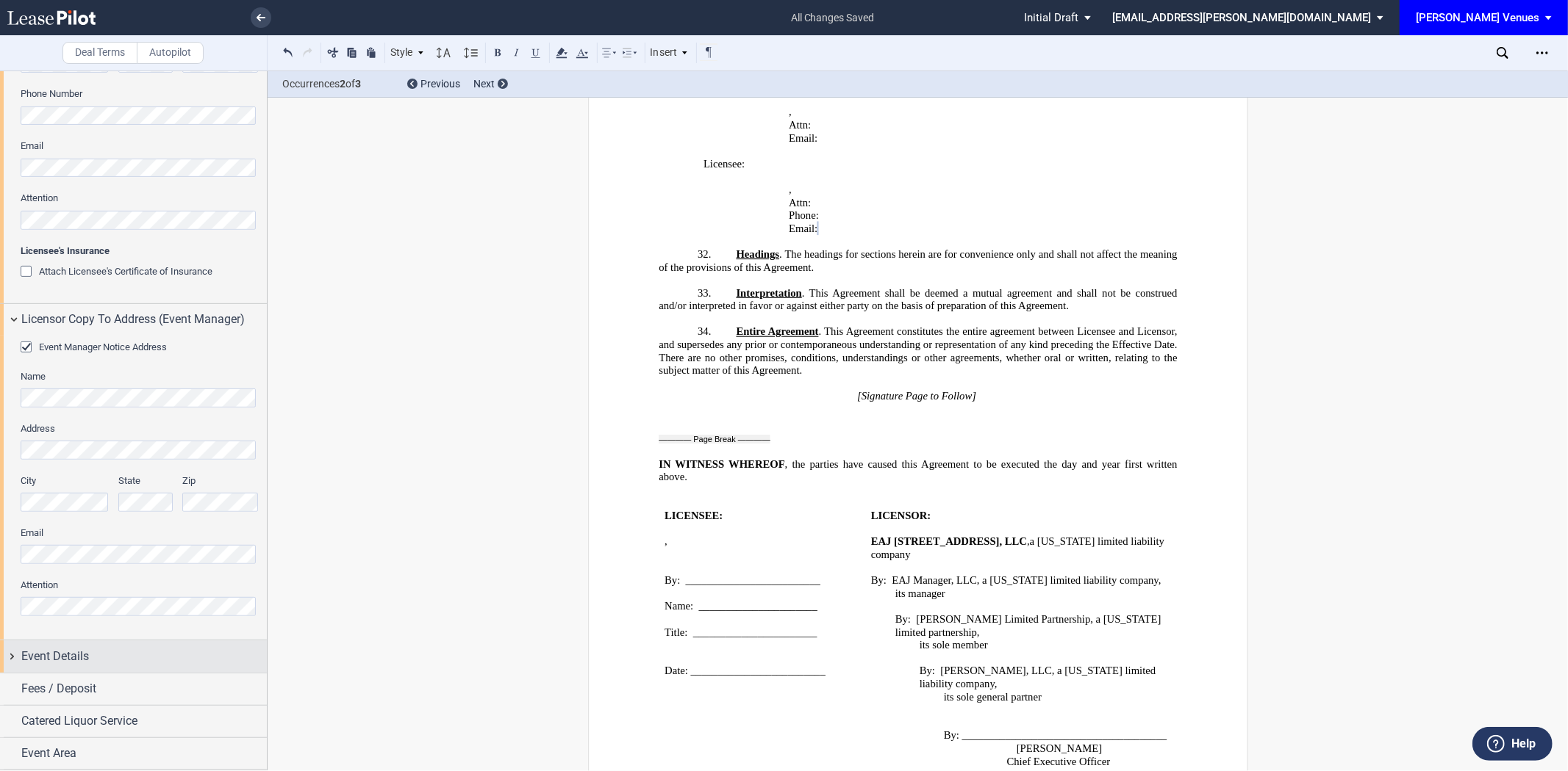
click at [120, 650] on div "Event Details" at bounding box center [144, 656] width 246 height 17
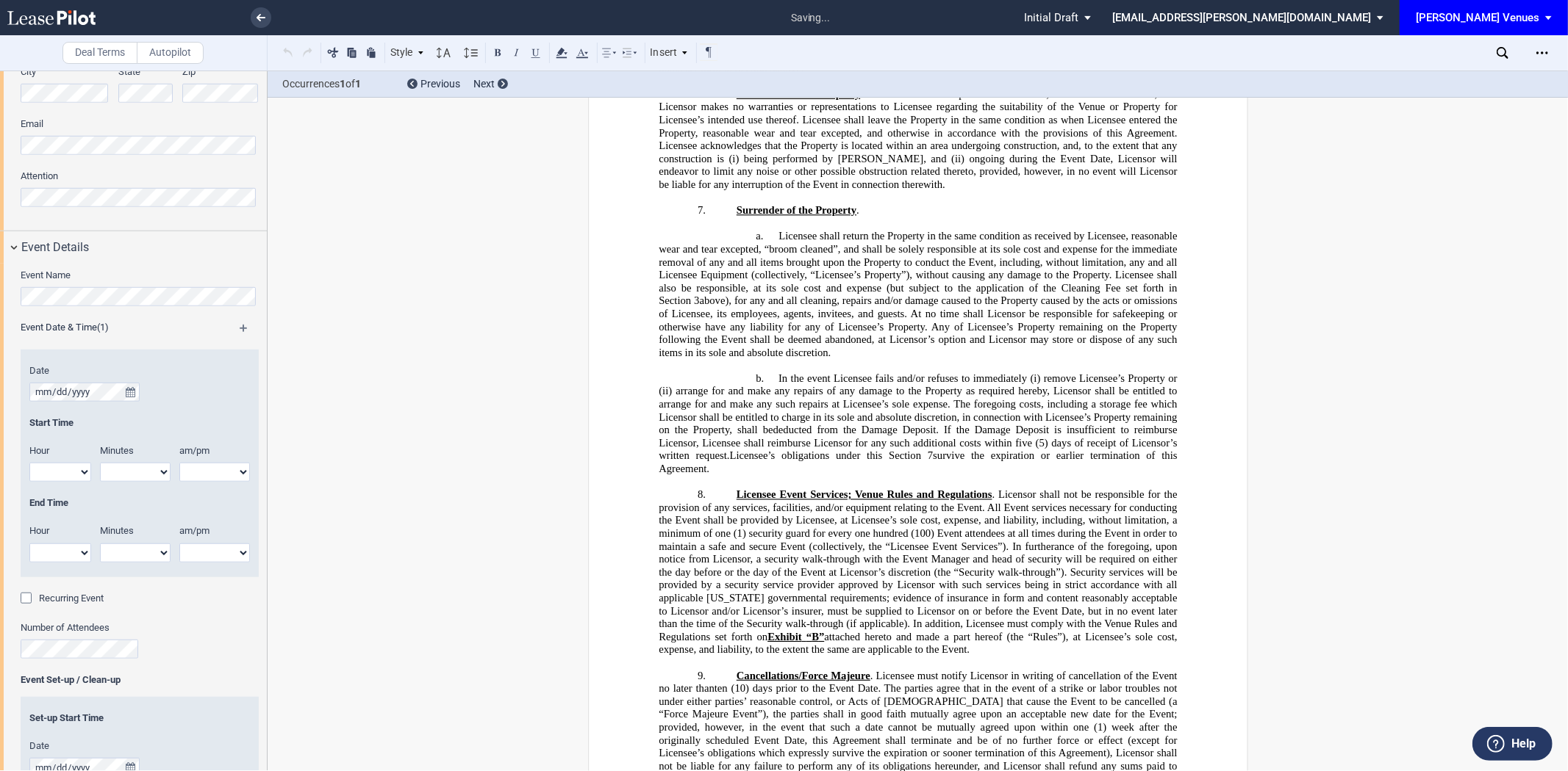
scroll to position [360, 0]
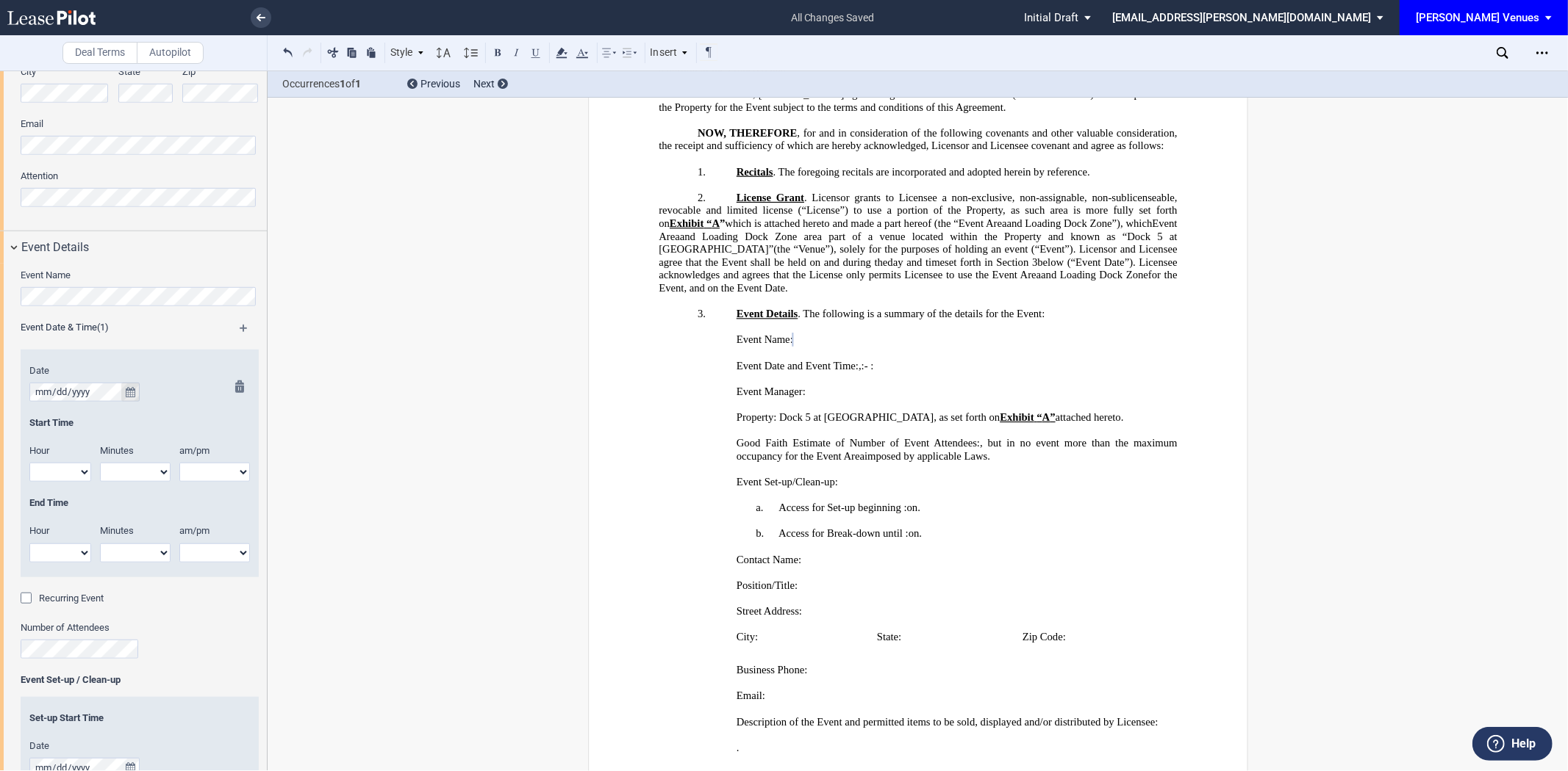
click at [129, 388] on icon "true" at bounding box center [131, 392] width 10 height 11
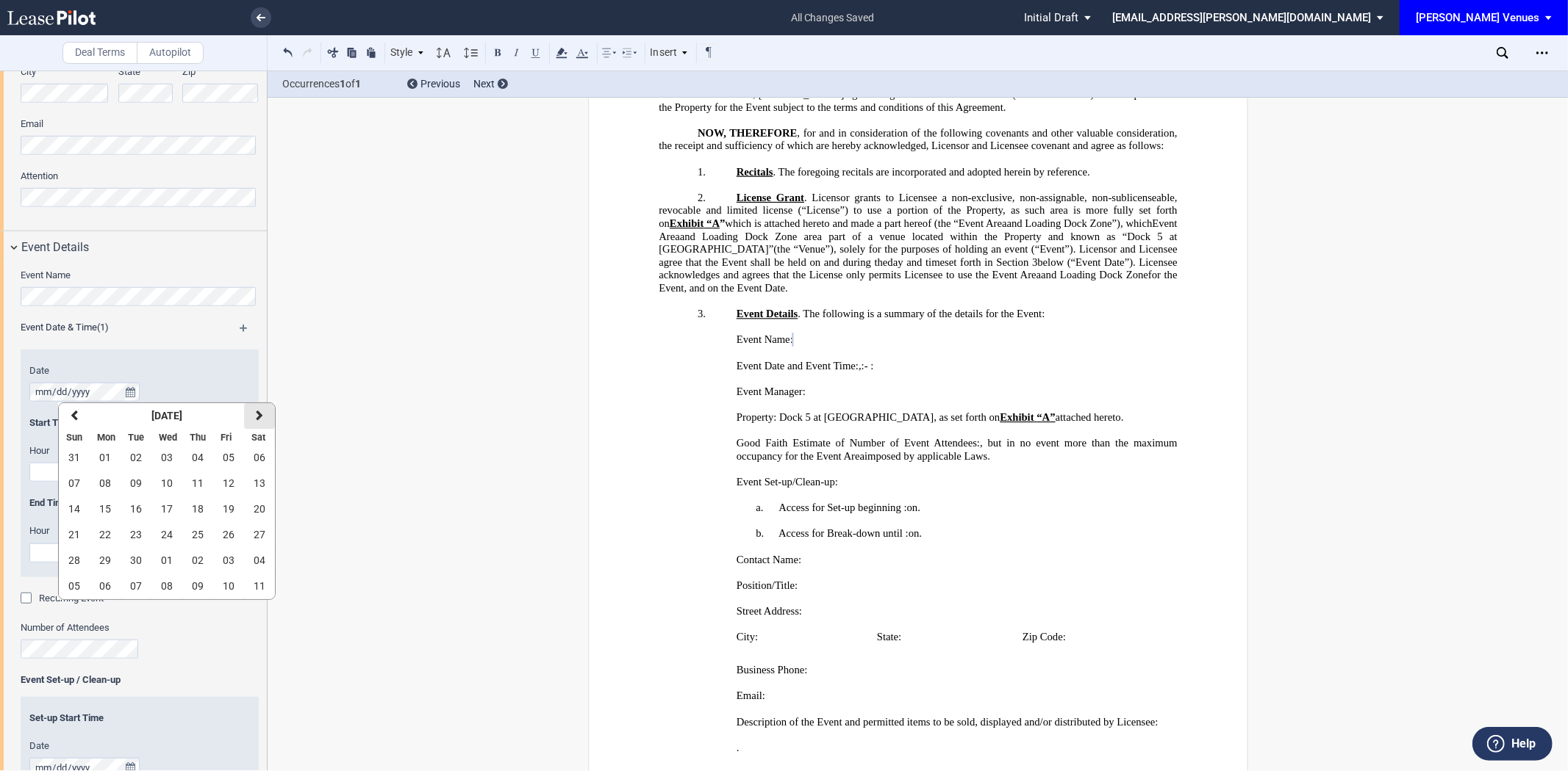
click at [256, 417] on icon "button" at bounding box center [260, 416] width 8 height 12
click at [263, 460] on span "06" at bounding box center [259, 457] width 12 height 12
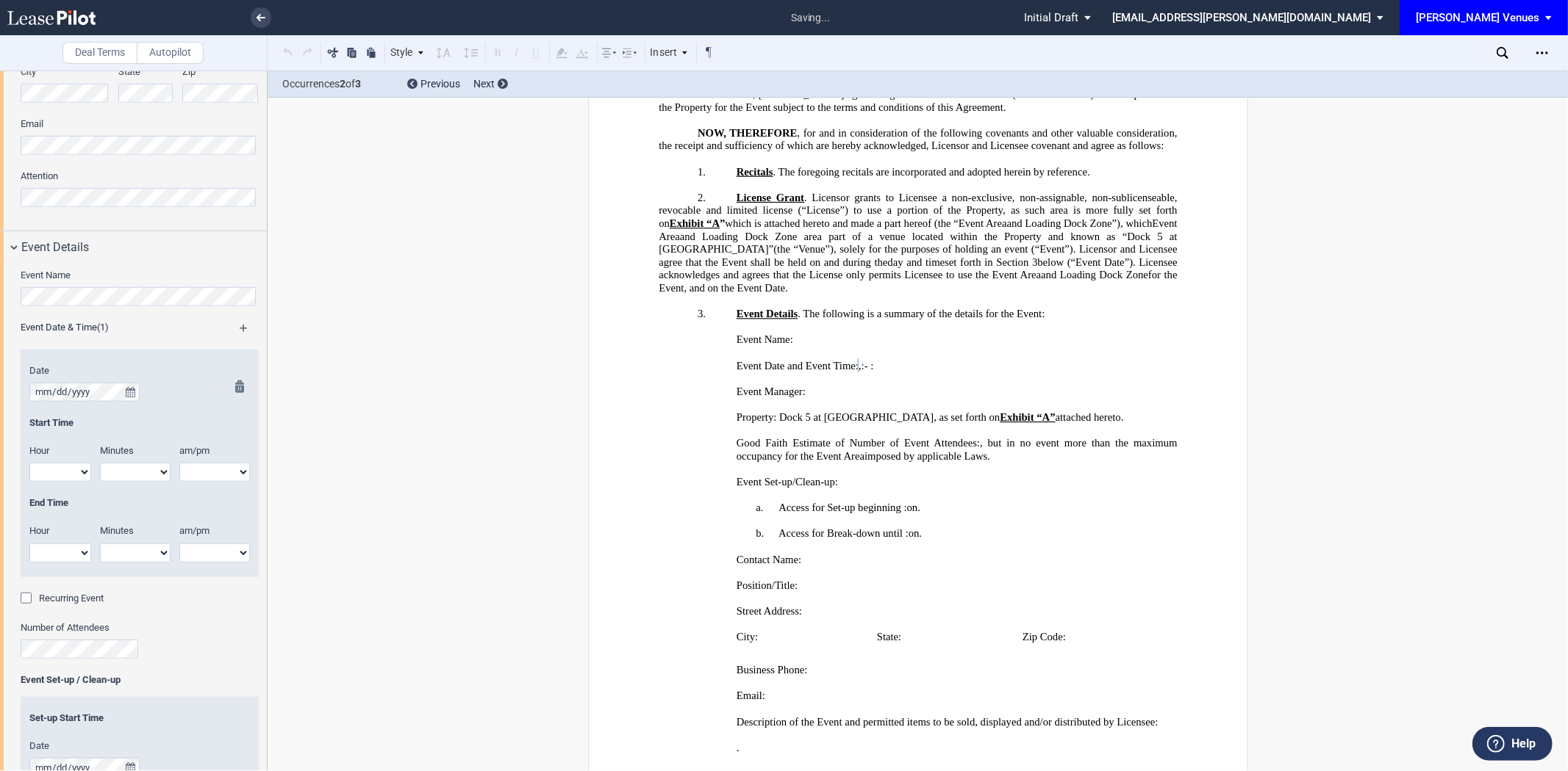
click at [74, 471] on select "1 2 3 4 5 6 7 8 9 10 11 12" at bounding box center [61, 473] width 62 height 19
select select "7"
click at [30, 464] on select "1 2 3 4 5 6 7 8 9 10 11 12" at bounding box center [61, 473] width 62 height 19
click at [63, 554] on select "1 2 3 4 5 6 7 8 9 10 11 12" at bounding box center [61, 553] width 62 height 19
select select "11"
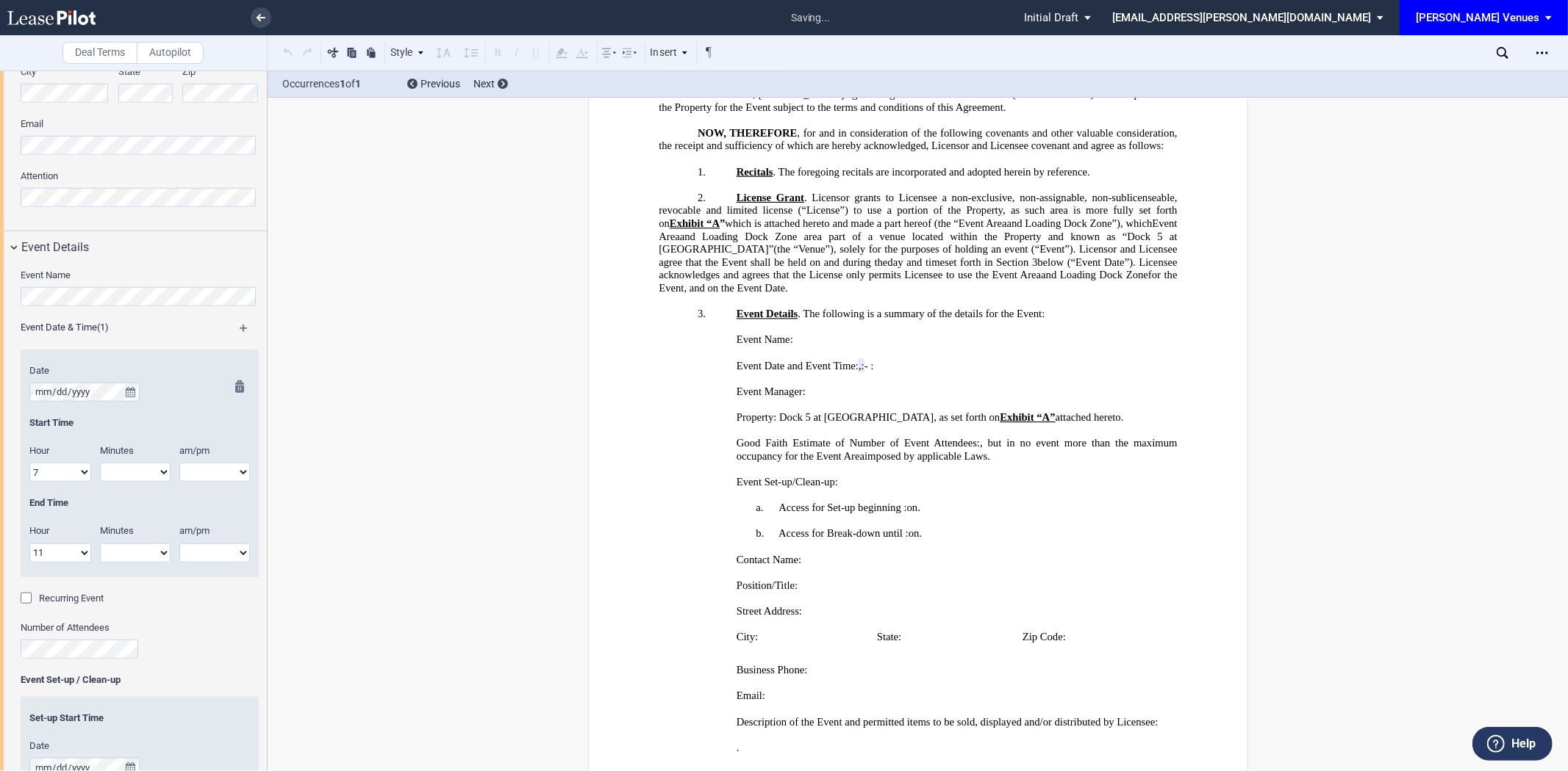
click at [30, 544] on select "1 2 3 4 5 6 7 8 9 10 11 12" at bounding box center [61, 553] width 62 height 19
click at [240, 472] on div at bounding box center [235, 478] width 18 height 197
click at [206, 464] on select "am pm" at bounding box center [214, 473] width 70 height 19
select select "pm"
click at [179, 464] on select "am pm" at bounding box center [214, 473] width 70 height 19
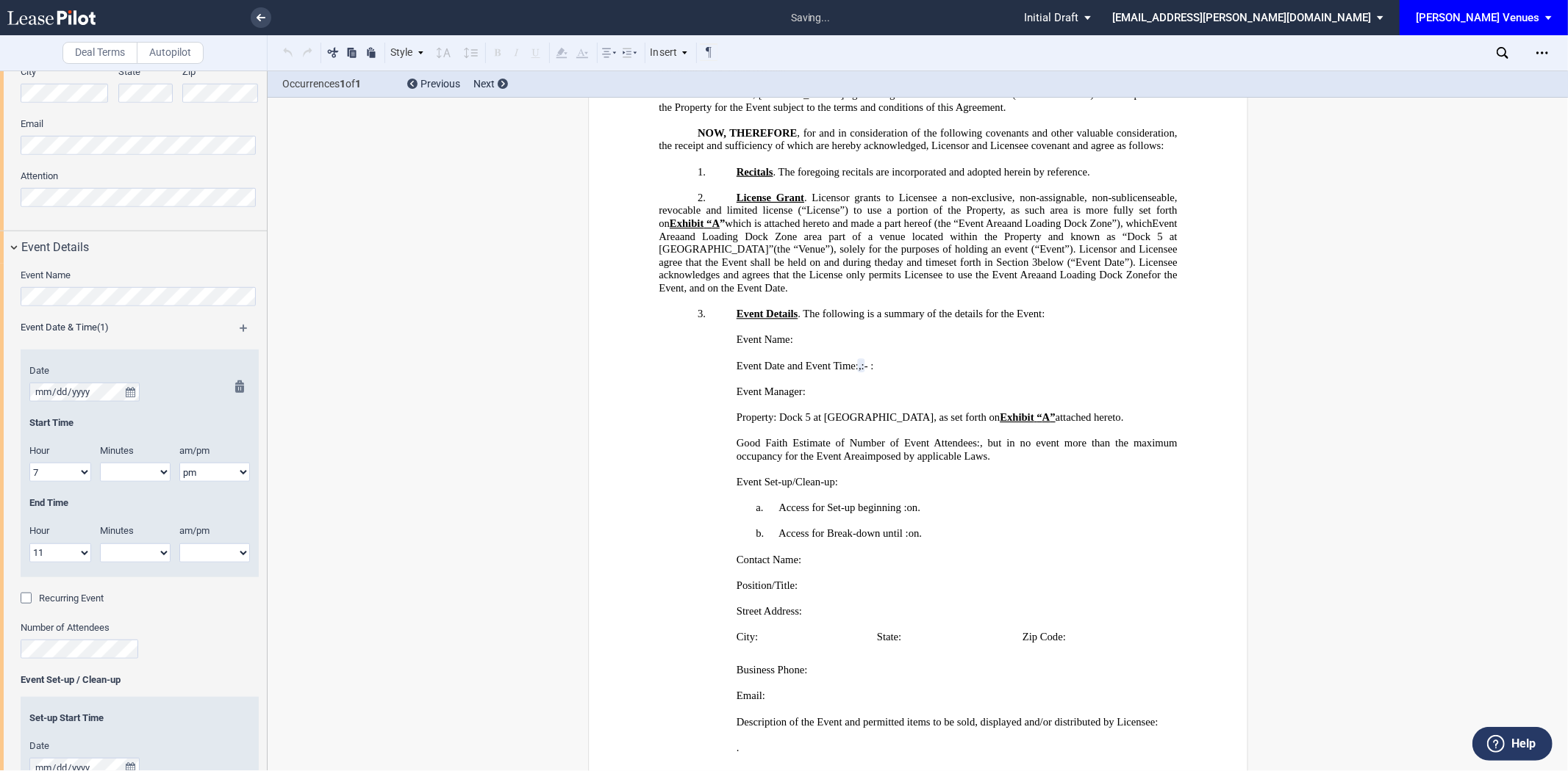
drag, startPoint x: 199, startPoint y: 550, endPoint x: 203, endPoint y: 562, distance: 12.6
click at [199, 550] on select "am pm" at bounding box center [214, 553] width 70 height 19
select select "pm"
click at [179, 544] on select "am pm" at bounding box center [214, 553] width 70 height 19
click at [128, 479] on select "00 05 10 15 20 25 30 35 40 45 50 55" at bounding box center [135, 473] width 70 height 19
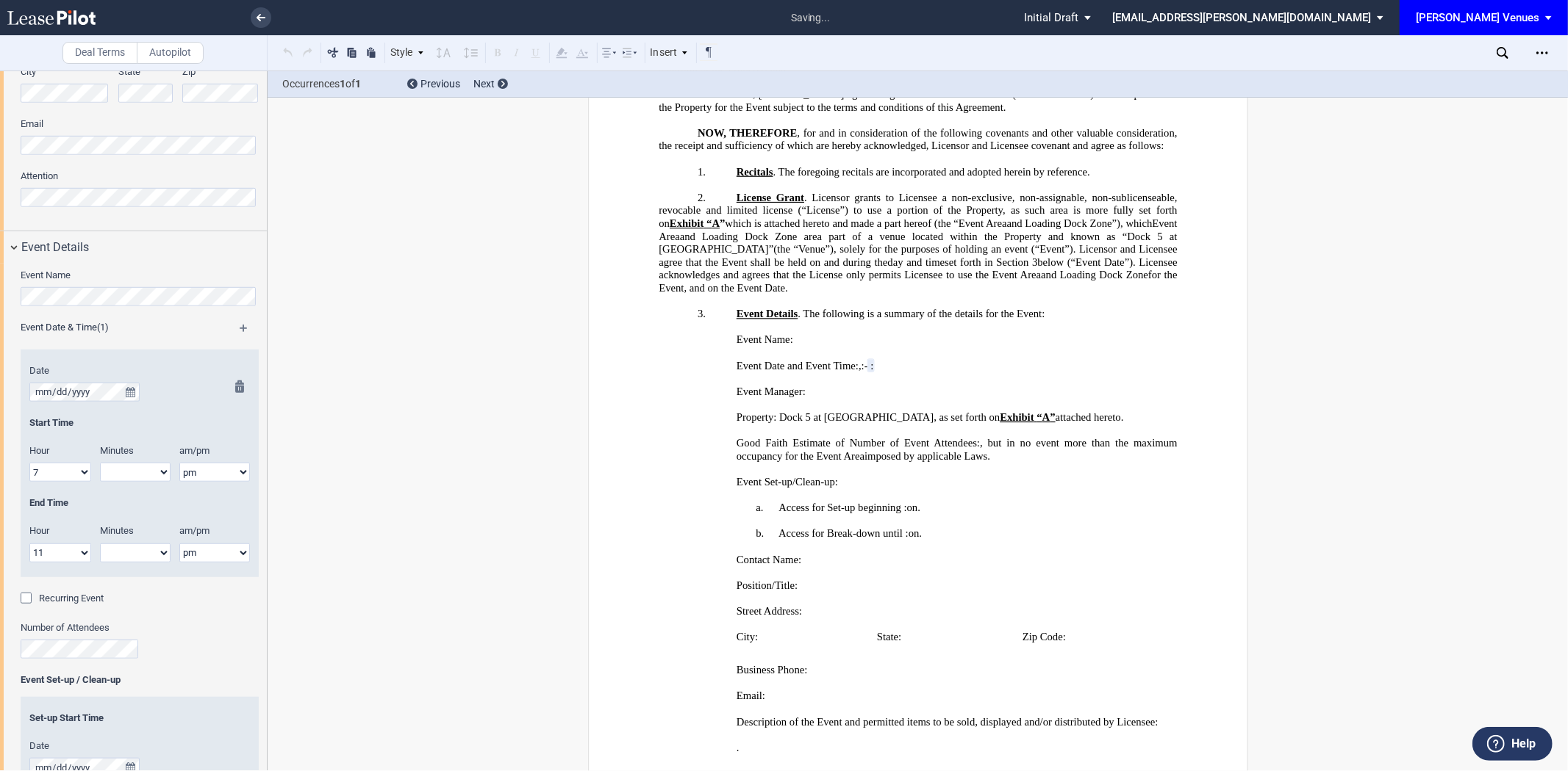
select select "00"
click at [100, 464] on select "00 05 10 15 20 25 30 35 40 45 50 55" at bounding box center [135, 473] width 70 height 19
click at [138, 548] on select "00 05 10 15 20 25 30 35 40 45 50 55" at bounding box center [135, 553] width 70 height 19
select select "00"
click at [100, 544] on select "00 05 10 15 20 25 30 35 40 45 50 55" at bounding box center [135, 553] width 70 height 19
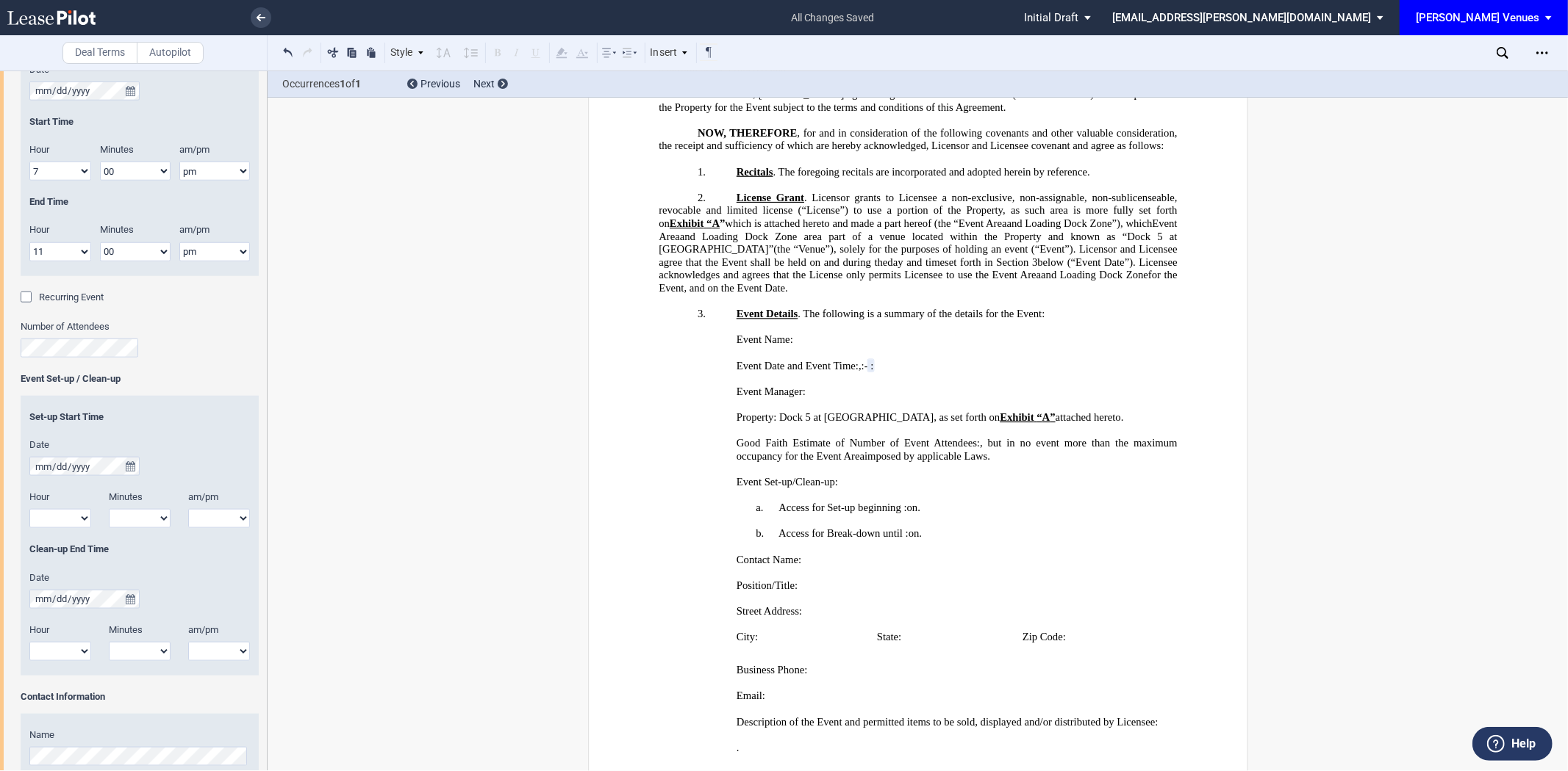
scroll to position [1184, 0]
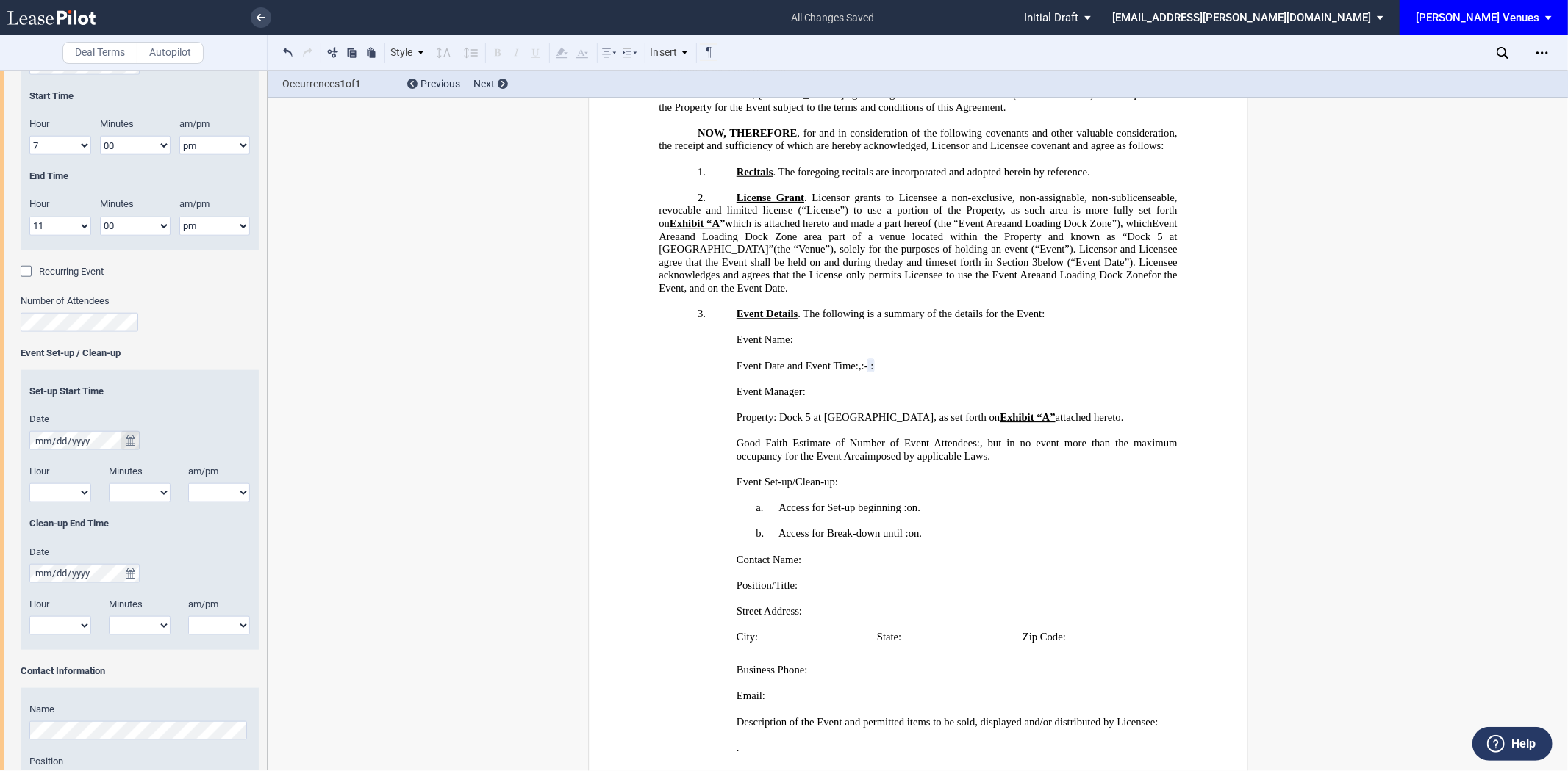
click at [127, 441] on icon "true" at bounding box center [131, 441] width 10 height 11
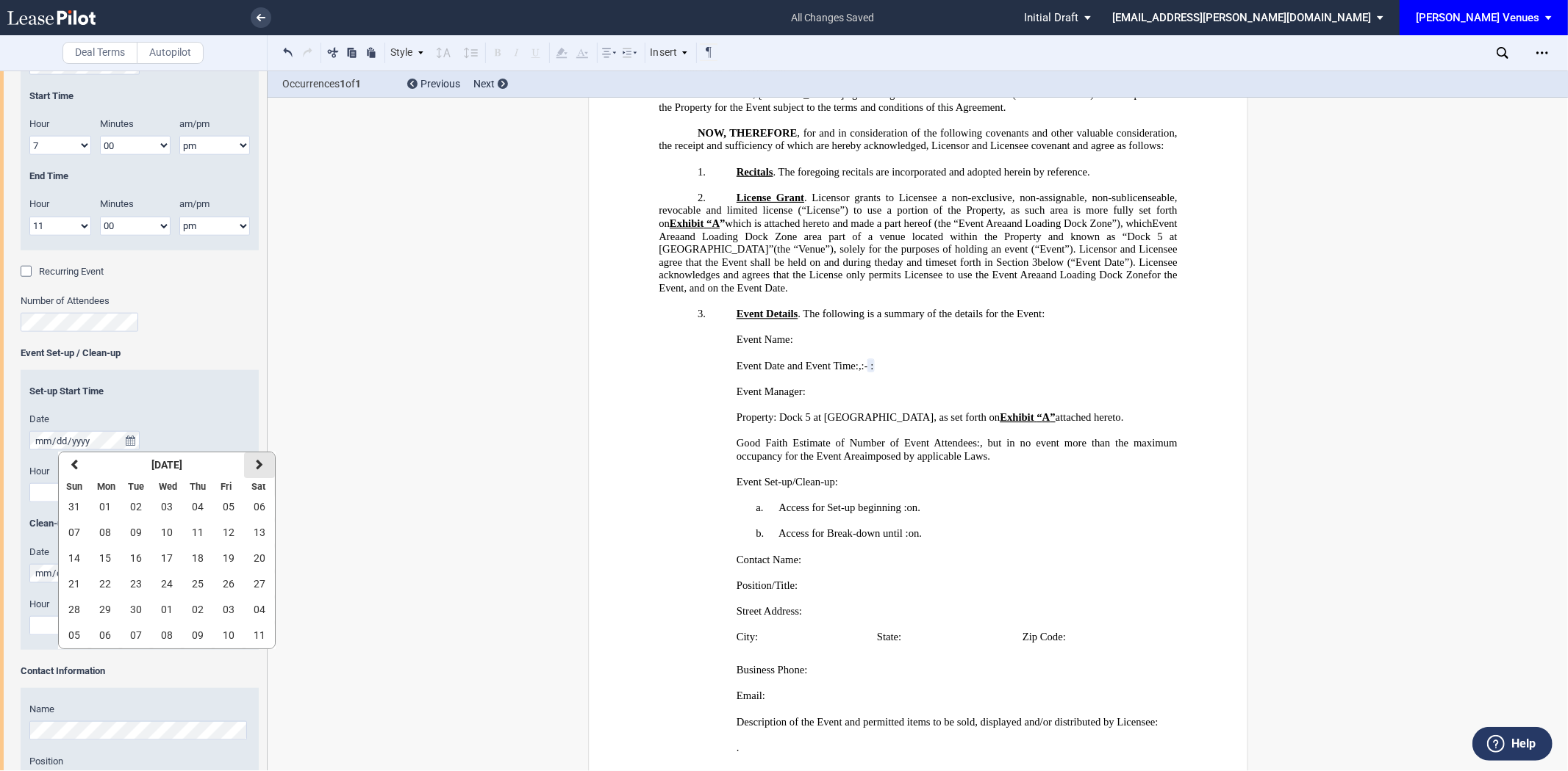
click at [261, 466] on icon "button" at bounding box center [260, 465] width 8 height 12
click at [261, 501] on span "06" at bounding box center [259, 507] width 12 height 12
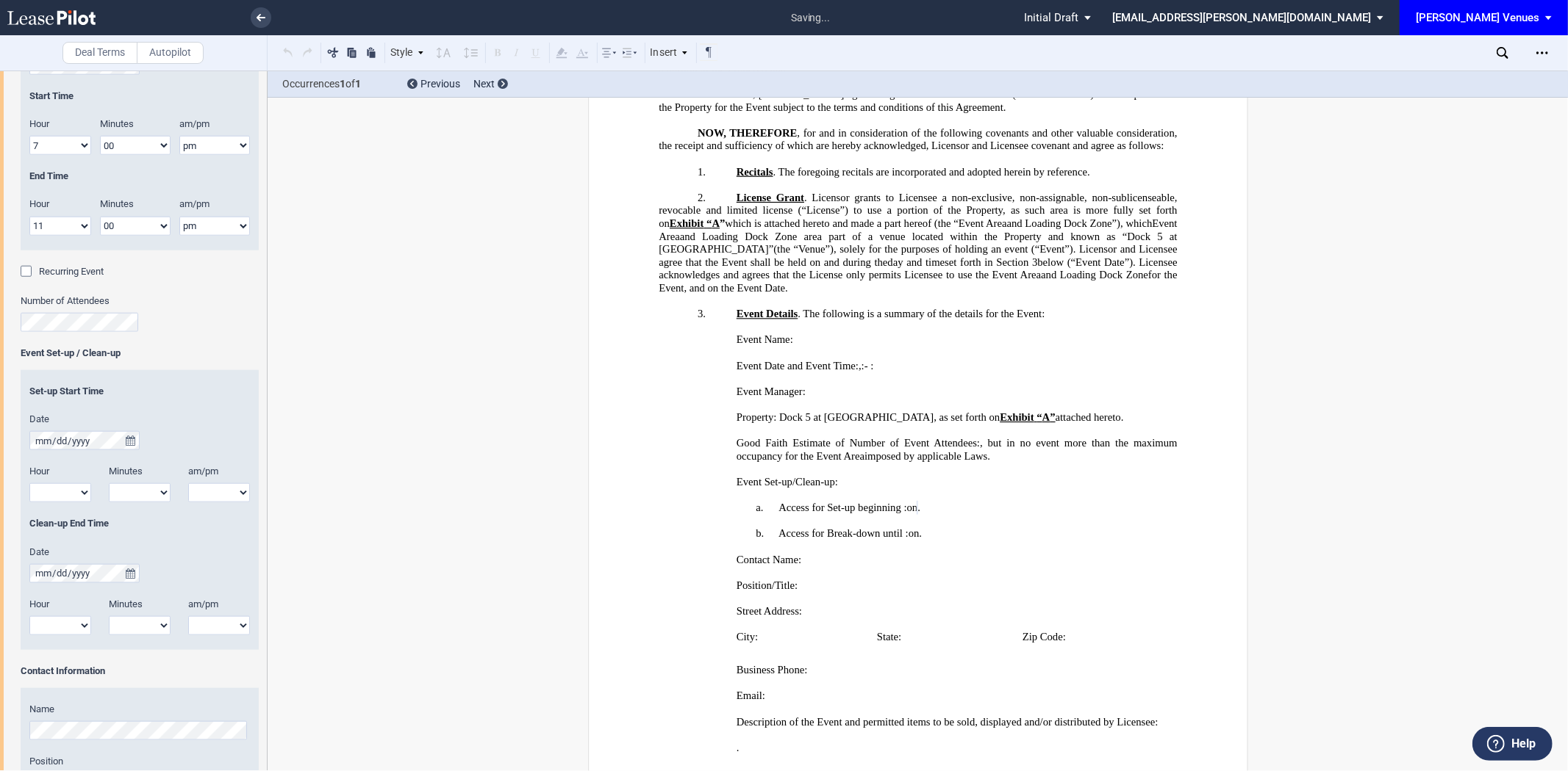
click at [68, 489] on select "1 2 3 4 5 6 7 8 9 10 11 12" at bounding box center [61, 493] width 62 height 19
click at [71, 491] on select "1 2 3 4 5 6 7 8 9 10 11 12" at bounding box center [61, 493] width 62 height 19
click at [900, 515] on p "a. Access for Set-up beginning Midnight Noon ﻿ ﻿ : ﻿ ﻿ ﻿ ﻿ on ﻿ ﻿ ." at bounding box center [918, 508] width 518 height 13
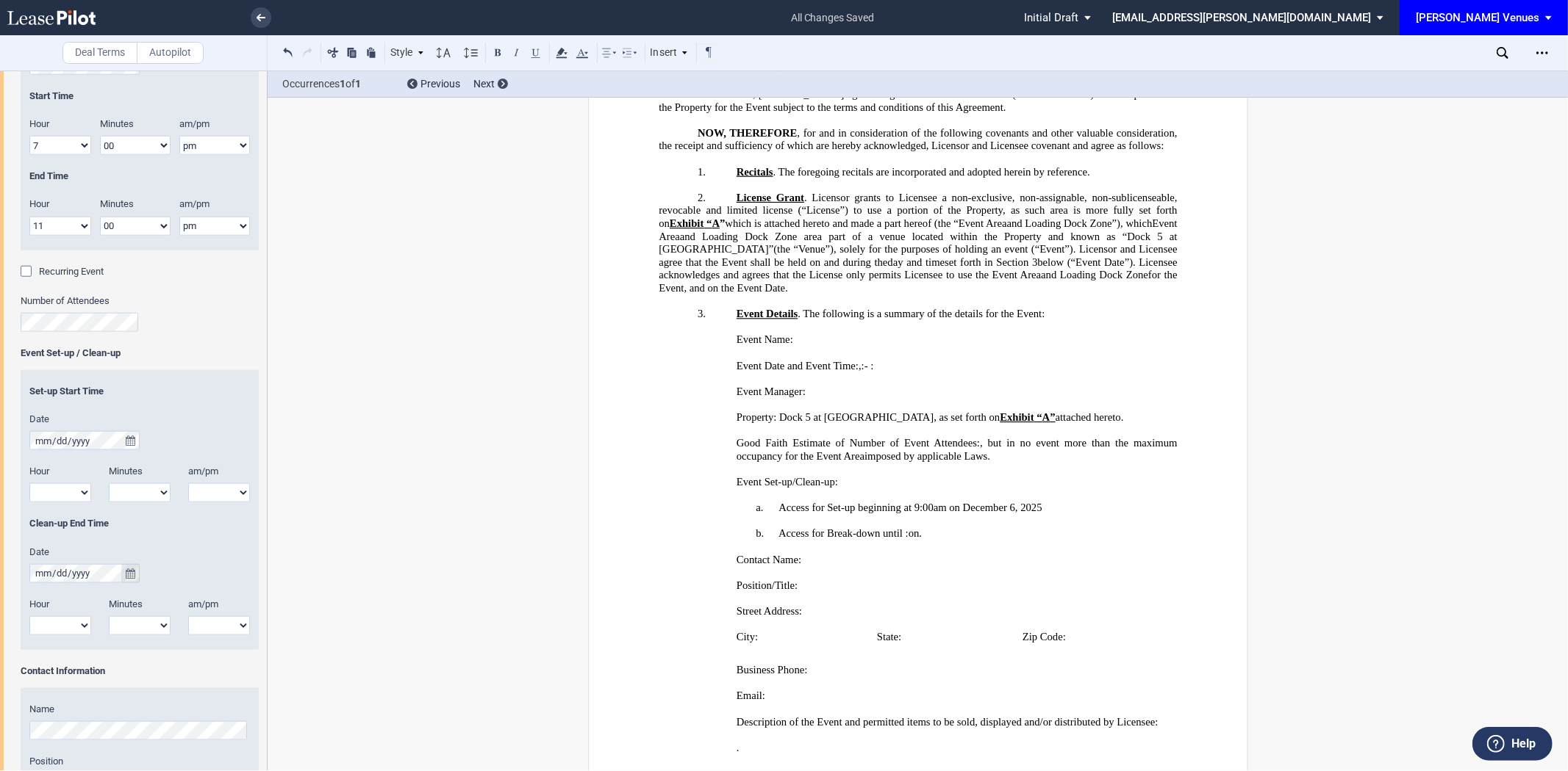
click at [126, 575] on icon "true" at bounding box center [131, 574] width 10 height 11
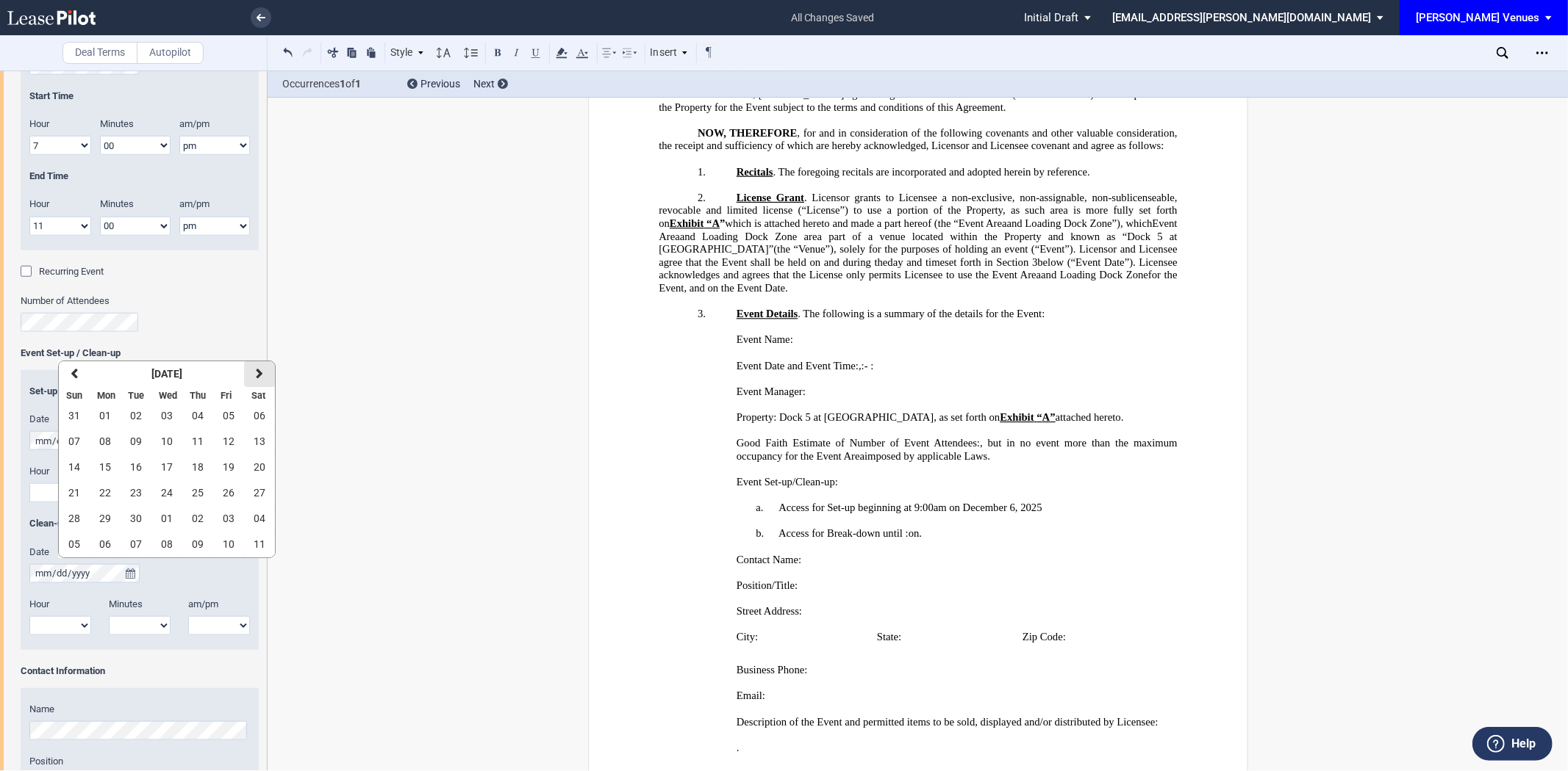
click at [251, 373] on button "next" at bounding box center [259, 374] width 31 height 26
click at [253, 412] on span "06" at bounding box center [259, 416] width 12 height 12
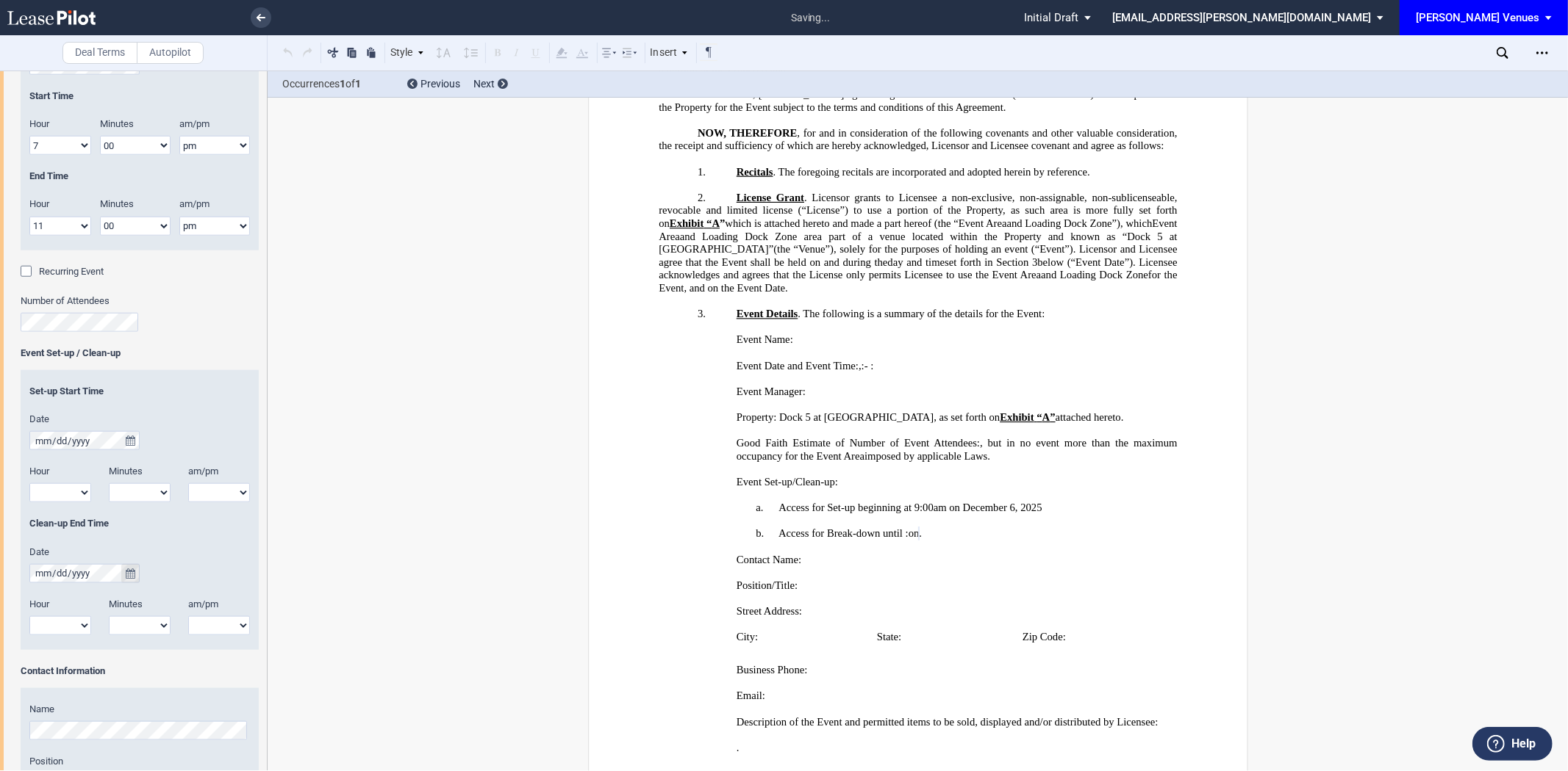
click at [129, 578] on icon "true" at bounding box center [131, 574] width 10 height 11
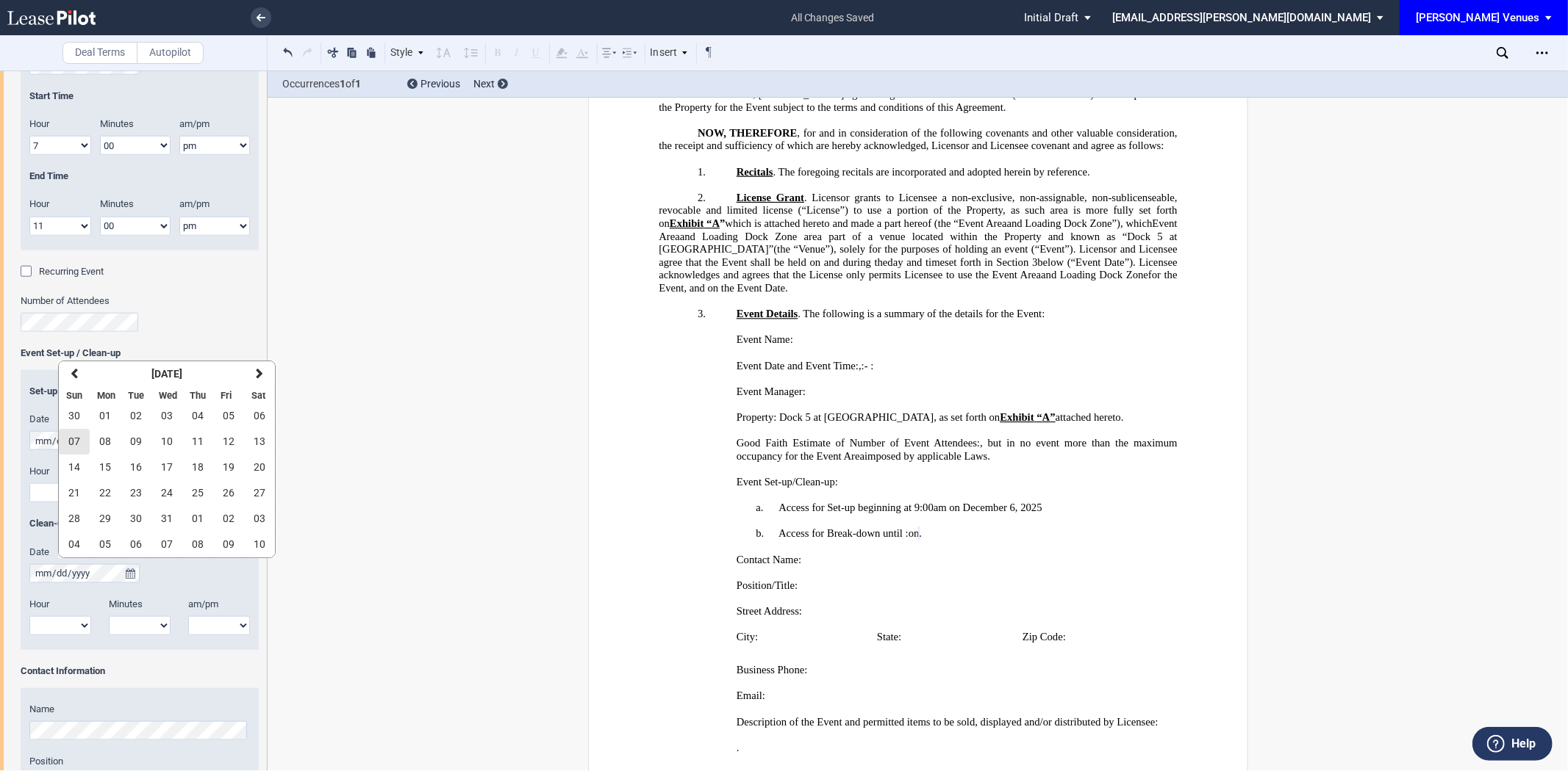
click at [74, 439] on span "07" at bounding box center [74, 442] width 12 height 12
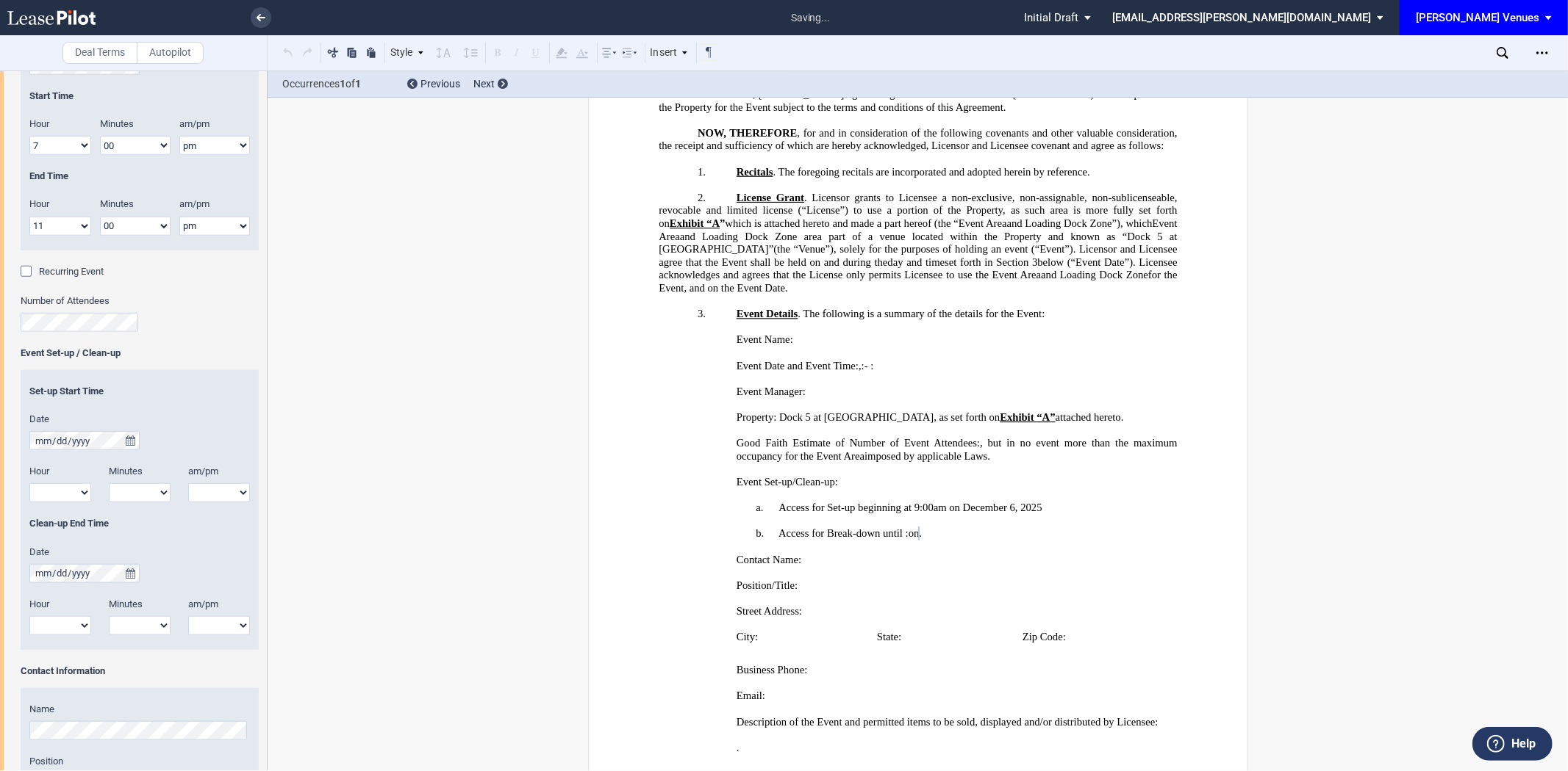
click at [66, 626] on select "1 2 3 4 5 6 7 8 9 10 11 12" at bounding box center [61, 626] width 62 height 19
select select "2"
click at [30, 617] on select "1 2 3 4 5 6 7 8 9 10 11 12" at bounding box center [61, 626] width 62 height 19
click at [141, 623] on select "00 05 10 15 20 25 30 35 40 45 50 55" at bounding box center [140, 626] width 62 height 19
select select "00"
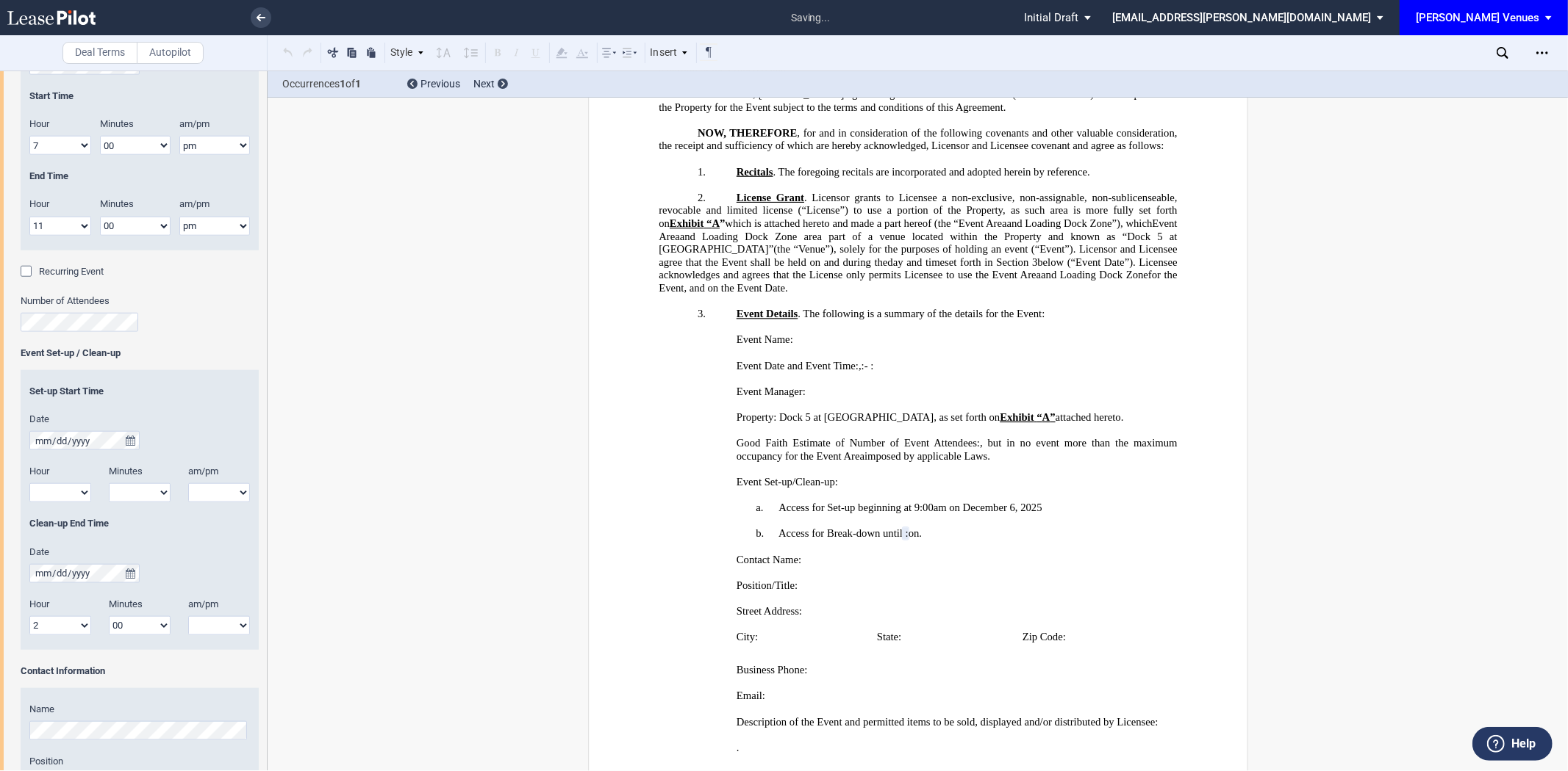
click at [109, 617] on select "00 05 10 15 20 25 30 35 40 45 50 55" at bounding box center [140, 626] width 62 height 19
click at [224, 634] on select "am pm" at bounding box center [219, 626] width 62 height 19
select select "am"
click at [188, 617] on select "am pm" at bounding box center [219, 626] width 62 height 19
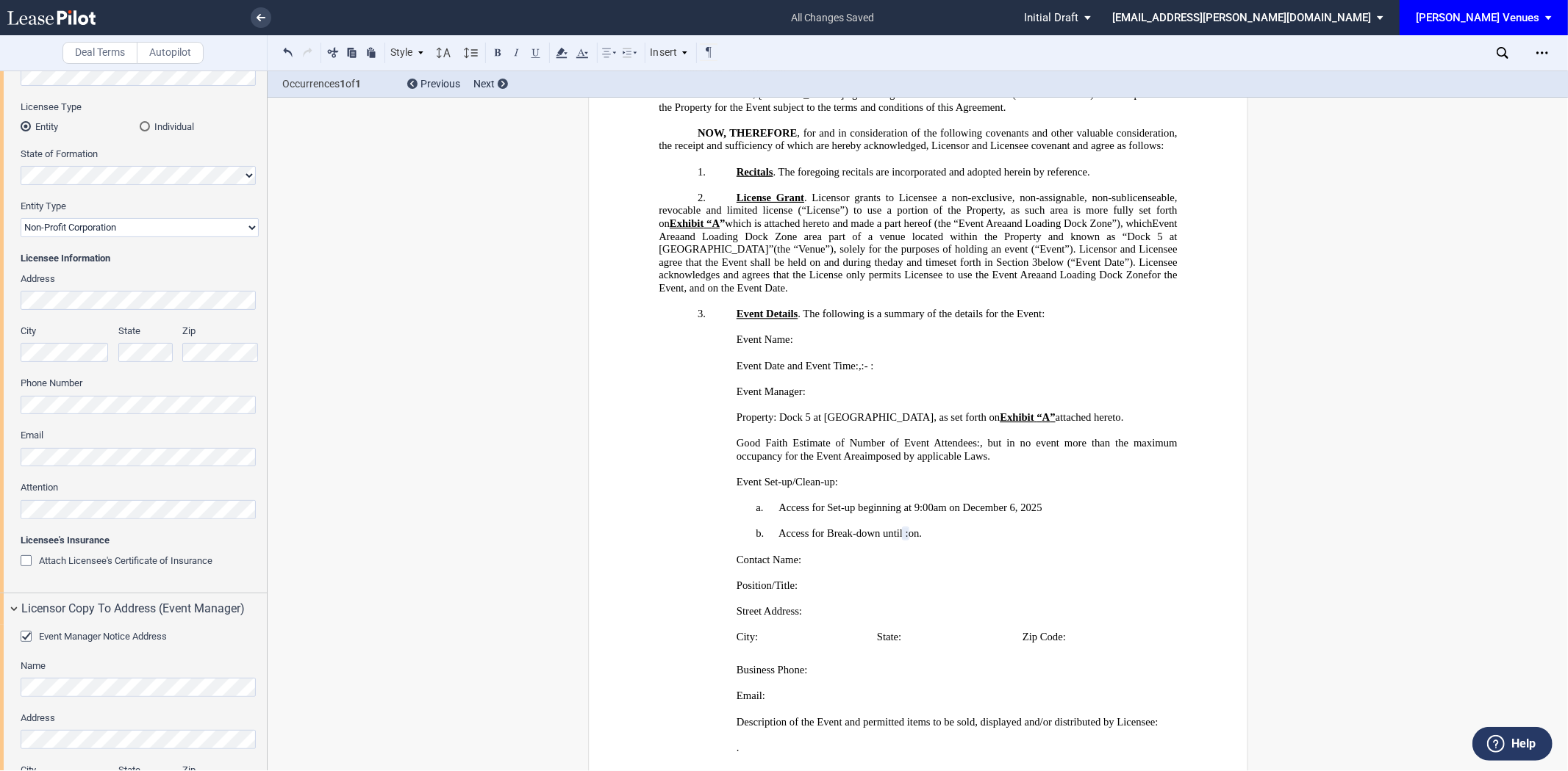
scroll to position [163, 0]
click at [11, 495] on div "Licensee Trade Name Licensee Name Licensee Type Entity Individual State of Form…" at bounding box center [133, 286] width 267 height 602
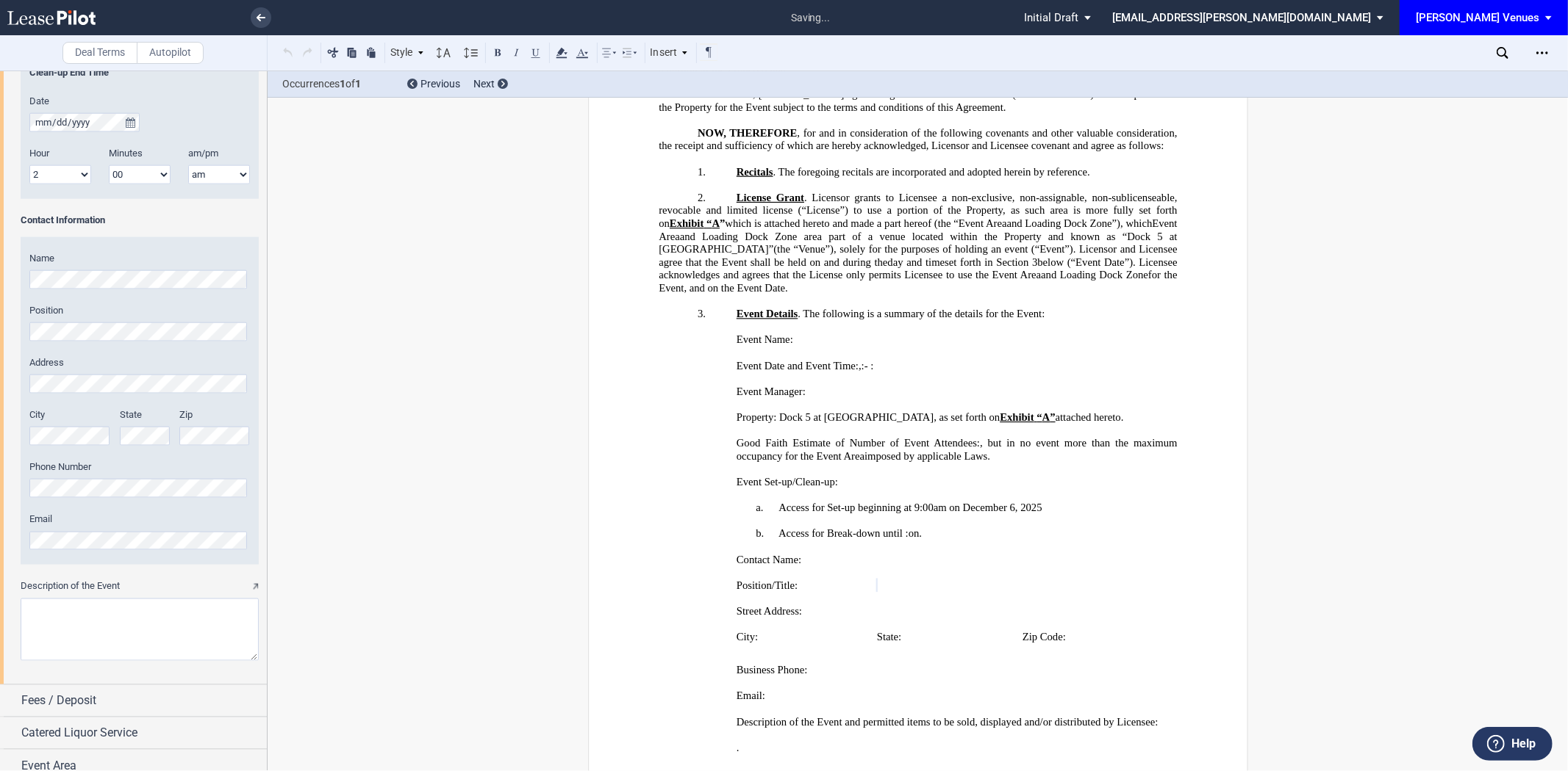
scroll to position [1649, 0]
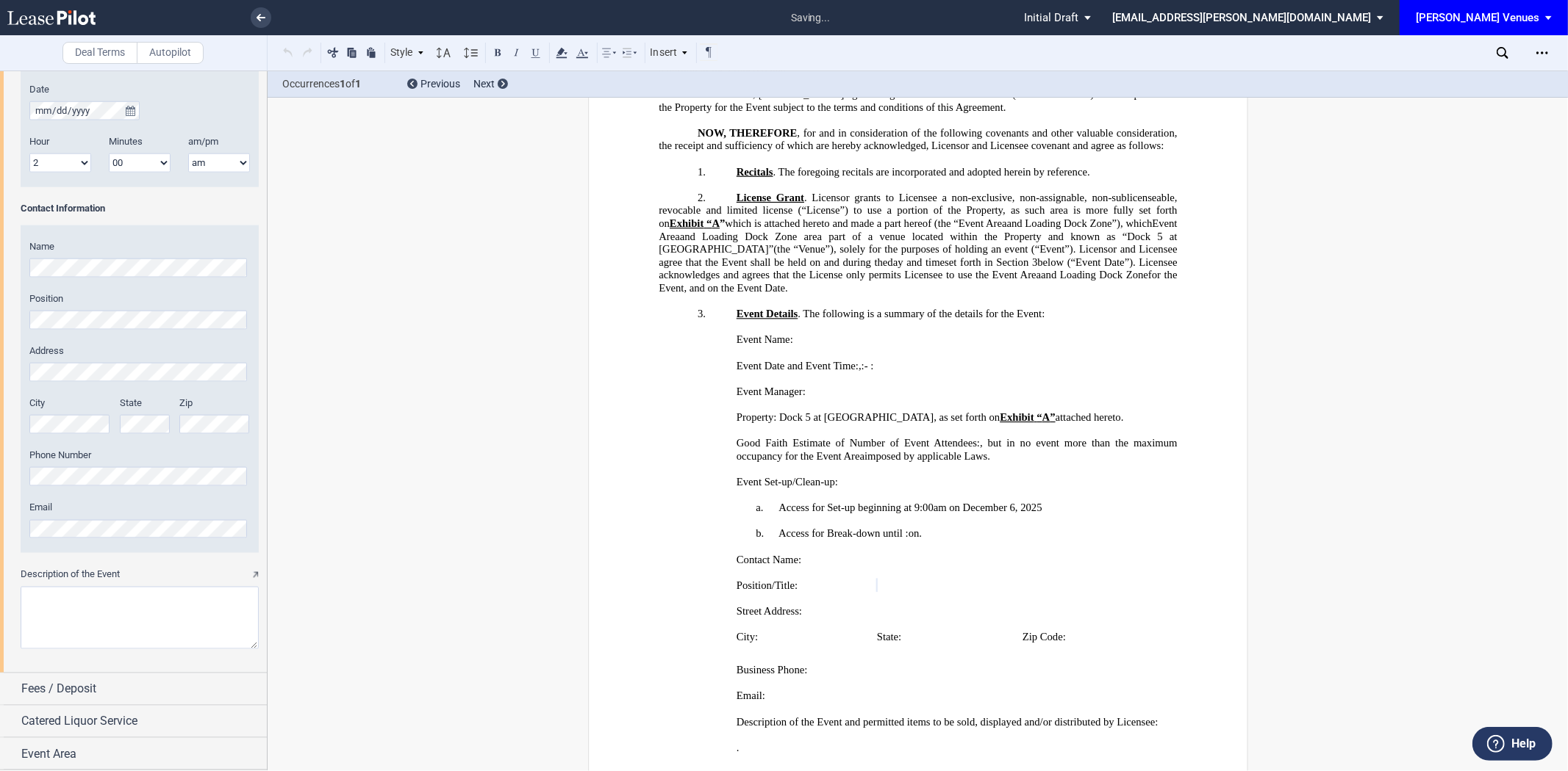
click at [72, 594] on textarea "Description of the Event" at bounding box center [139, 618] width 238 height 63
click at [123, 591] on textarea "Description of the Event" at bounding box center [139, 618] width 238 height 63
paste textarea "Mistletoe Ball is an annual Christmas-themed gathering hosted by Program Board …"
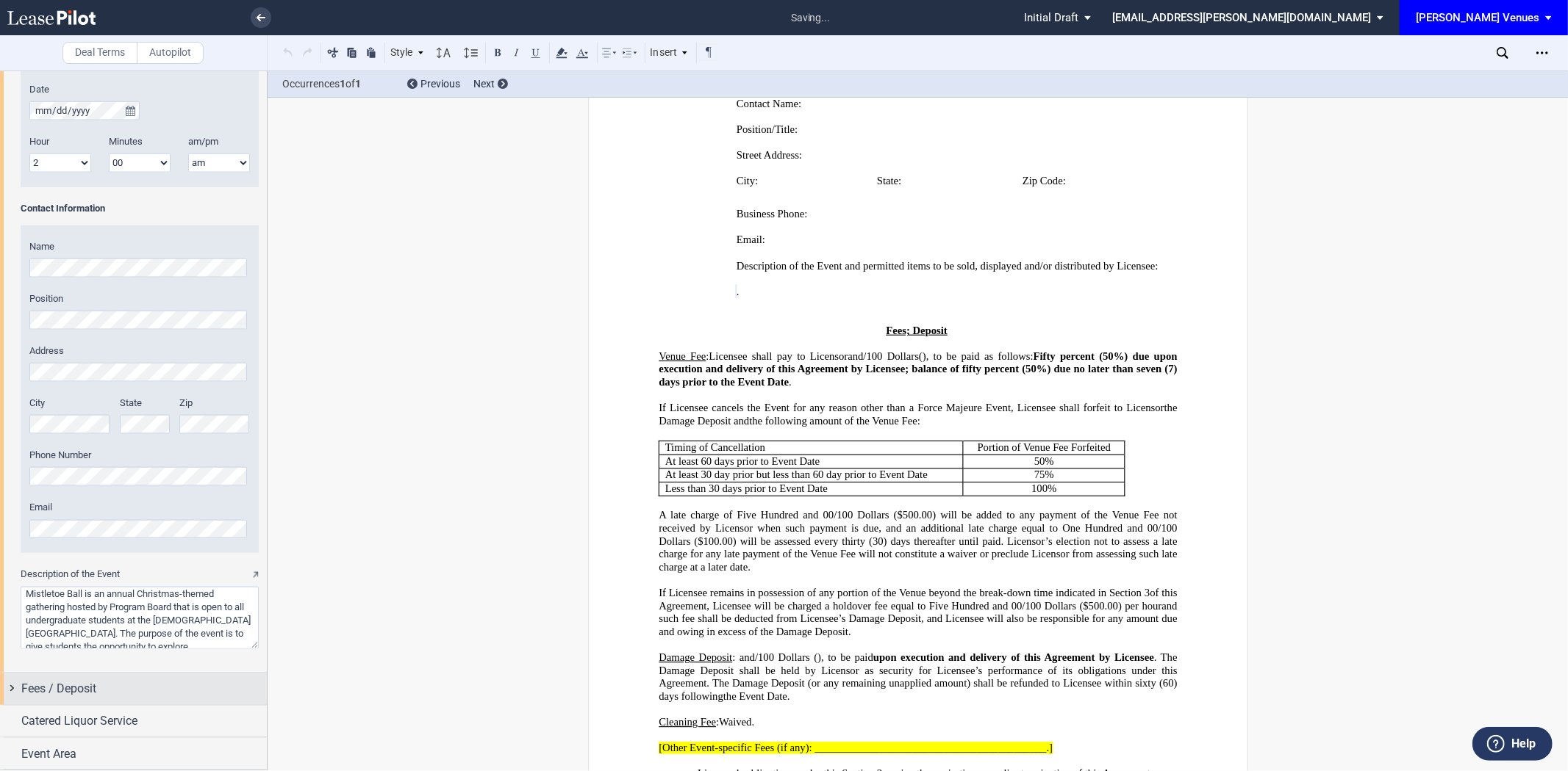
type textarea "Mistletoe Ball is an annual Christmas-themed gathering hosted by Program Board …"
click at [121, 691] on div "Fees / Deposit" at bounding box center [144, 689] width 246 height 17
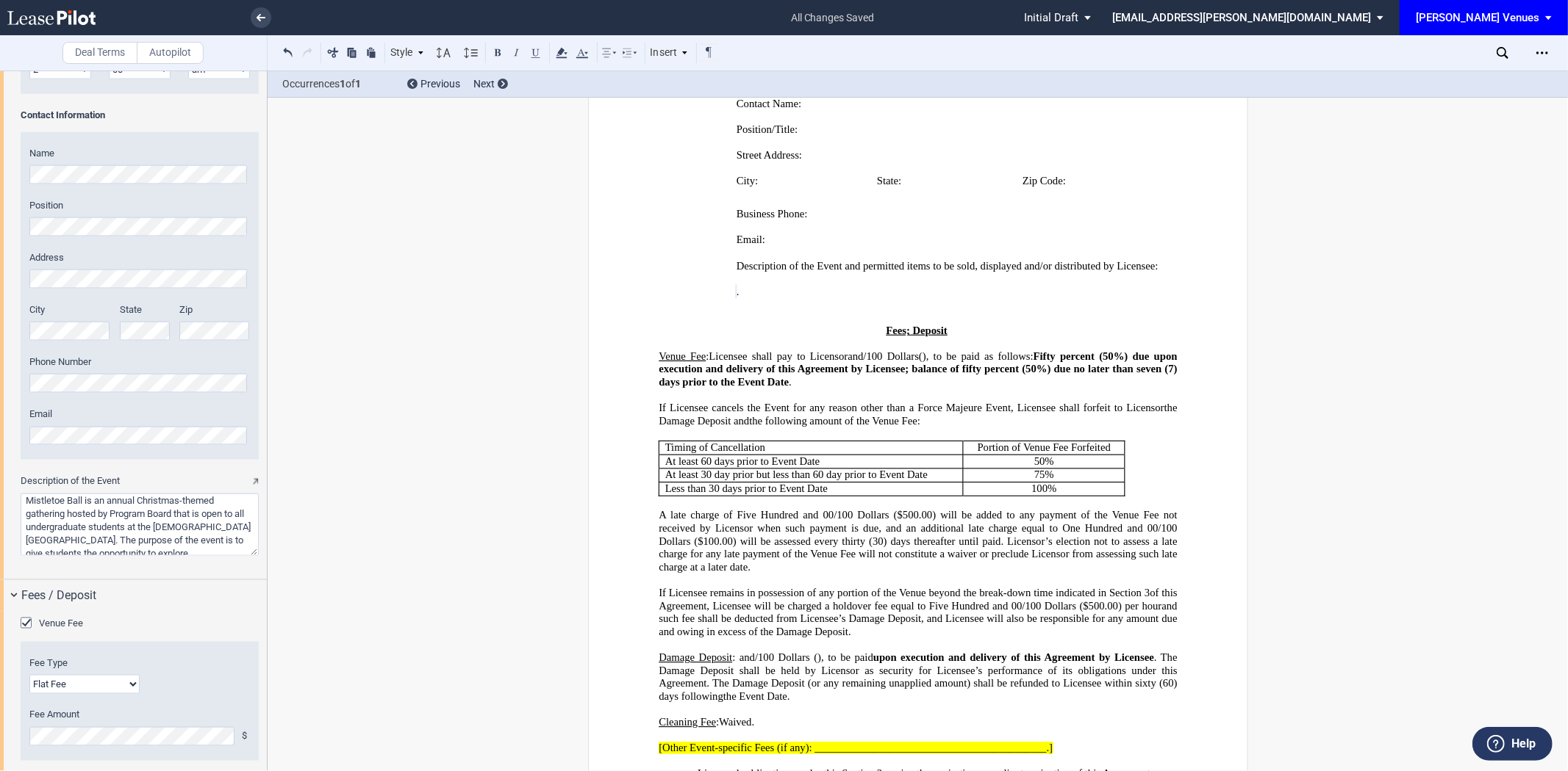
scroll to position [1893, 0]
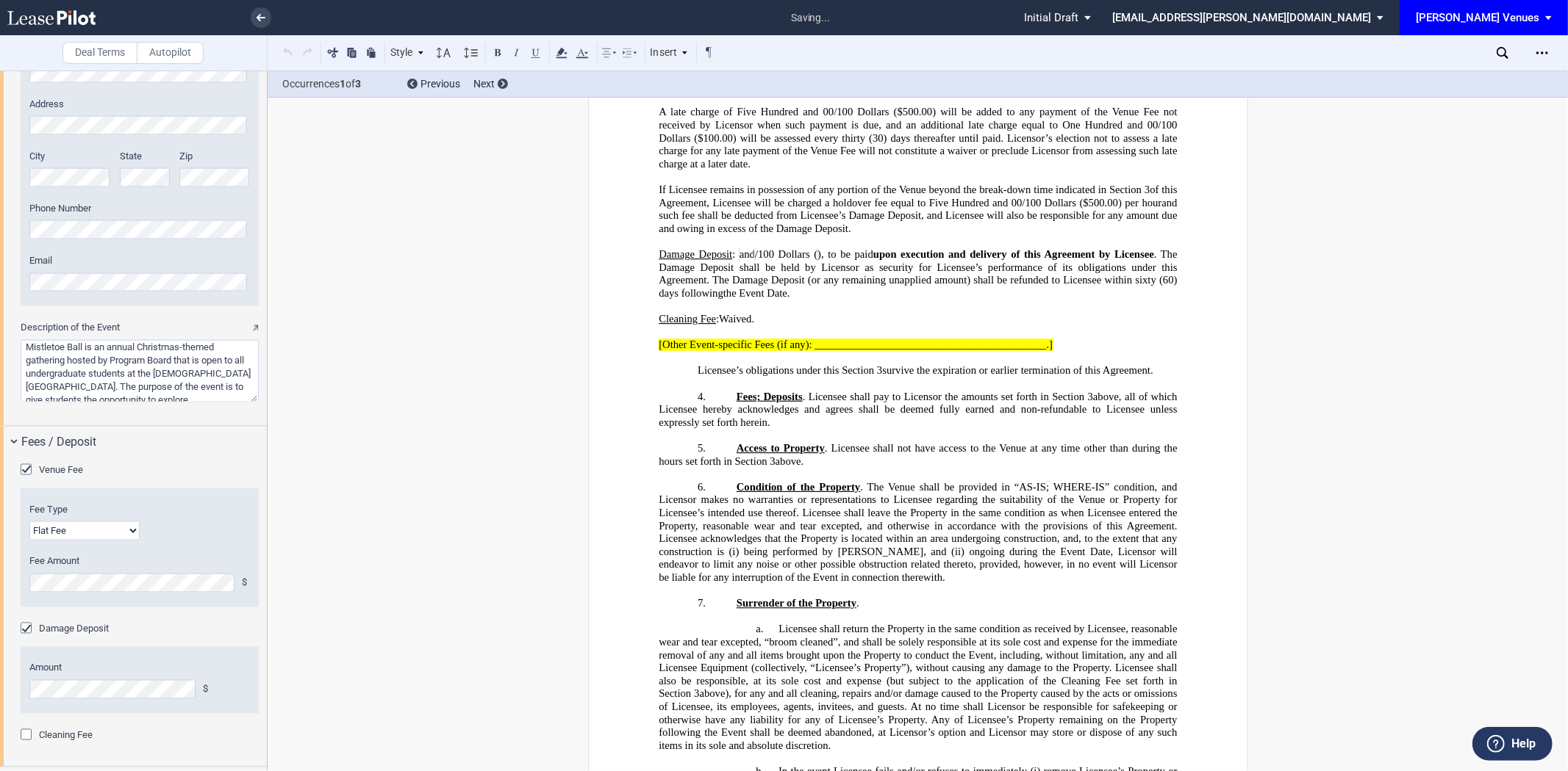
click at [912, 350] on span "[Other Event-specific Fees (if any): __________________________________________…" at bounding box center [855, 344] width 394 height 13
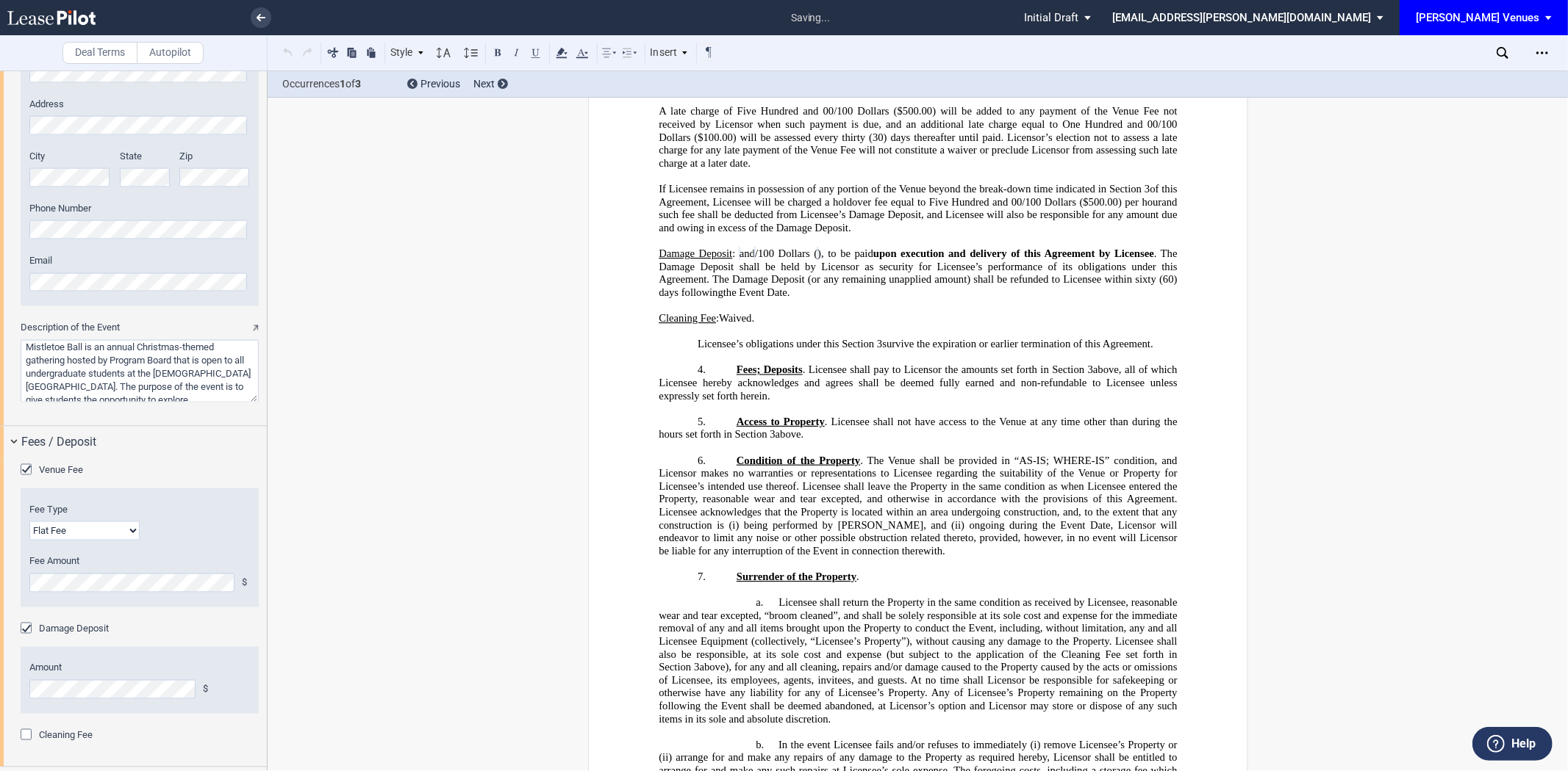
drag, startPoint x: 766, startPoint y: 441, endPoint x: 655, endPoint y: 437, distance: 111.1
click at [659, 325] on p "Cleaning Fee : Licensee shall pay to Licensor ﻿ ﻿ and ﻿ ﻿ /100 Dollars ( ﻿ ﻿ ),…" at bounding box center [918, 319] width 518 height 13
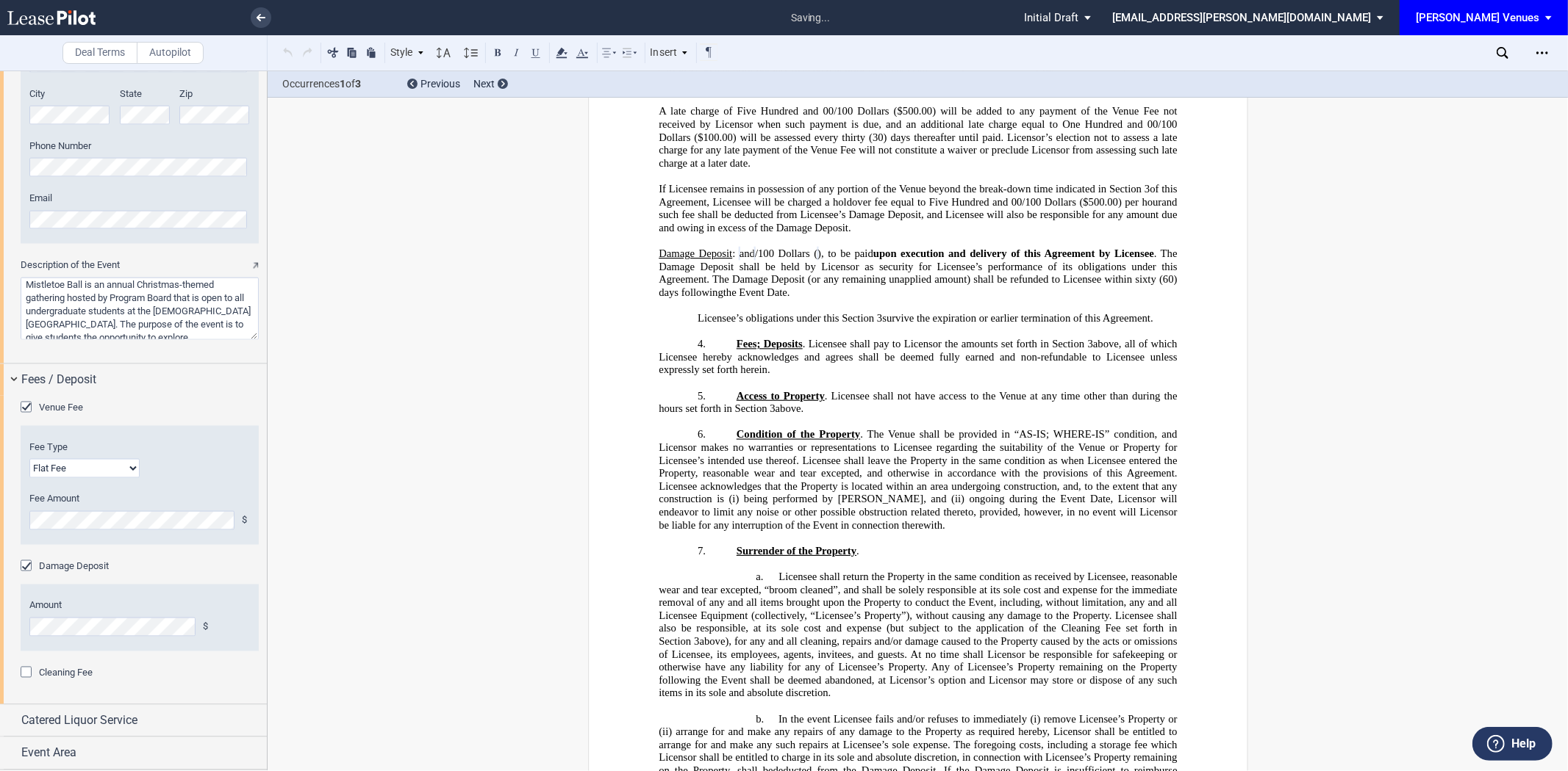
scroll to position [1957, 0]
click at [126, 730] on span "Catered Liquor Service" at bounding box center [79, 721] width 117 height 17
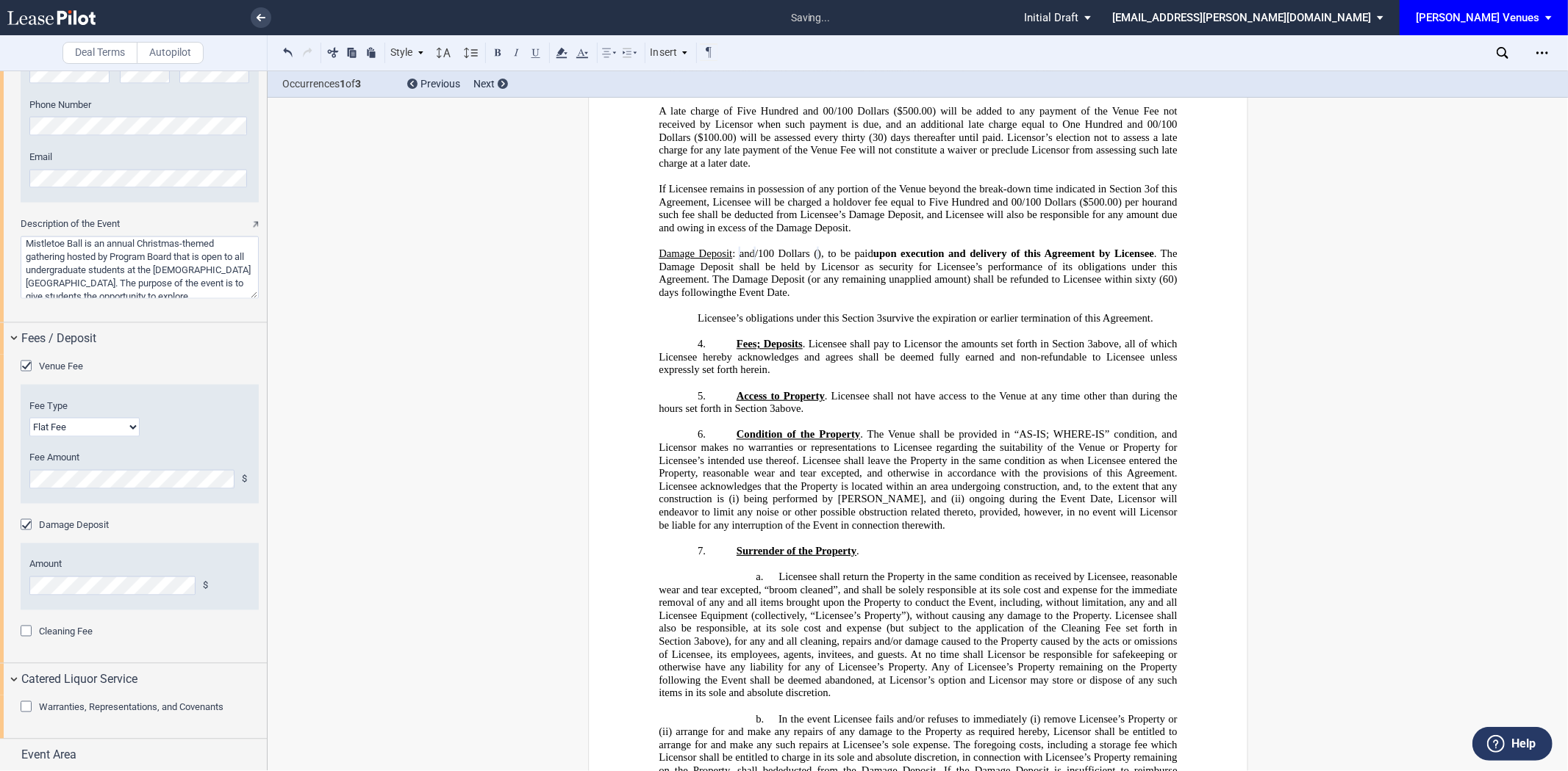
scroll to position [2001, 0]
click at [119, 709] on span "Warranties, Representations, and Covenants" at bounding box center [131, 705] width 185 height 11
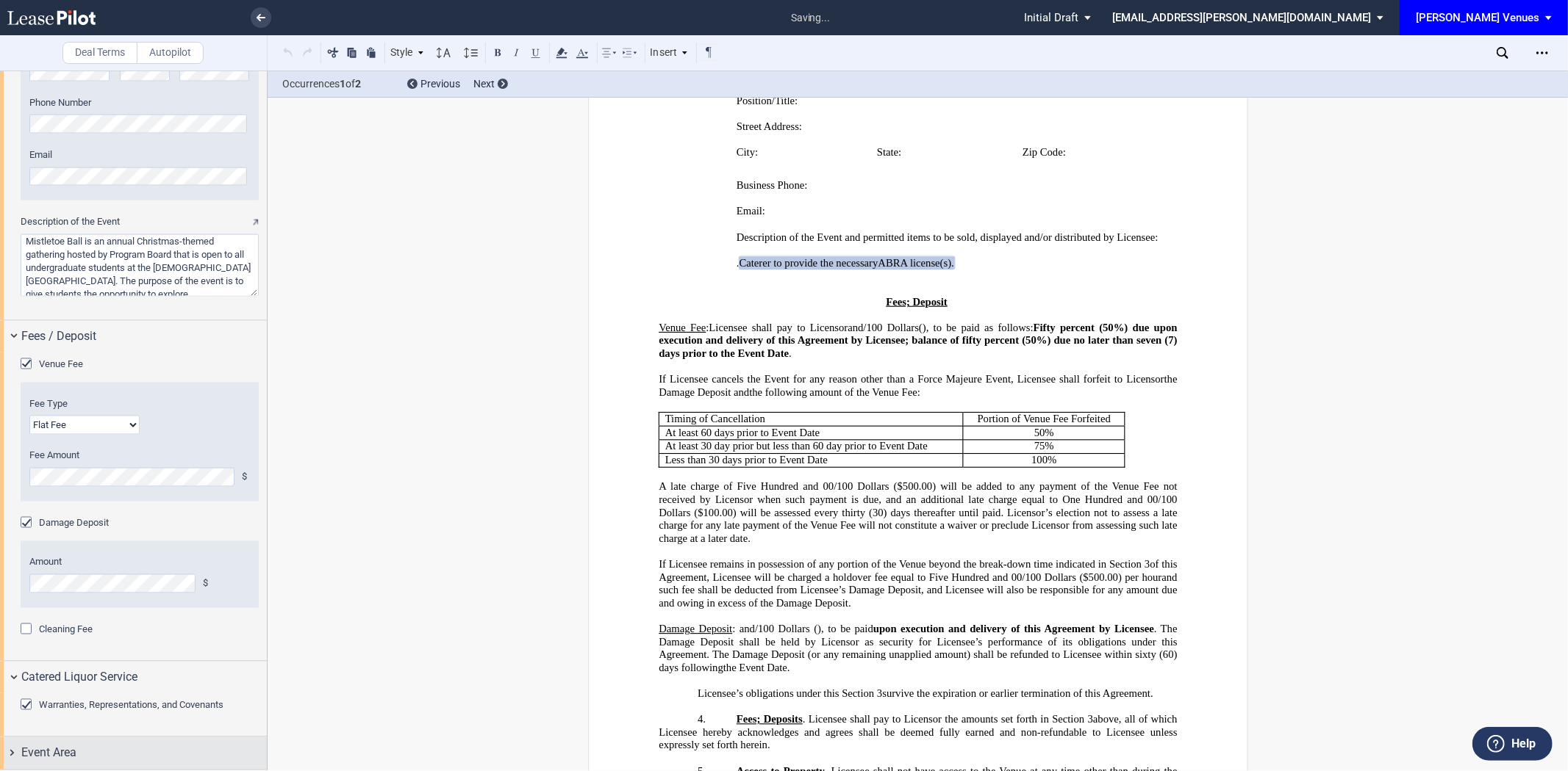
scroll to position [838, 0]
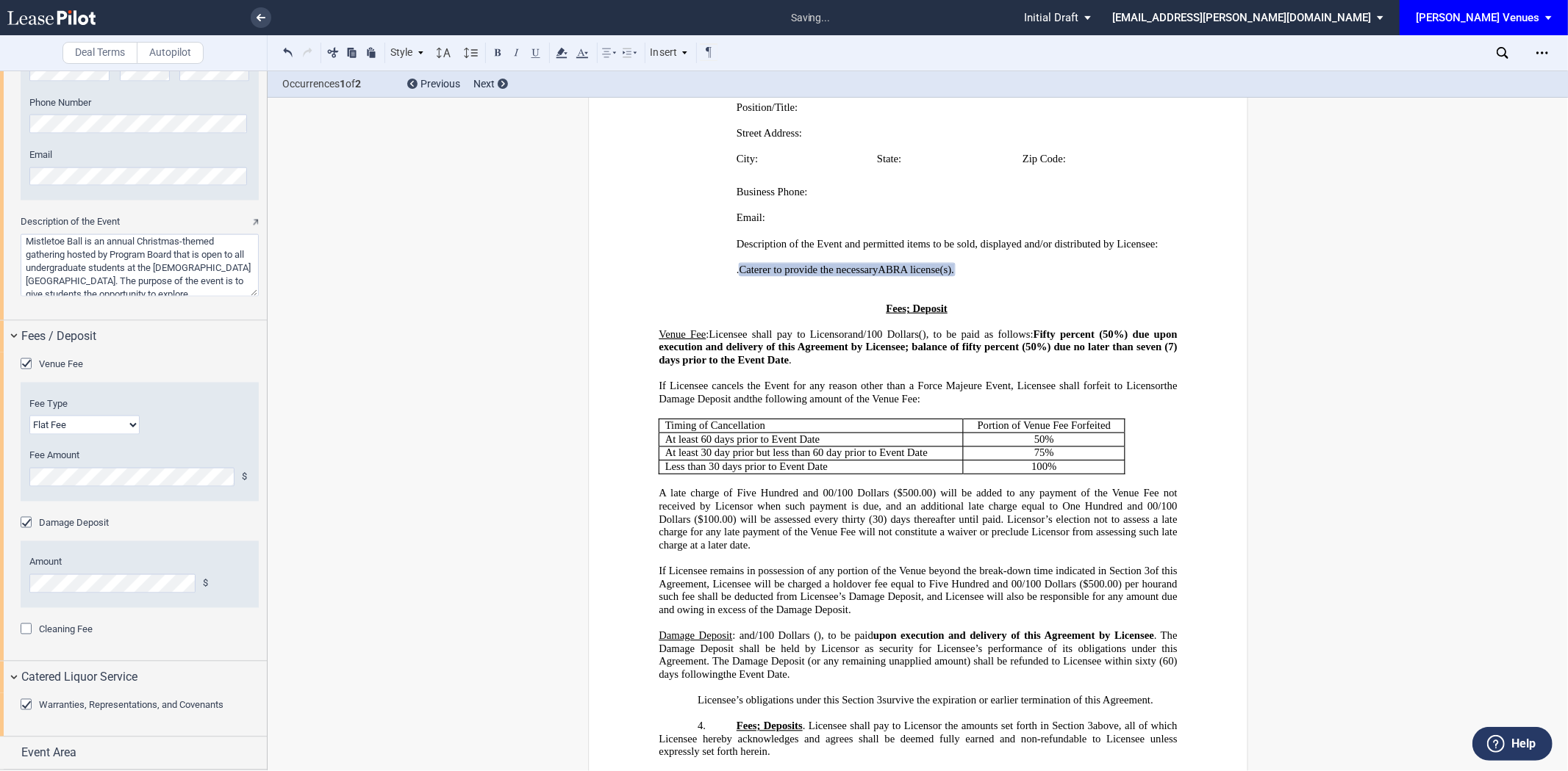
click at [39, 707] on span "Warranties, Representations, and Covenants" at bounding box center [131, 705] width 185 height 11
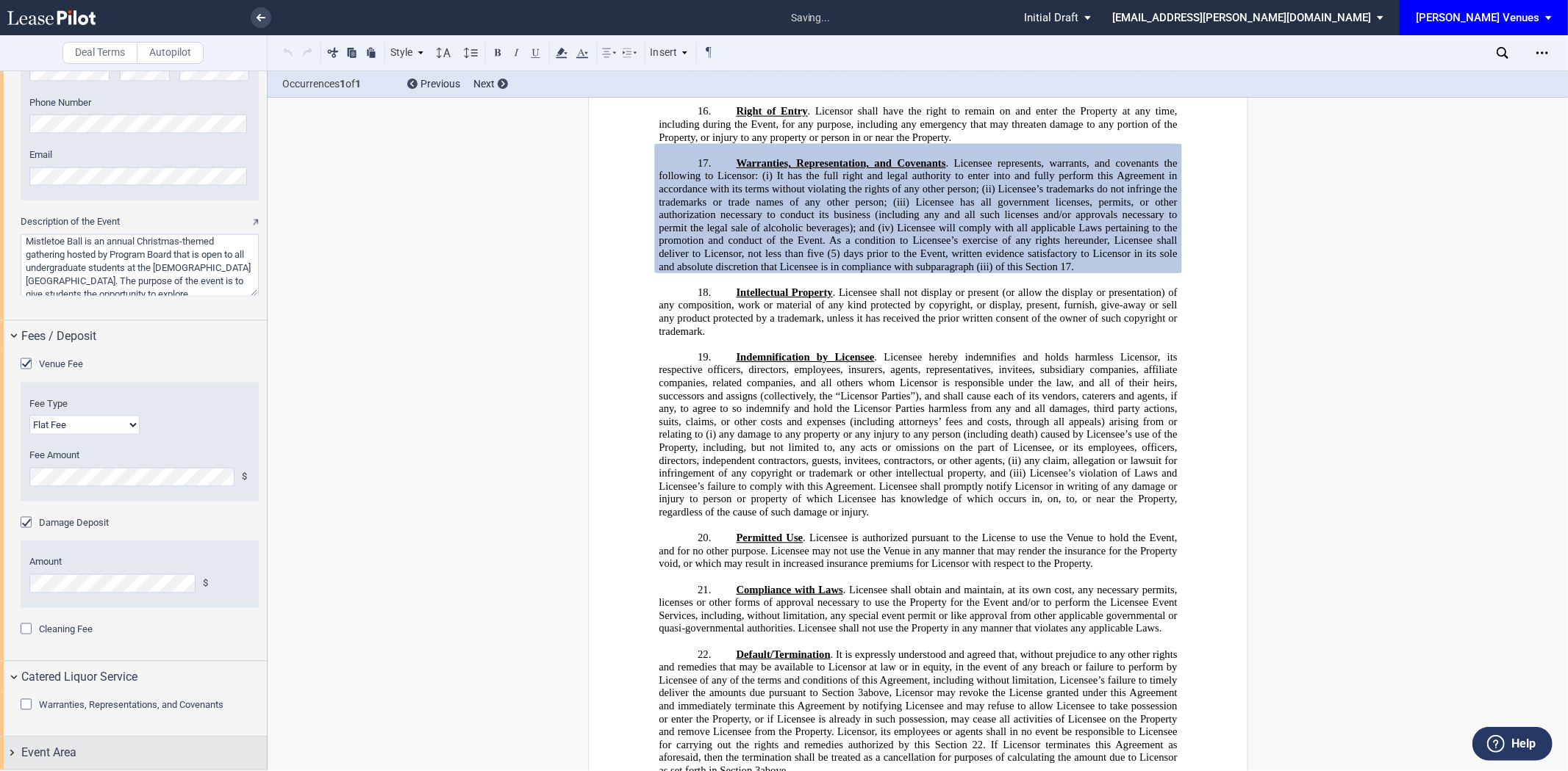
scroll to position [2905, 0]
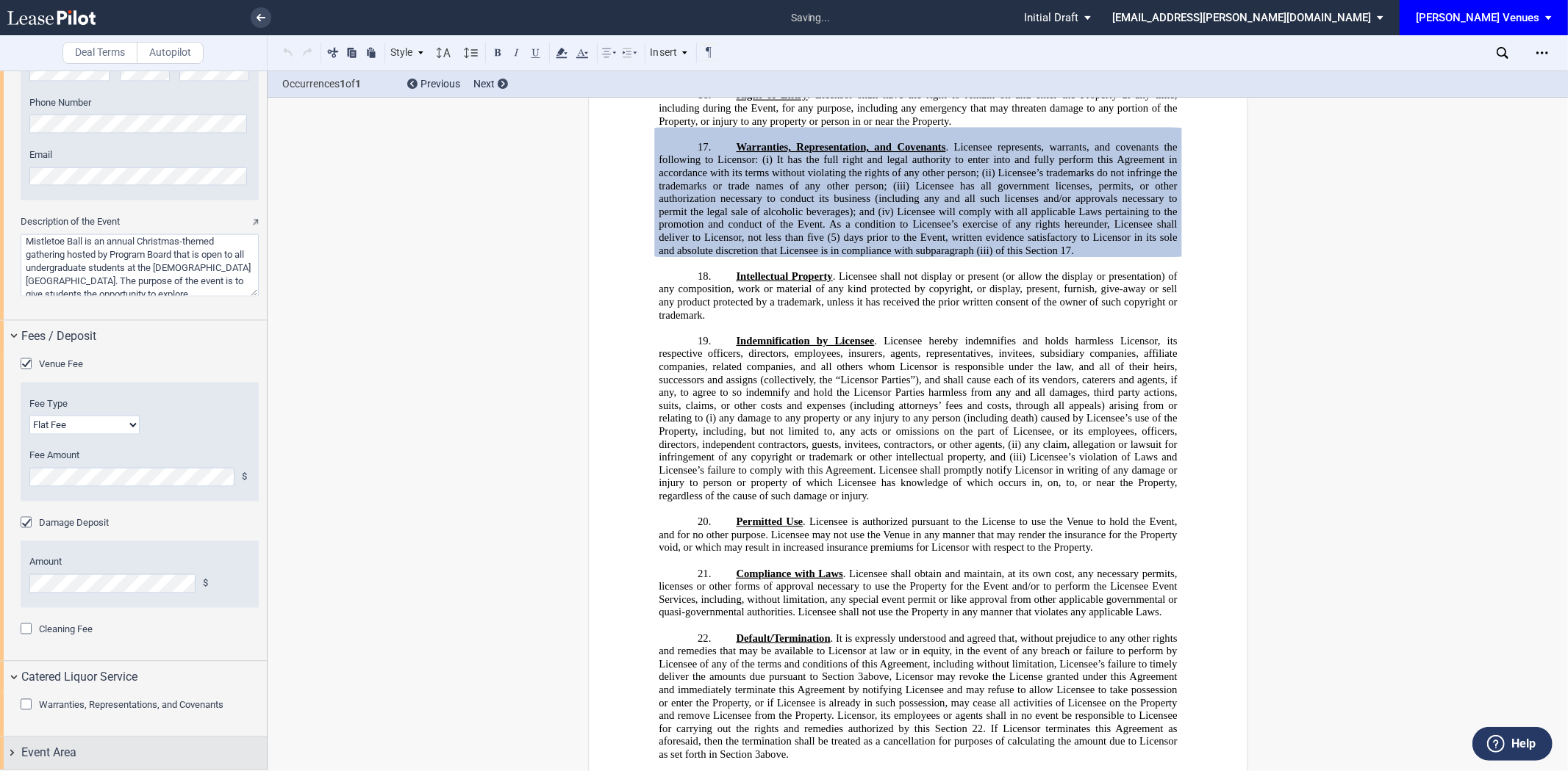
click at [47, 748] on span "Event Area" at bounding box center [48, 754] width 55 height 17
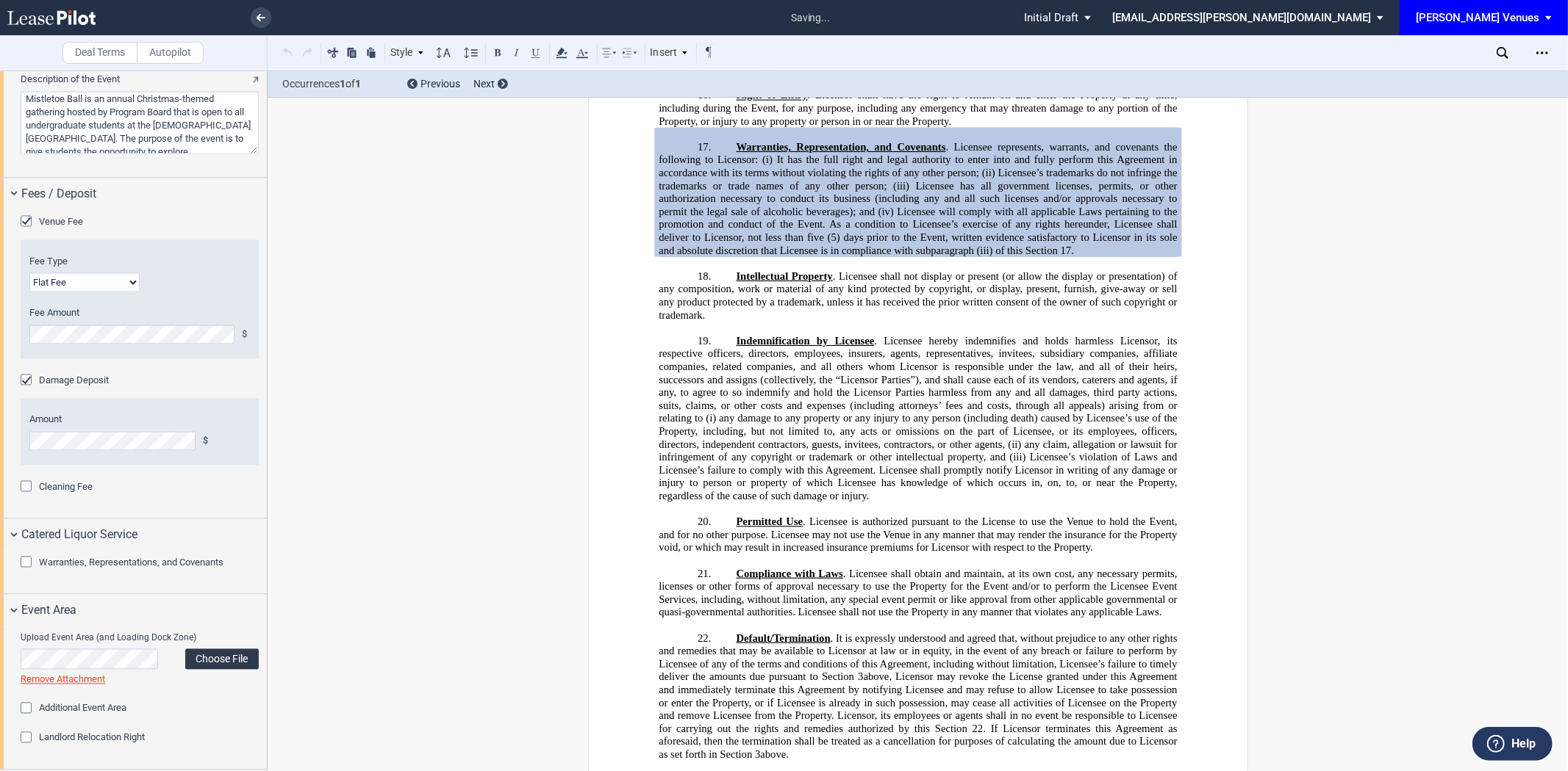
click at [217, 663] on label "Choose File" at bounding box center [222, 659] width 73 height 20
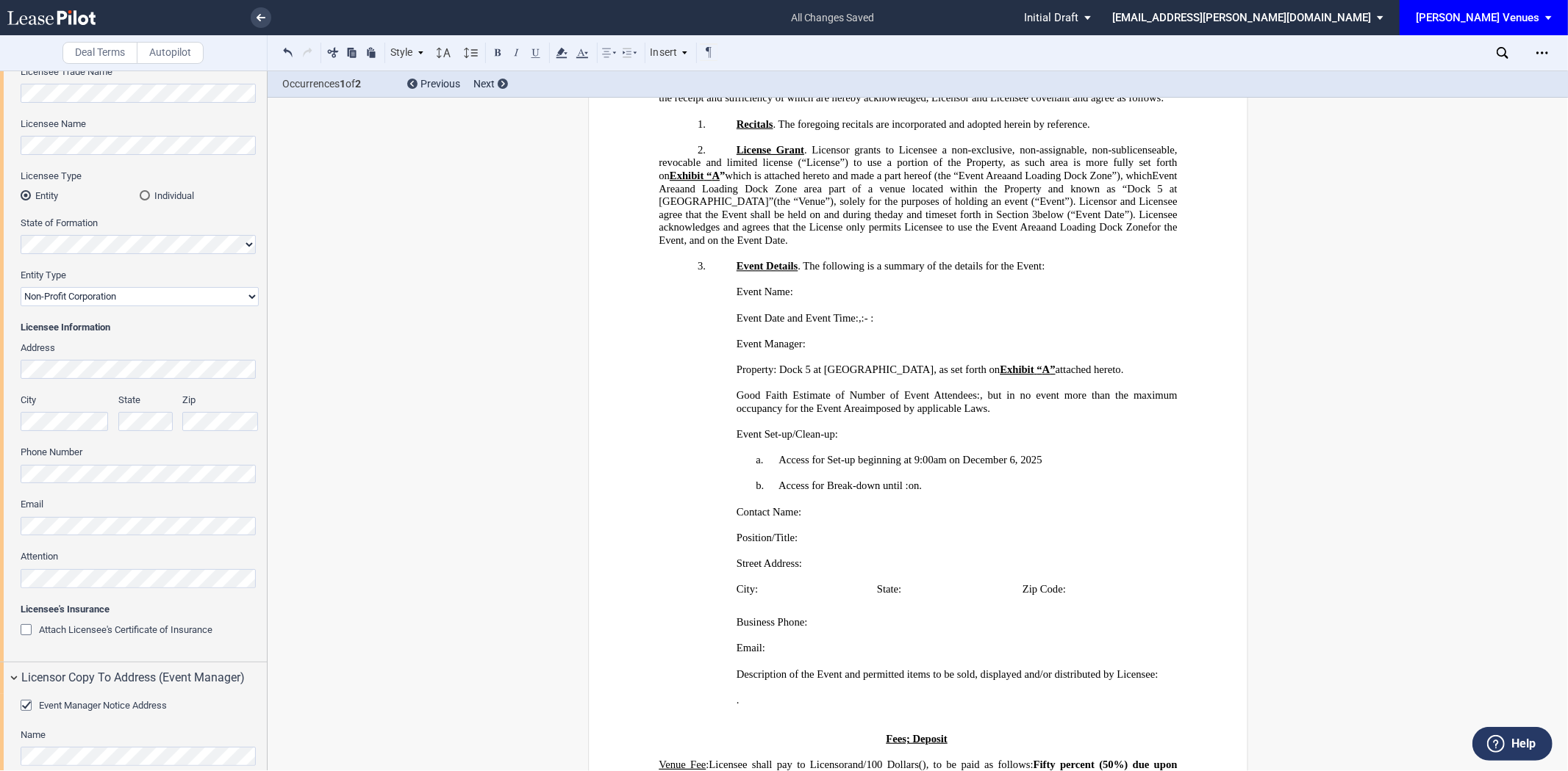
scroll to position [0, 0]
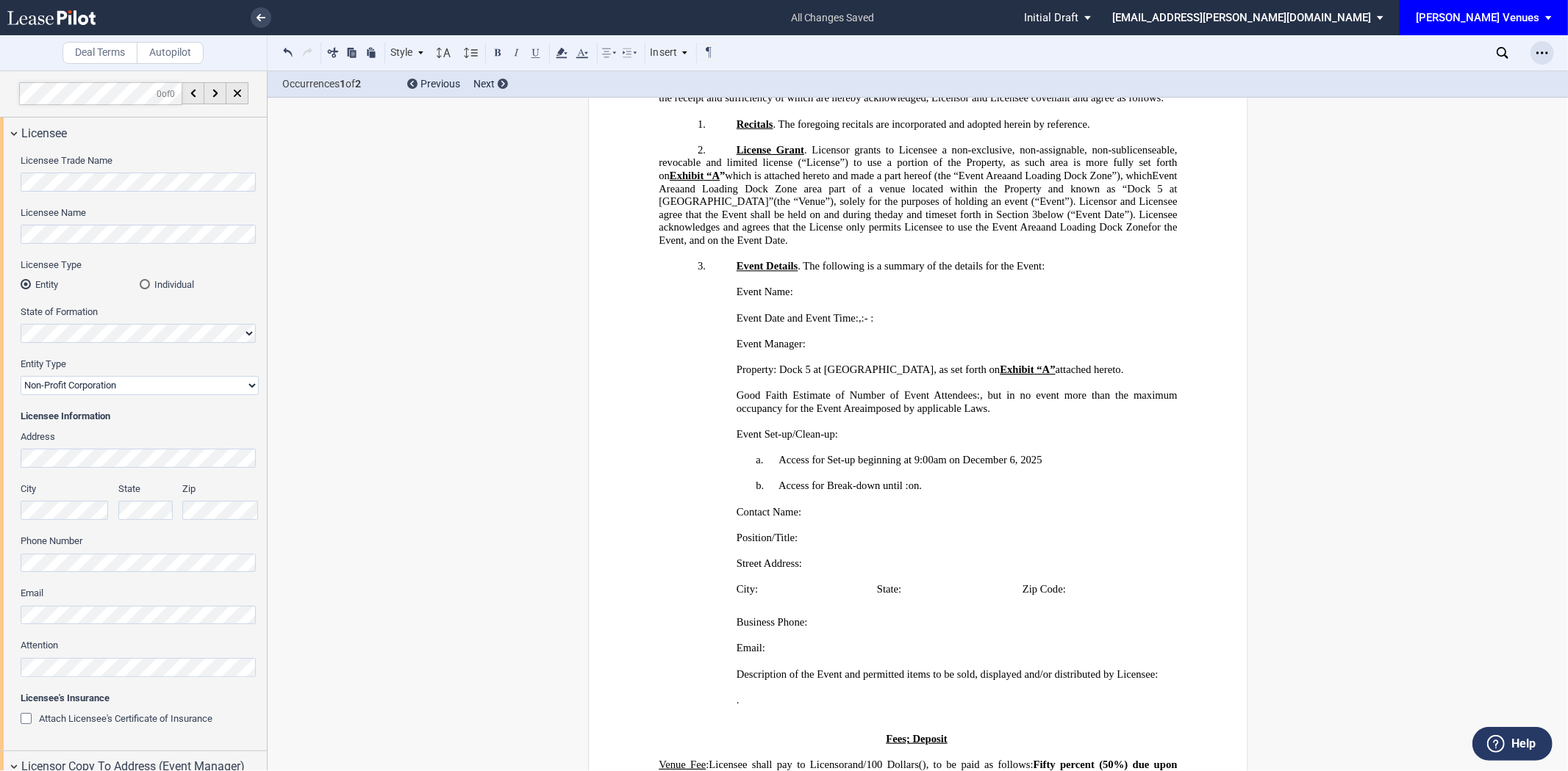
click at [1530, 49] on div "Open Lease options menu" at bounding box center [1542, 53] width 23 height 23
click at [1458, 82] on div "Download" at bounding box center [1457, 79] width 179 height 13
